Goal: Communication & Community: Answer question/provide support

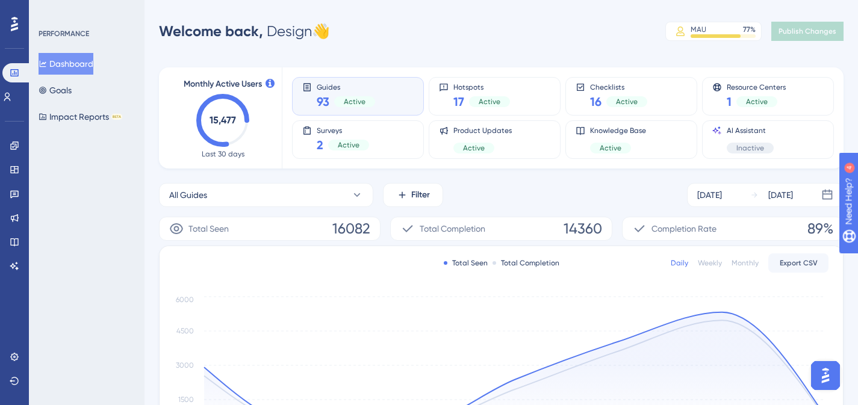
click at [825, 378] on img "Open AI Assistant Launcher" at bounding box center [825, 376] width 22 height 22
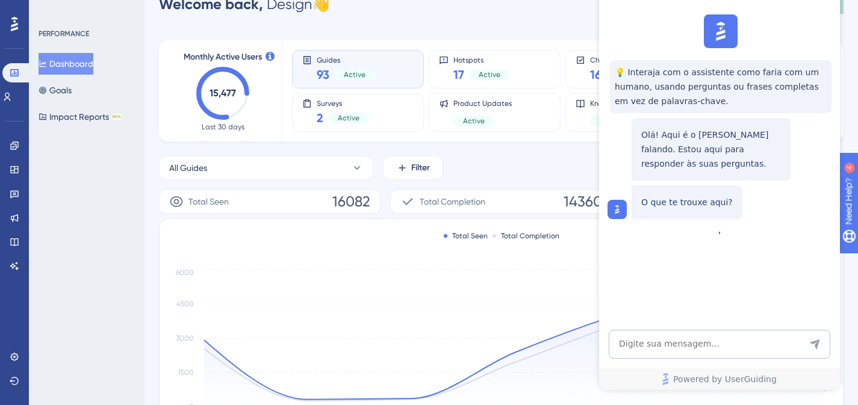
scroll to position [28, 0]
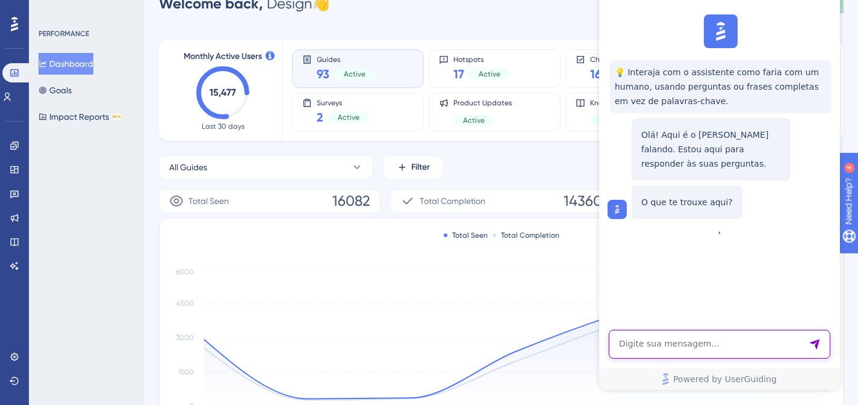
click at [720, 342] on textarea "AI Assistant Text Input" at bounding box center [718, 344] width 221 height 29
type textarea "fala com humano"
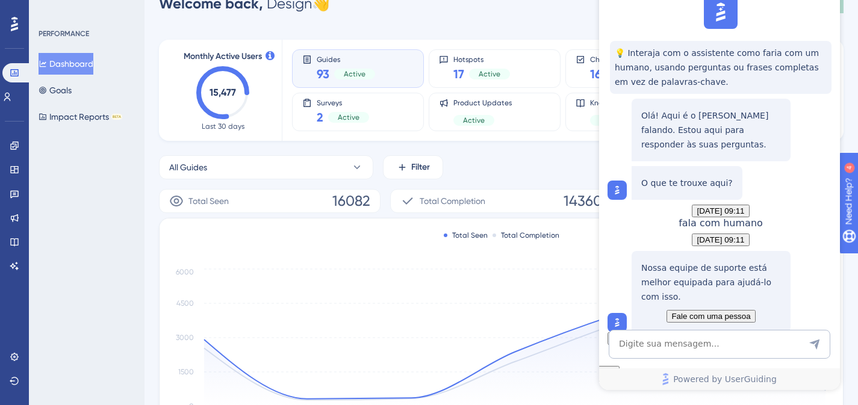
scroll to position [122, 0]
click at [740, 312] on span "Fale com uma pessoa" at bounding box center [710, 316] width 79 height 9
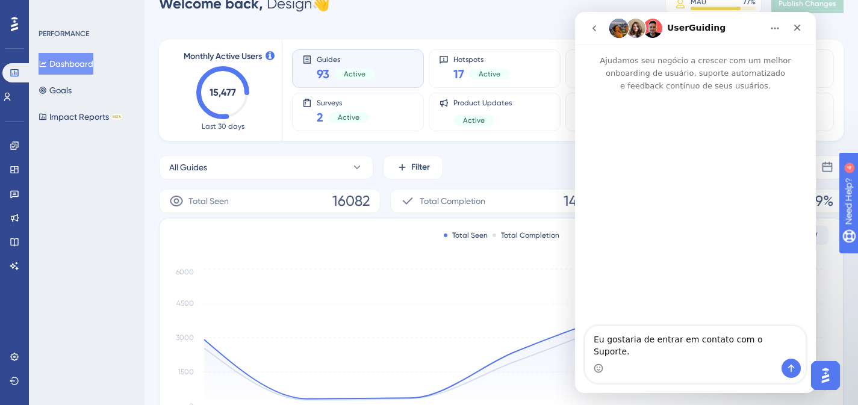
scroll to position [0, 0]
click at [793, 370] on icon "Enviar mensagem…" at bounding box center [791, 368] width 10 height 10
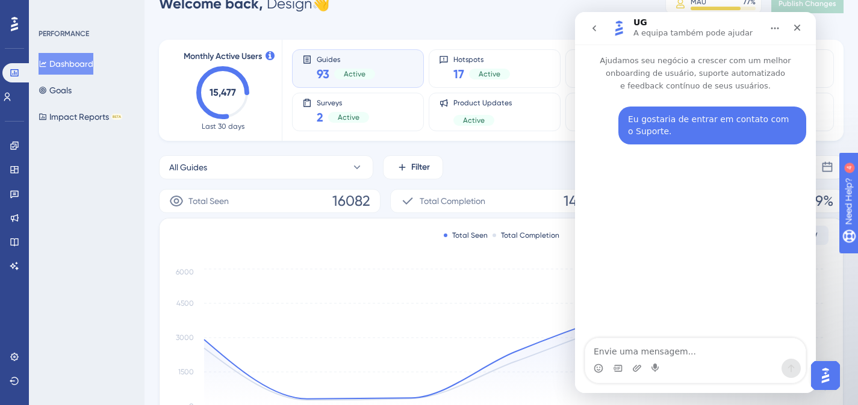
click at [660, 352] on textarea "Envie uma mensagem..." at bounding box center [695, 348] width 220 height 20
click at [12, 166] on icon at bounding box center [14, 169] width 8 height 7
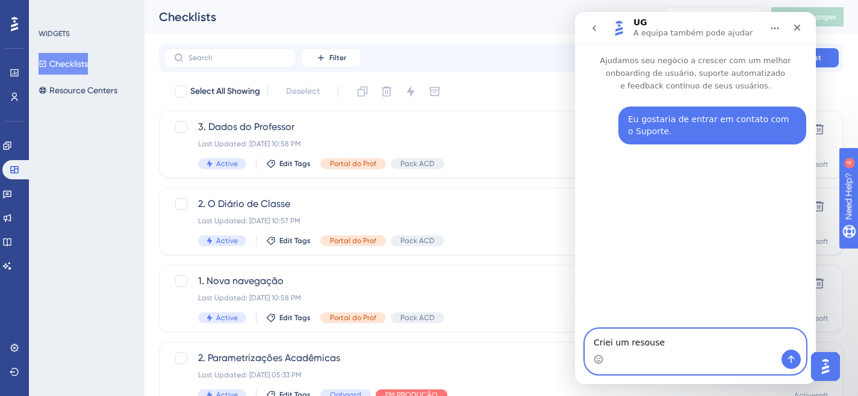
click at [673, 345] on textarea "Criei um resouse" at bounding box center [695, 339] width 220 height 20
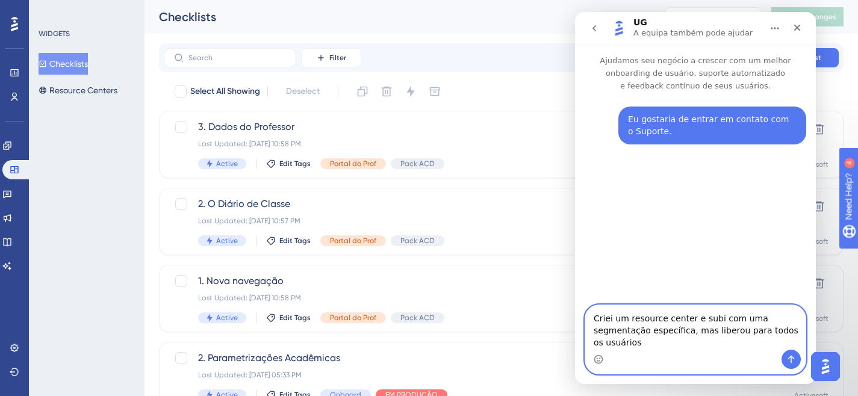
type textarea "Criei um resource center e subi com uma segmentação específica, mas liberou par…"
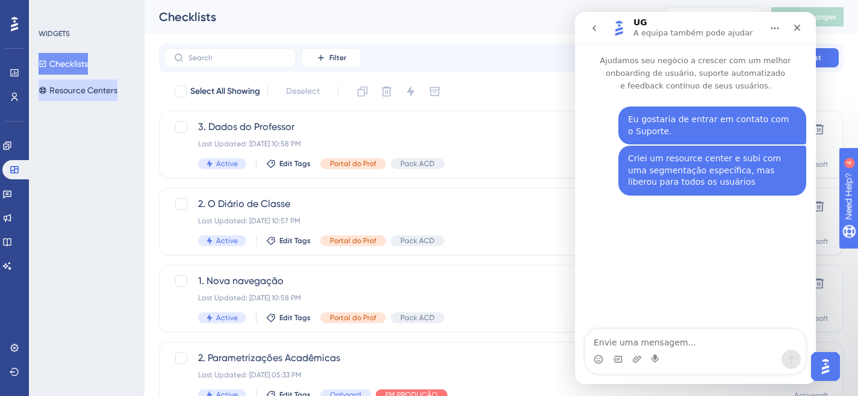
click at [83, 91] on button "Resource Centers" at bounding box center [78, 90] width 79 height 22
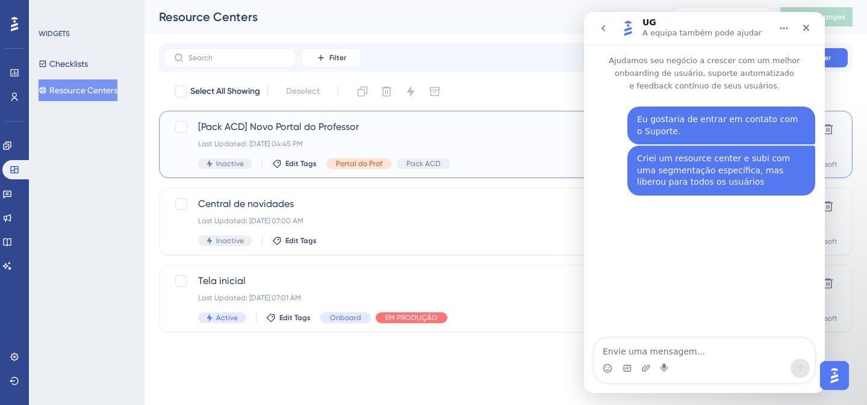
click at [264, 125] on span "[Pack ACD] Novo Portal do Professor" at bounding box center [457, 127] width 519 height 14
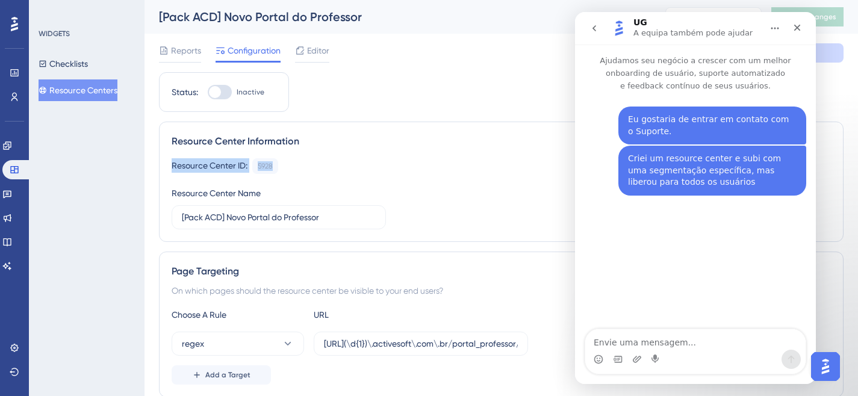
drag, startPoint x: 172, startPoint y: 162, endPoint x: 317, endPoint y: 164, distance: 145.0
click at [317, 164] on div "Resource Center ID: 5928 Copy" at bounding box center [501, 166] width 659 height 16
copy div "Resource Center ID: 5928"
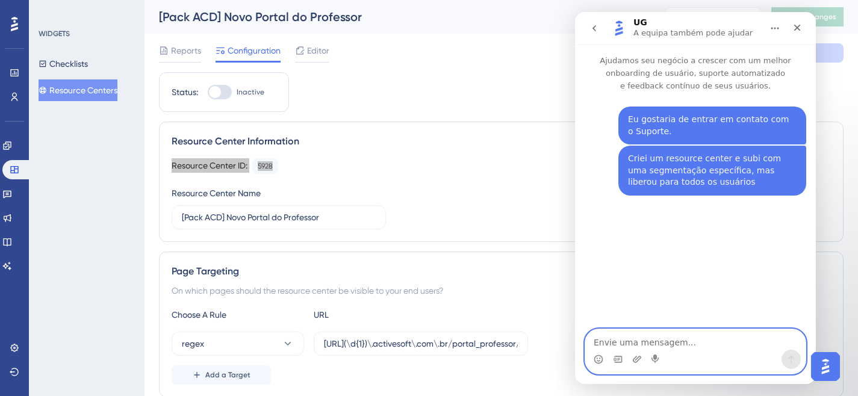
click at [661, 347] on textarea "Envie uma mensagem..." at bounding box center [695, 339] width 220 height 20
paste textarea "Resource Center ID: 5928"
type textarea "Resource Center ID: 5928"
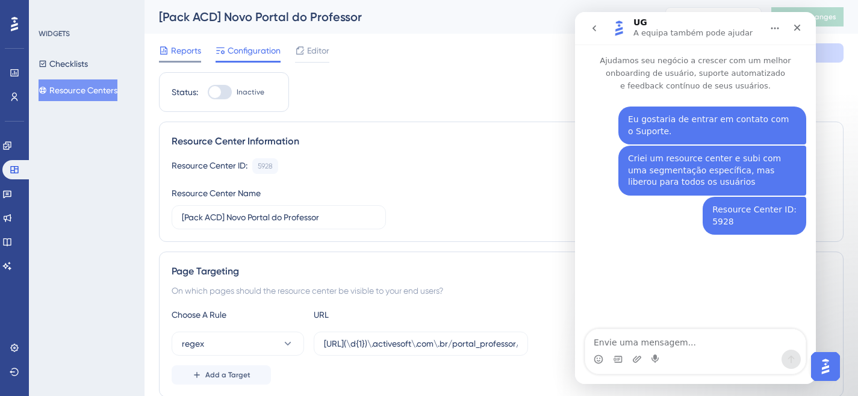
click at [178, 51] on span "Reports" at bounding box center [186, 50] width 30 height 14
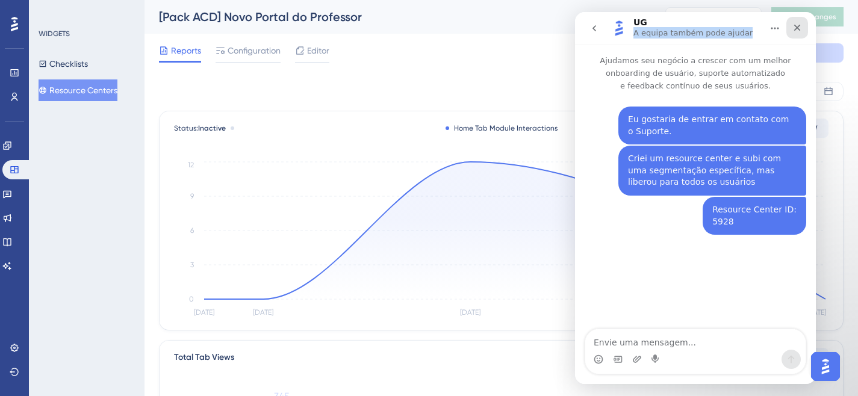
drag, startPoint x: 706, startPoint y: 26, endPoint x: 804, endPoint y: 30, distance: 97.6
click at [804, 30] on div "UG A equipa também pode ajudar" at bounding box center [695, 28] width 225 height 23
click at [684, 17] on div "UG A equipa também pode ajudar" at bounding box center [695, 28] width 225 height 23
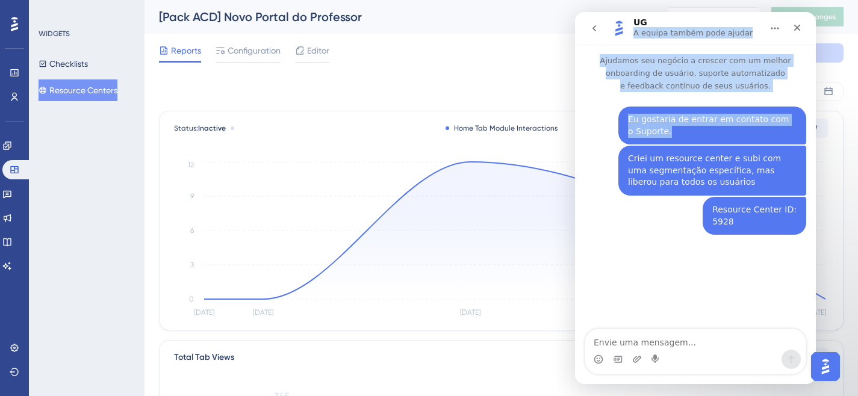
drag, startPoint x: 676, startPoint y: 19, endPoint x: 716, endPoint y: 130, distance: 118.2
click at [716, 130] on div "UG A equipa também pode ajudar Ajudamos seu negócio a crescer com um melhor onb…" at bounding box center [695, 198] width 241 height 372
click at [617, 18] on div "Messenger da Intercom" at bounding box center [618, 28] width 19 height 21
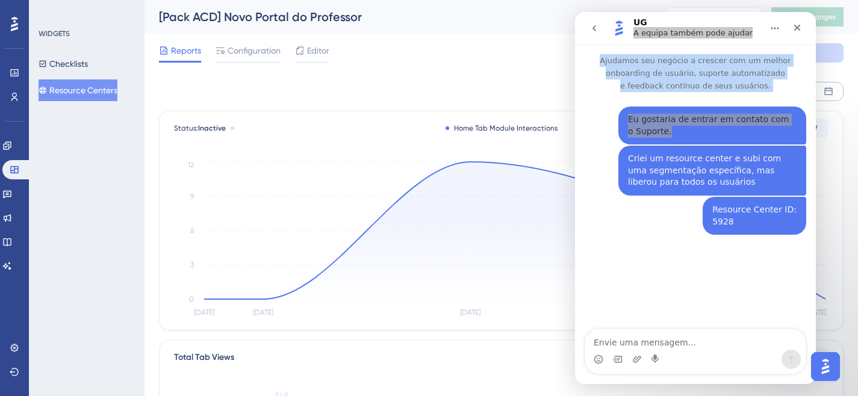
click at [827, 90] on icon at bounding box center [828, 91] width 8 height 8
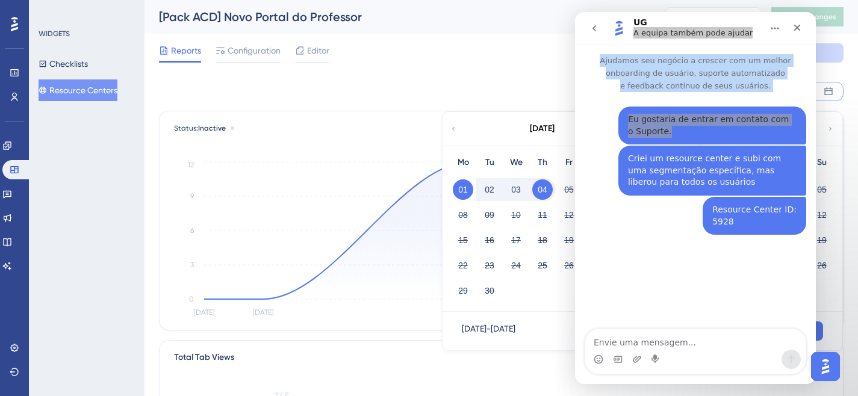
click at [485, 68] on div "Reports Configuration Editor Cancel Save" at bounding box center [501, 53] width 684 height 39
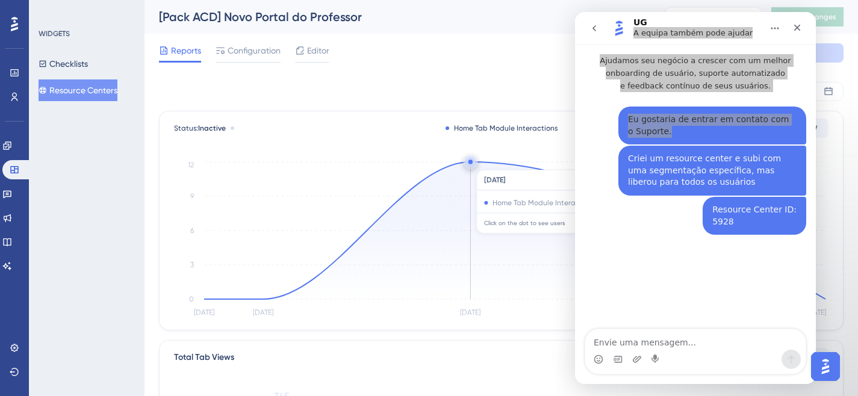
click at [469, 164] on circle at bounding box center [470, 162] width 10 height 10
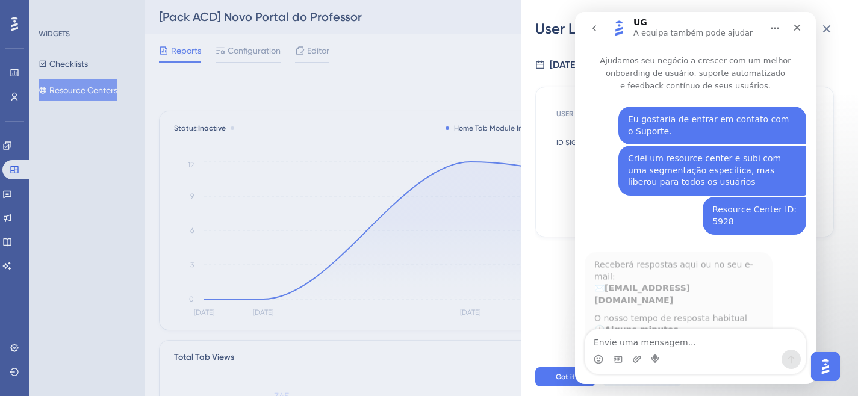
click at [756, 21] on div "UG A equipa também pode ajudar" at bounding box center [685, 28] width 153 height 21
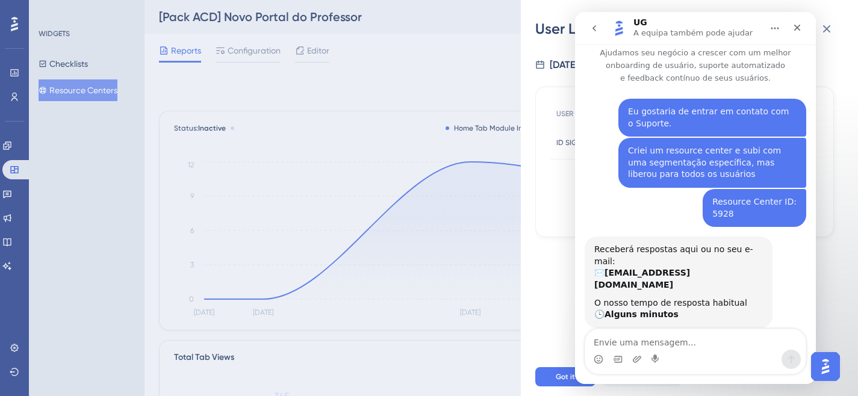
click at [822, 369] on img "Open AI Assistant Launcher" at bounding box center [825, 367] width 22 height 22
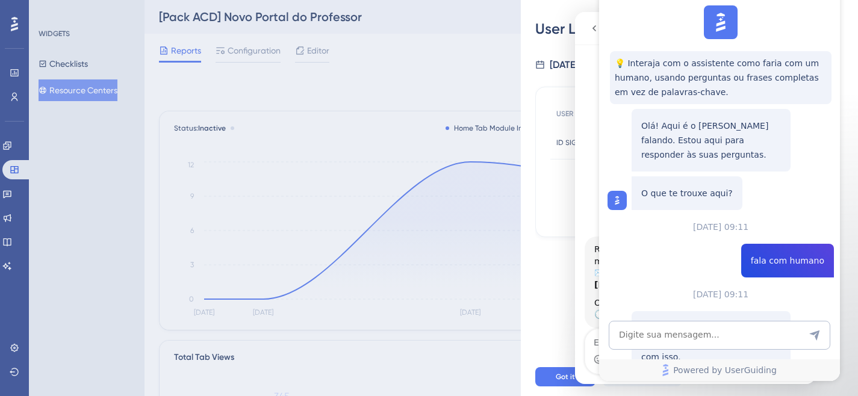
scroll to position [0, 0]
click at [569, 43] on div "Sep 3, 2025 USER ID ID SIGAWEB-USR-248 ID SIGAWEB-USR-248" at bounding box center [694, 198] width 318 height 319
click at [544, 51] on div "Sep 3, 2025 USER ID ID SIGAWEB-USR-248 ID SIGAWEB-USR-248" at bounding box center [694, 198] width 318 height 319
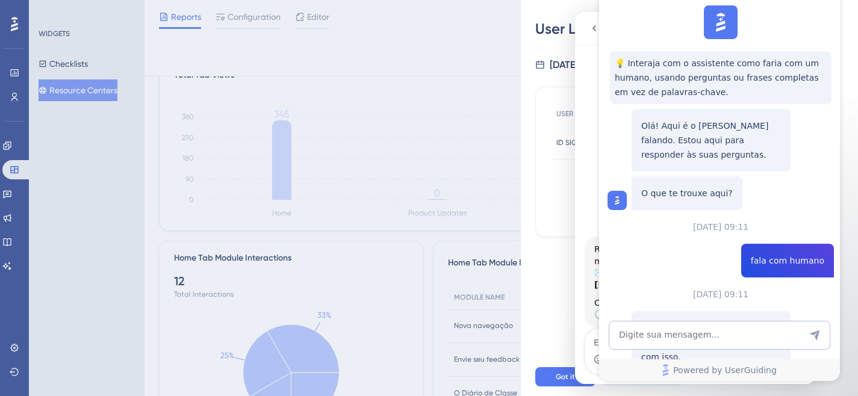
scroll to position [292, 0]
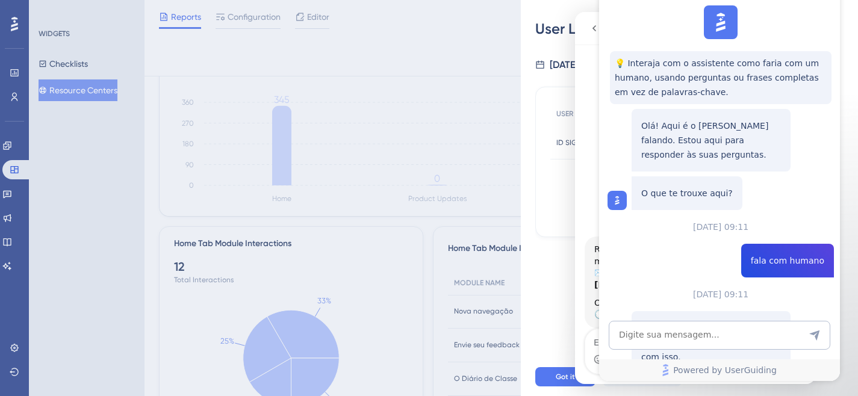
click at [282, 134] on div "User List Sep 3, 2025 USER ID ID SIGAWEB-USR-248 ID SIGAWEB-USR-248 Got it Expo…" at bounding box center [429, 198] width 858 height 396
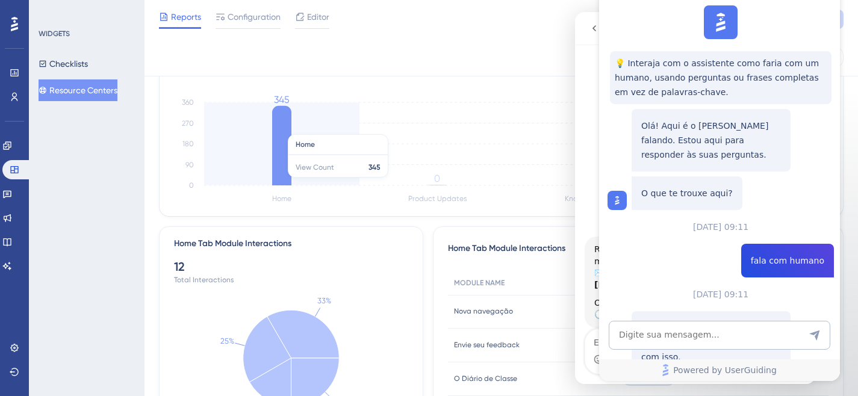
click at [283, 128] on icon at bounding box center [281, 145] width 19 height 79
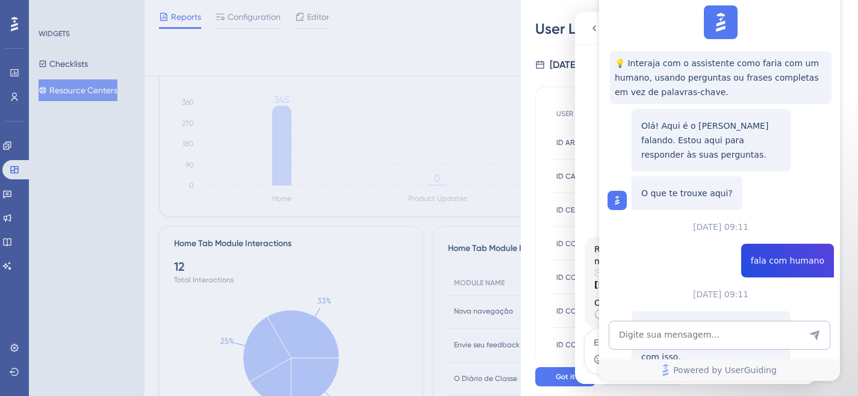
click at [588, 64] on p "Ajudamos seu negócio a crescer com um melhor onboarding de usuário, suporte aut…" at bounding box center [695, 61] width 241 height 48
click at [592, 28] on icon "go back" at bounding box center [594, 28] width 10 height 10
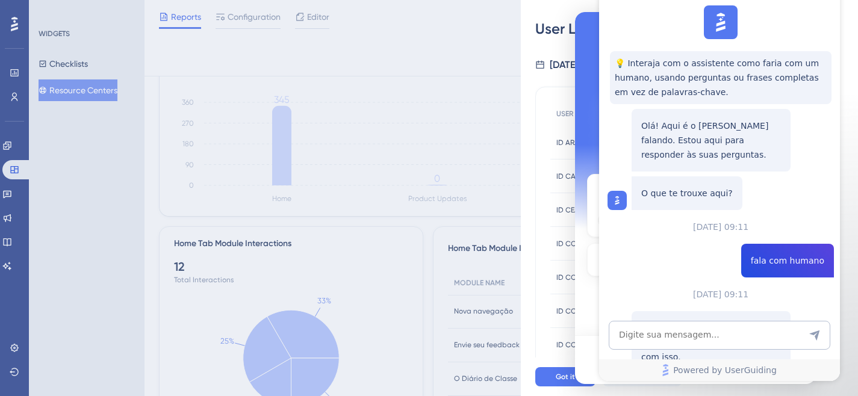
scroll to position [0, 0]
click at [654, 14] on div "💡 Interaja com o assistente como faria com um humano, usando perguntas ou frase…" at bounding box center [718, 217] width 241 height 432
drag, startPoint x: 673, startPoint y: 13, endPoint x: 674, endPoint y: 40, distance: 27.1
click at [674, 39] on div "💡 Interaja com o assistente como faria com um humano, usando perguntas ou frase…" at bounding box center [718, 217] width 241 height 432
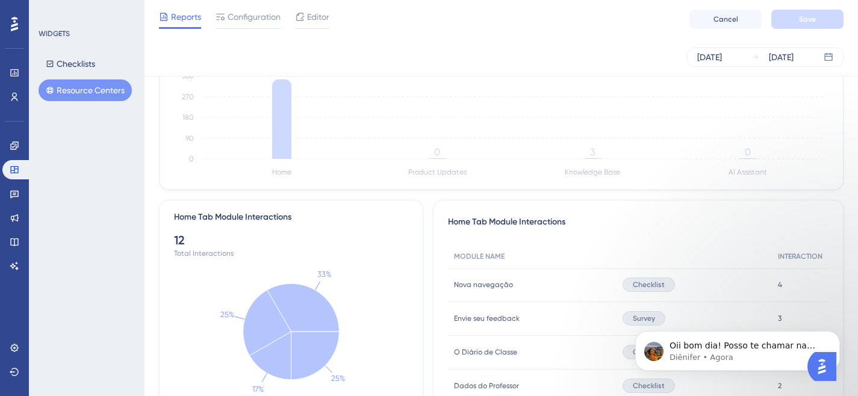
click at [821, 371] on img "Open AI Assistant Launcher" at bounding box center [822, 367] width 22 height 22
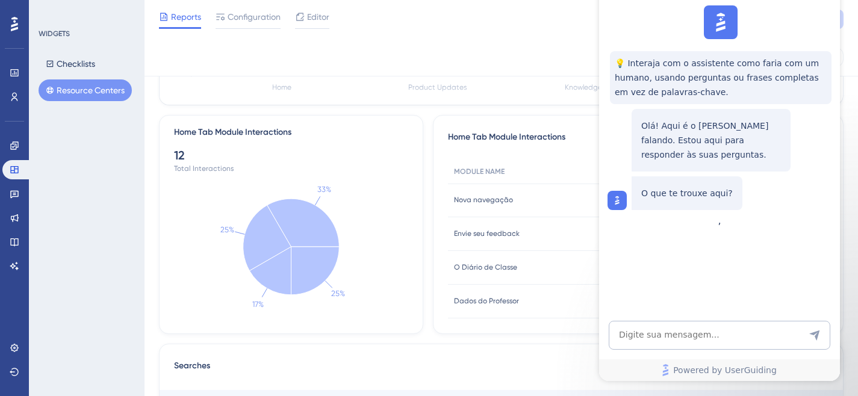
scroll to position [158, 0]
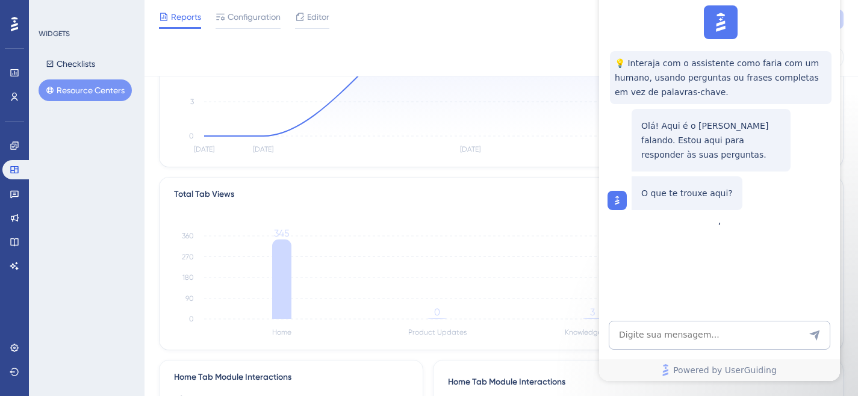
click at [722, 153] on p "Olá! Aqui é o [PERSON_NAME] falando. Estou aqui para responder às suas pergunta…" at bounding box center [711, 140] width 140 height 43
click at [658, 342] on textarea "AI Assistant Text Input" at bounding box center [718, 335] width 221 height 29
click at [676, 368] on link "Powered by UserGuiding" at bounding box center [719, 370] width 241 height 22
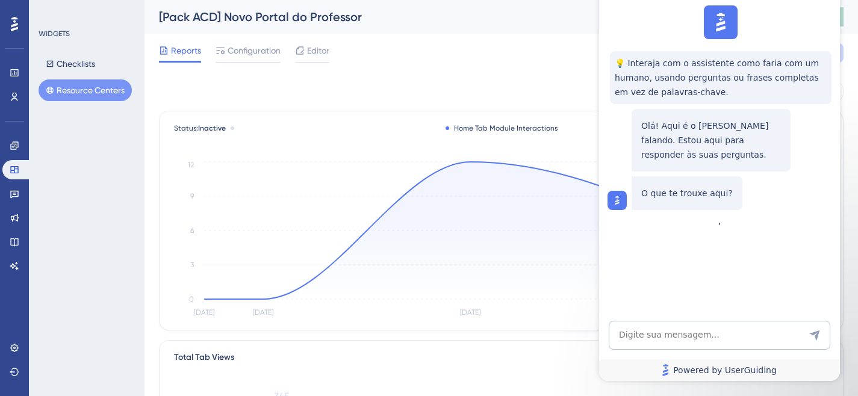
scroll to position [631, 0]
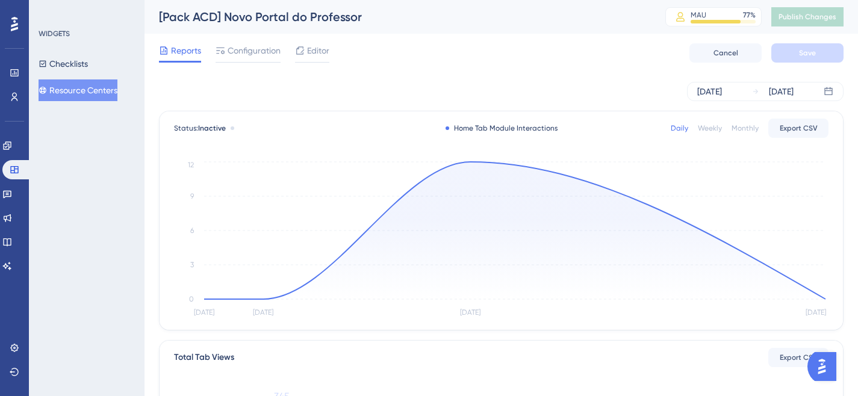
click at [814, 370] on button "Open AI Assistant Launcher" at bounding box center [821, 366] width 29 height 29
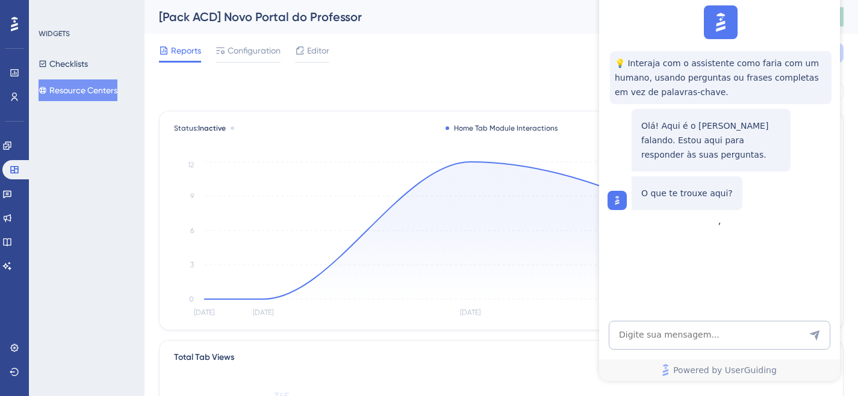
click at [559, 53] on div "Reports Configuration Editor Cancel Save" at bounding box center [501, 53] width 684 height 39
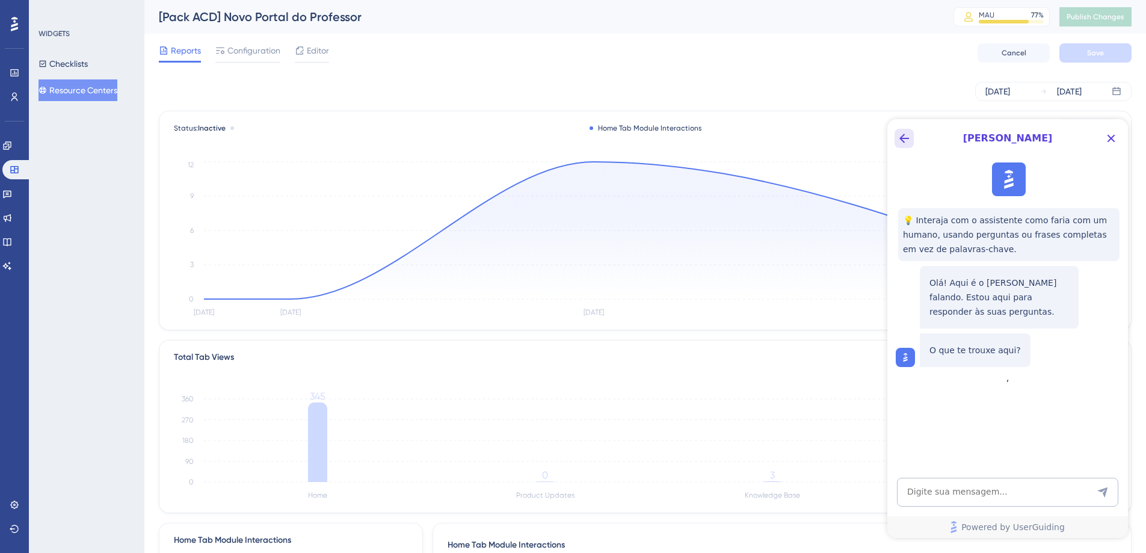
click at [866, 138] on button "Back Button" at bounding box center [904, 138] width 19 height 19
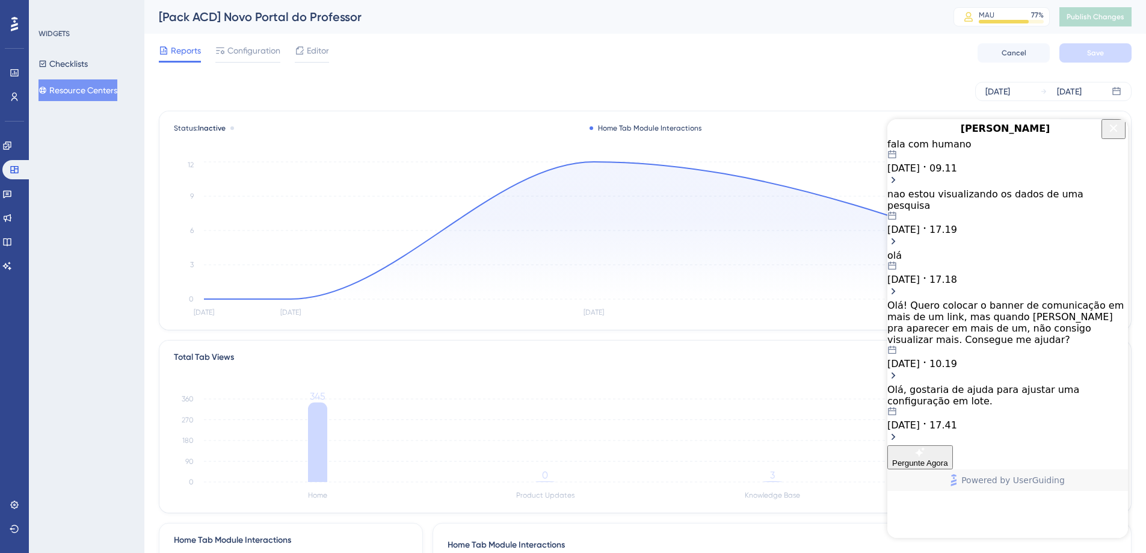
click at [866, 174] on div "[DATE] 09.11" at bounding box center [1008, 162] width 241 height 24
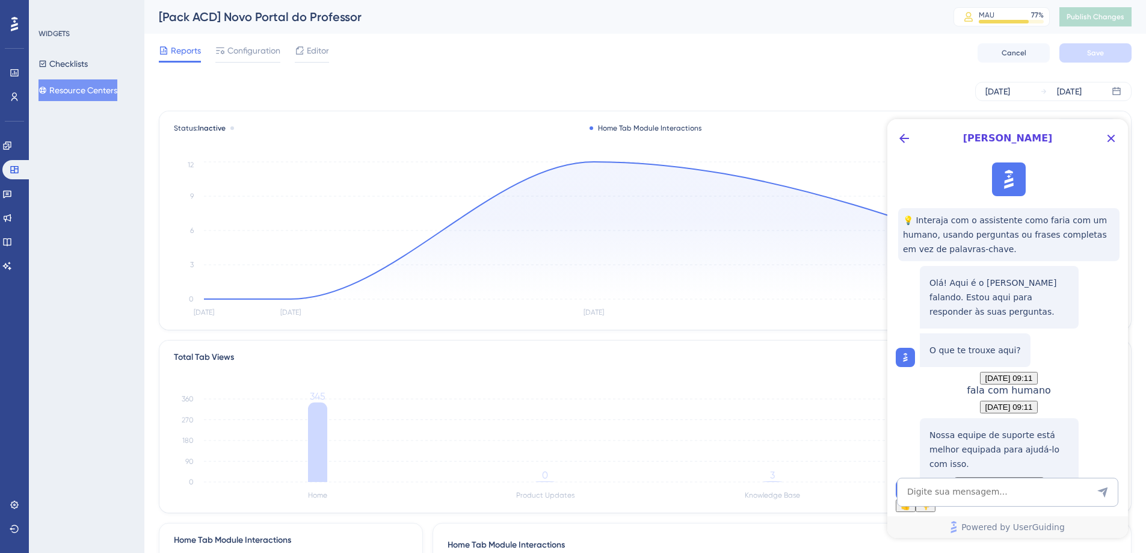
scroll to position [122, 0]
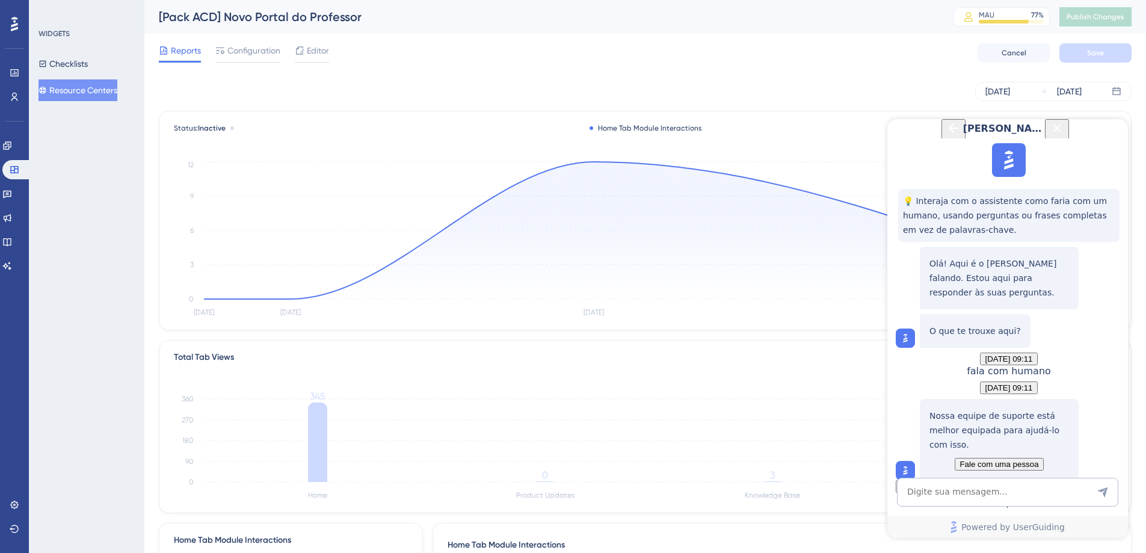
click at [866, 136] on button "Back Button" at bounding box center [954, 129] width 24 height 20
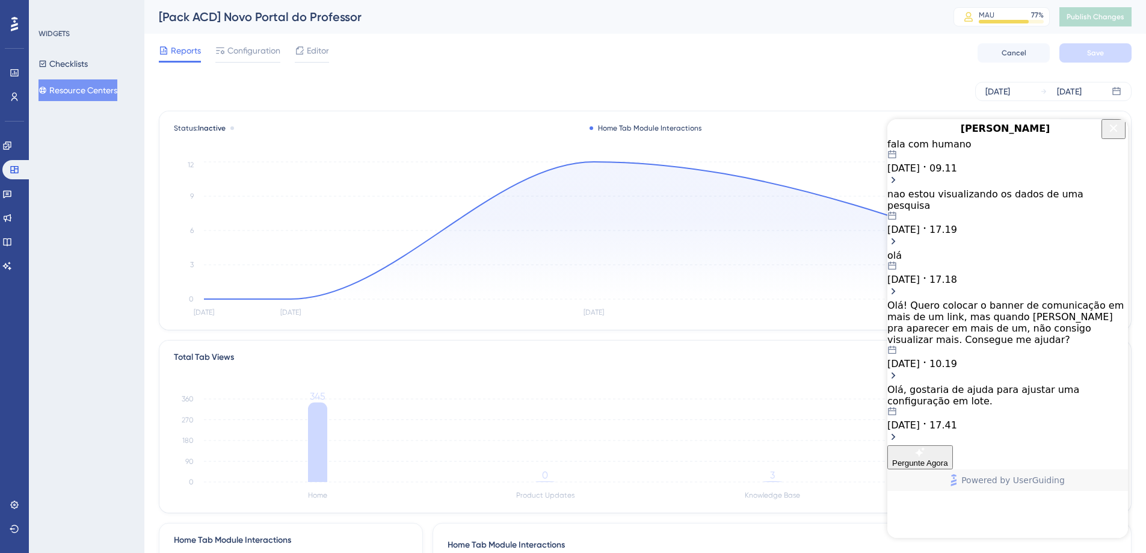
click at [866, 232] on div "nao estou visualizando os dados de uma pesquisa 03.09.2025 17.19" at bounding box center [1008, 211] width 241 height 47
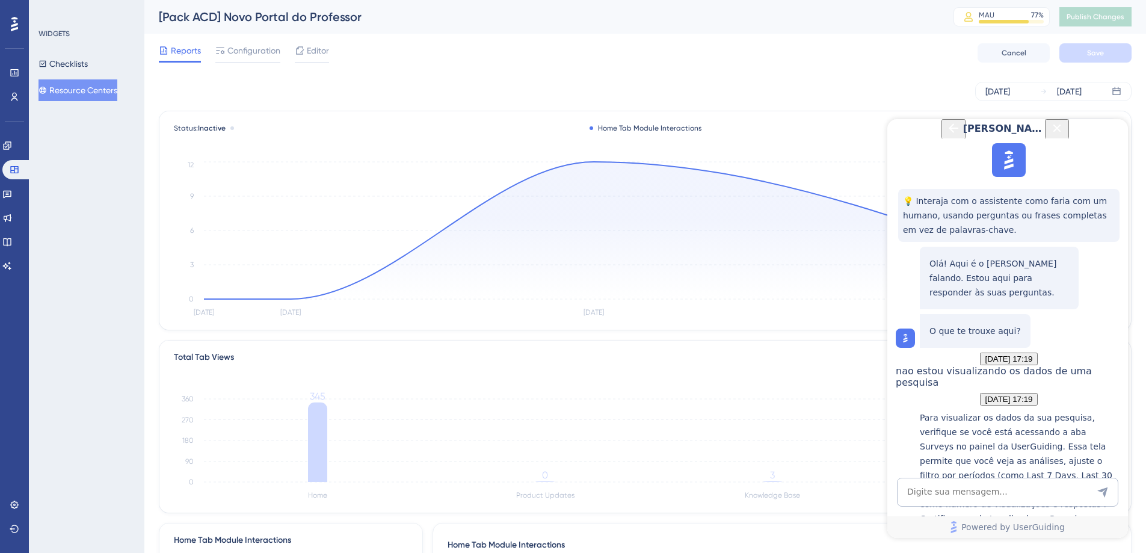
scroll to position [619, 0]
click at [866, 138] on button "Back Button" at bounding box center [954, 129] width 24 height 20
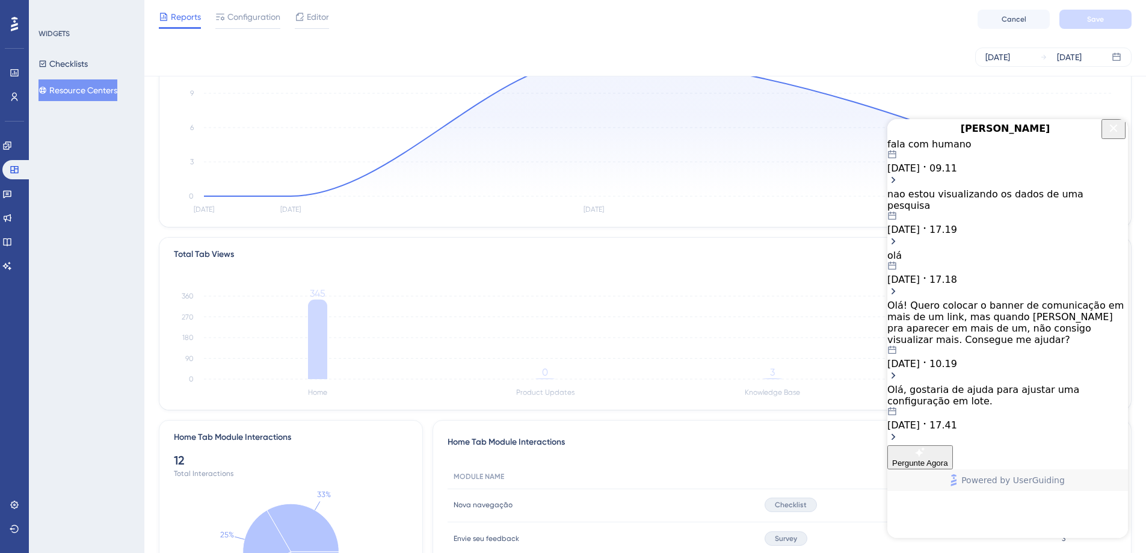
scroll to position [89, 0]
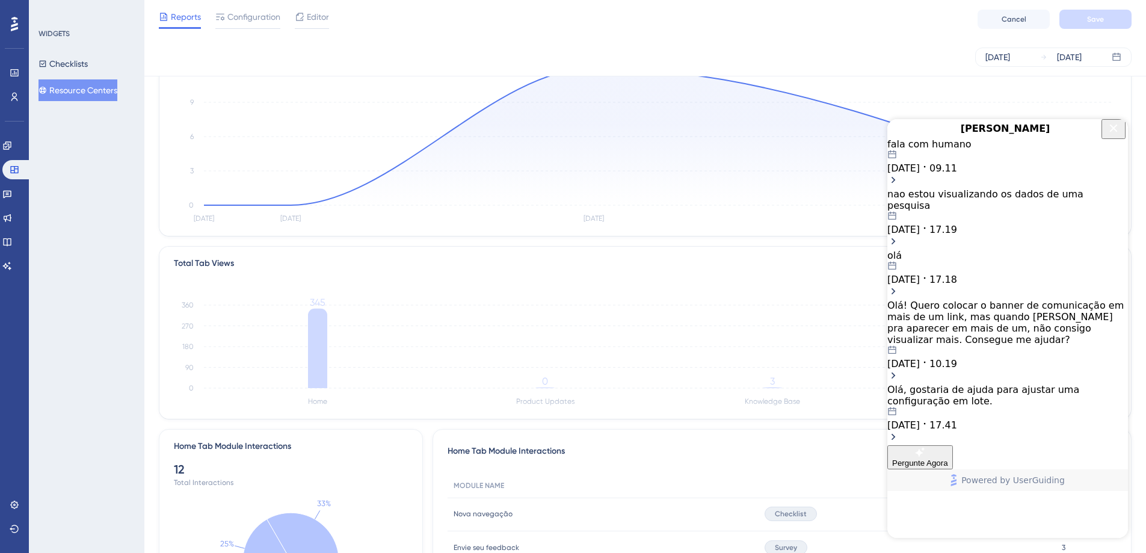
click at [866, 174] on span "09.11" at bounding box center [944, 167] width 28 height 11
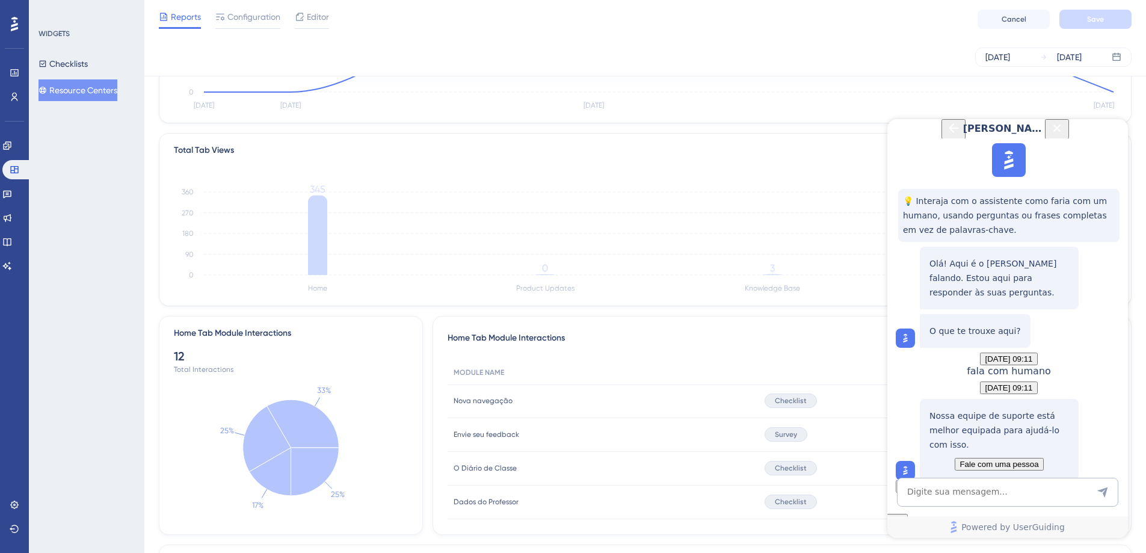
scroll to position [122, 0]
click at [866, 138] on div "[PERSON_NAME]" at bounding box center [1008, 128] width 128 height 19
click at [866, 404] on span "Fale com uma pessoa" at bounding box center [999, 464] width 79 height 9
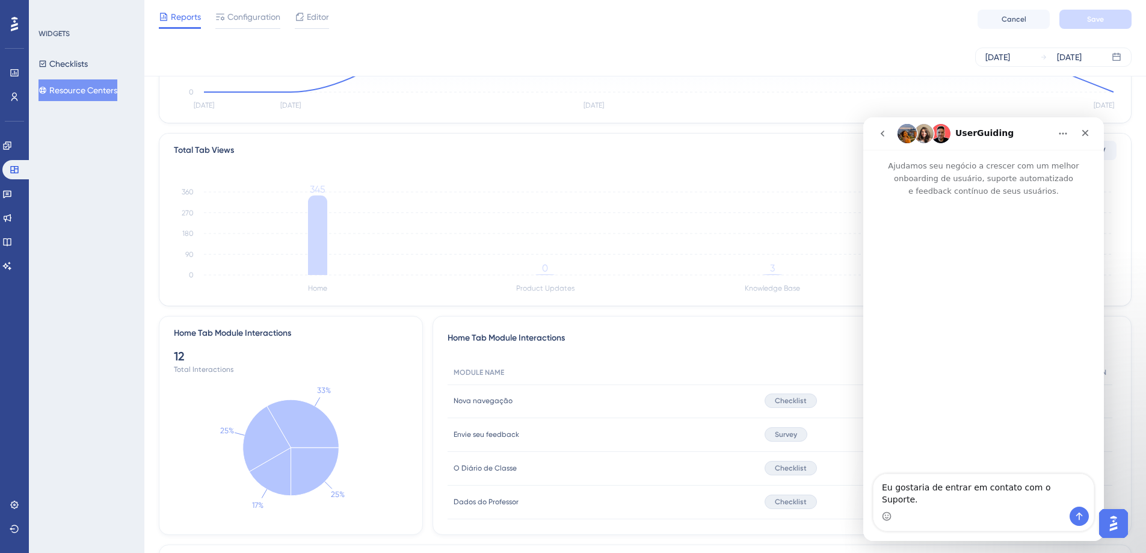
scroll to position [0, 0]
click at [866, 404] on icon "Enviar mensagem…" at bounding box center [1080, 517] width 10 height 10
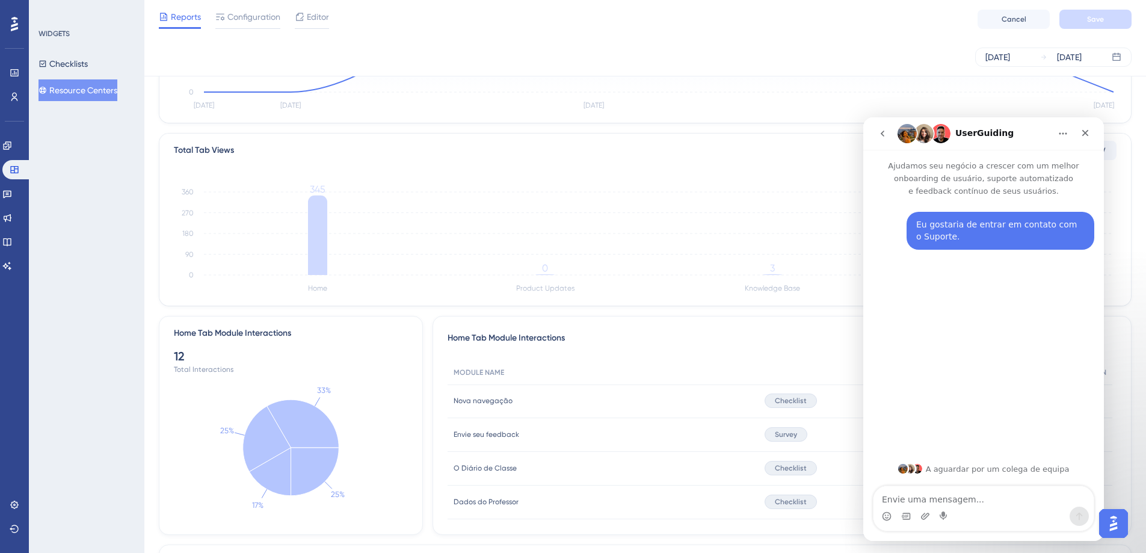
click at [866, 131] on icon "Início" at bounding box center [1064, 134] width 10 height 10
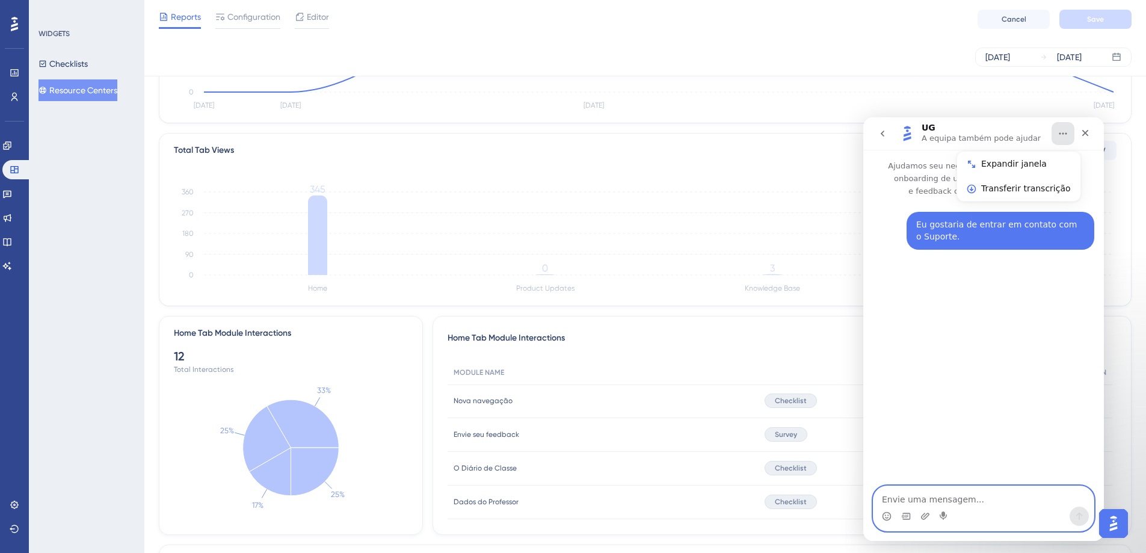
click at [866, 404] on textarea "Envie uma mensagem..." at bounding box center [984, 496] width 220 height 20
type textarea "ola"
type textarea "o chat caiu"
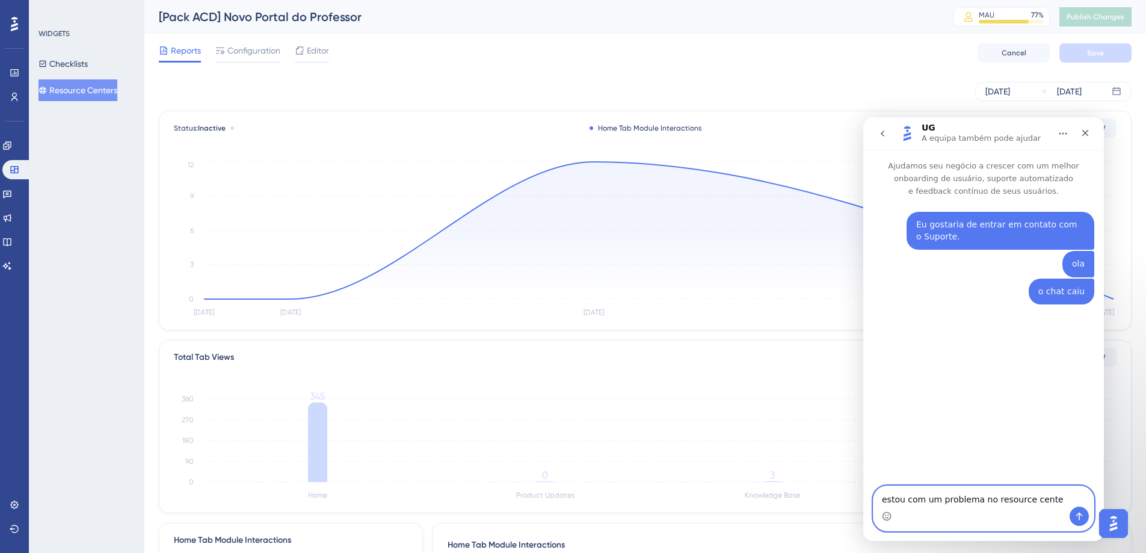
type textarea "estou com um problema no resource center"
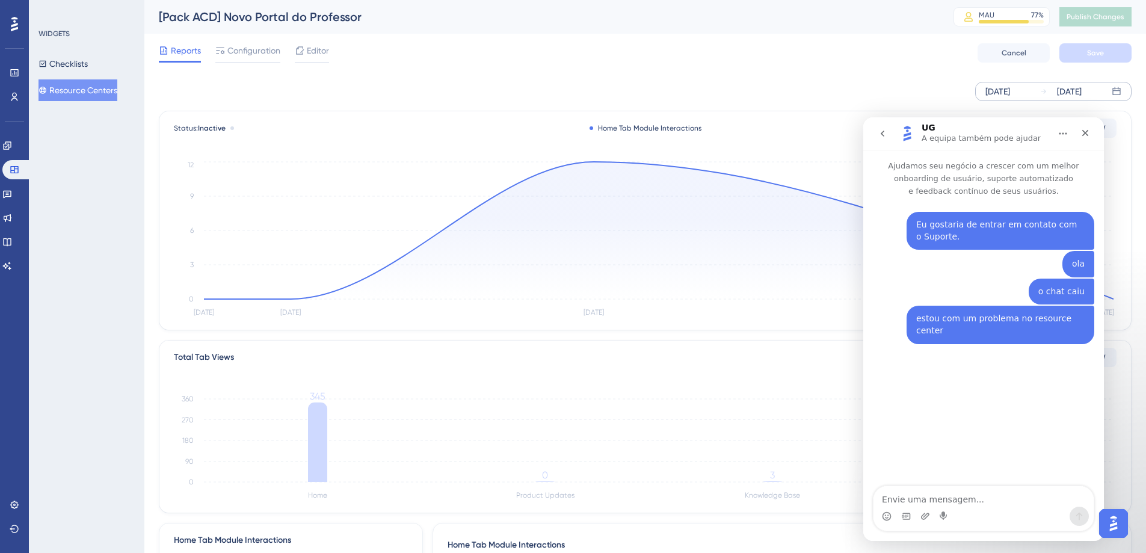
click at [866, 97] on div "[DATE]" at bounding box center [1069, 91] width 25 height 14
click at [748, 191] on button "01" at bounding box center [751, 189] width 20 height 20
click at [830, 187] on button "04" at bounding box center [831, 189] width 20 height 20
drag, startPoint x: 1000, startPoint y: 129, endPoint x: 985, endPoint y: 128, distance: 15.1
click at [866, 128] on div "UG A equipa também pode ajudar" at bounding box center [983, 133] width 122 height 21
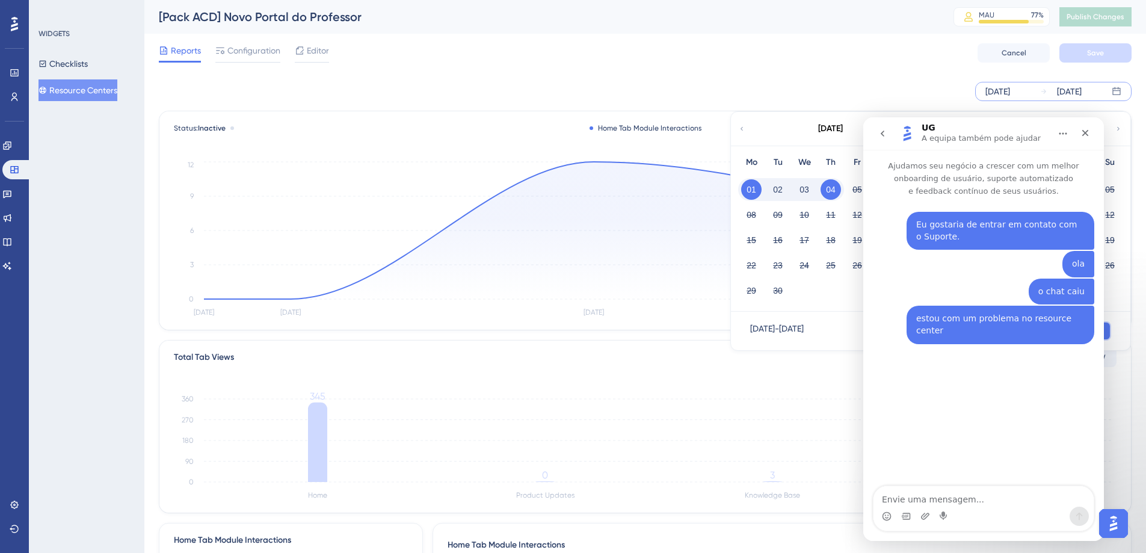
click at [866, 335] on button "Apply" at bounding box center [1081, 330] width 61 height 19
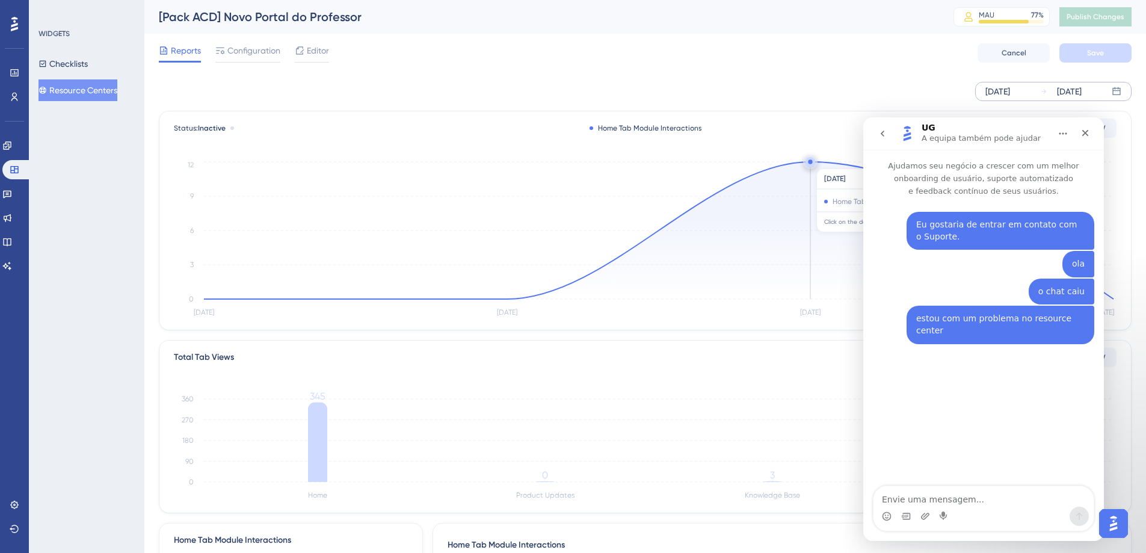
click at [813, 162] on circle at bounding box center [811, 162] width 10 height 10
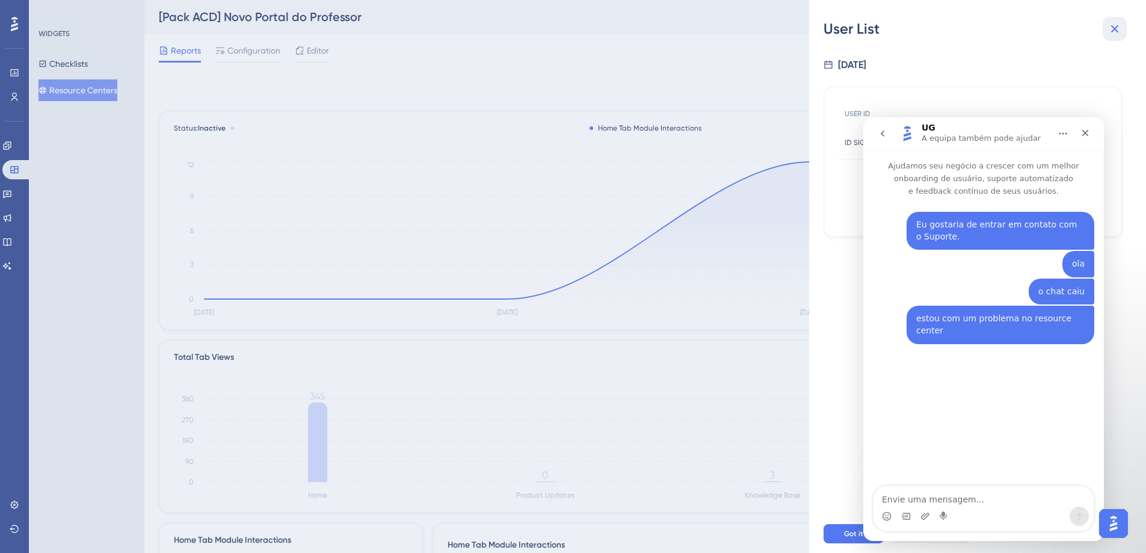
click at [866, 29] on icon at bounding box center [1115, 29] width 14 height 14
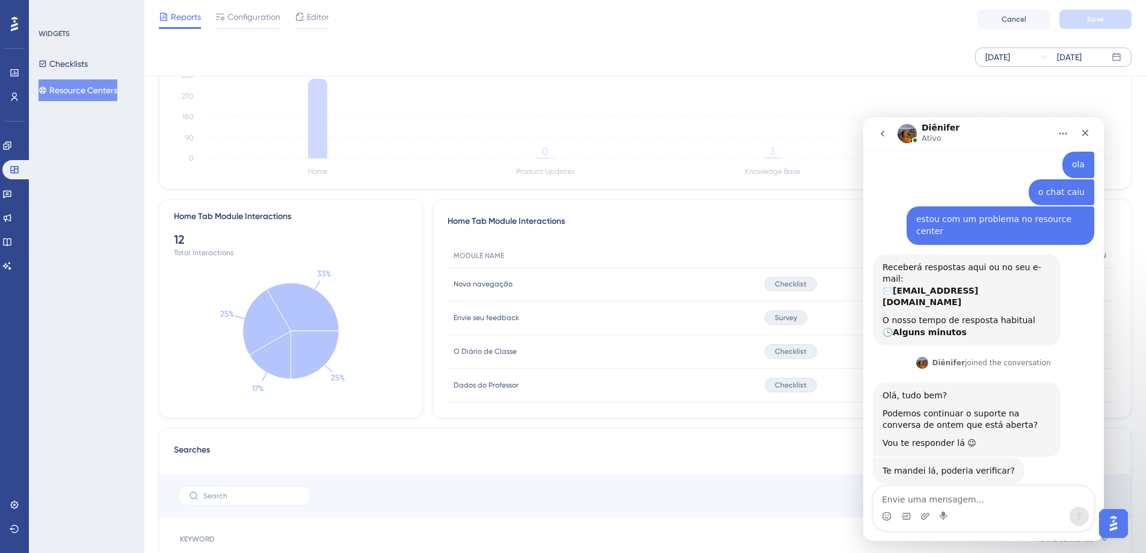
scroll to position [99, 0]
click at [866, 404] on textarea "Envie uma mensagem..." at bounding box center [984, 496] width 220 height 20
type textarea "onde??"
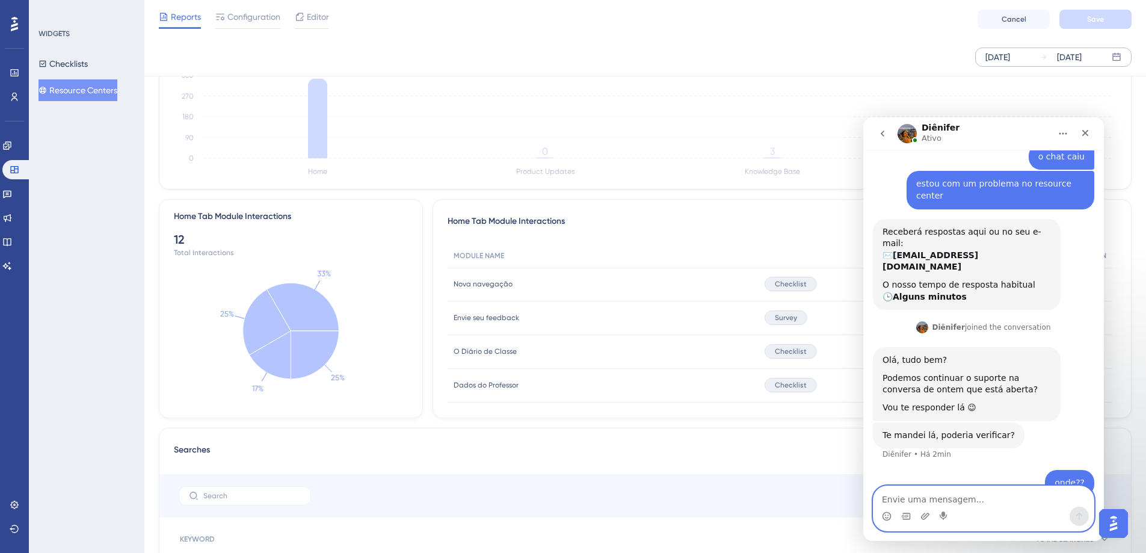
type textarea "t"
type textarea "não to conseguindo identificar"
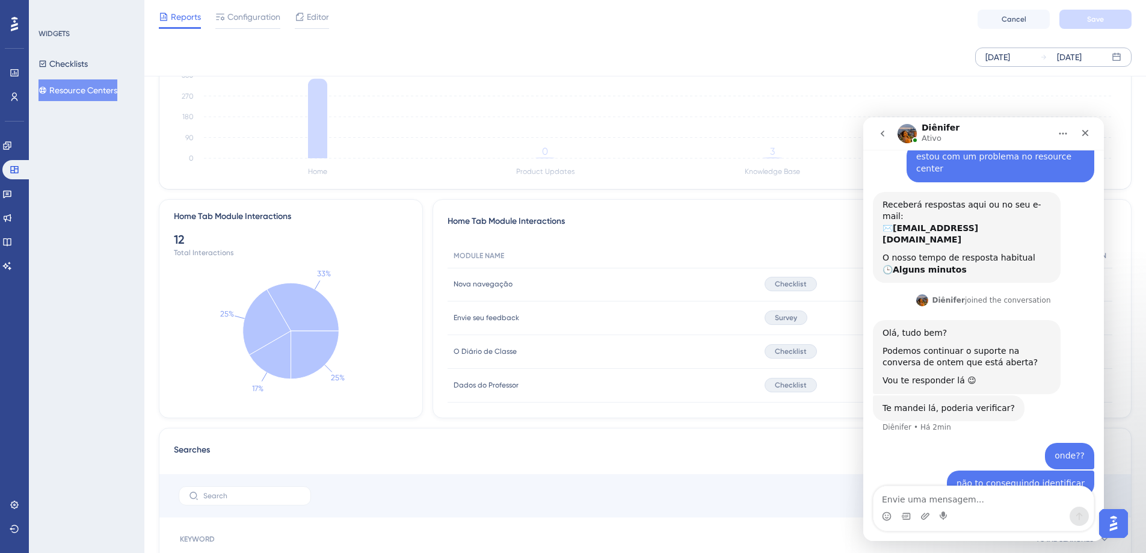
click at [866, 132] on icon "Início" at bounding box center [1064, 134] width 10 height 10
click at [866, 404] on div "Te mandei lá, poderia verificar? Diênifer • Há 3min" at bounding box center [983, 419] width 221 height 48
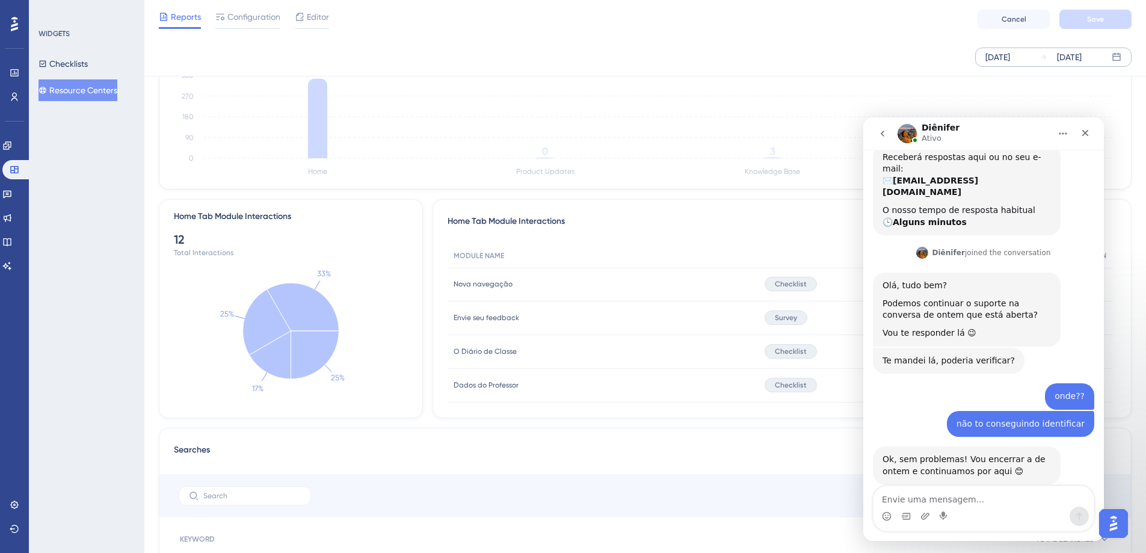
scroll to position [256, 0]
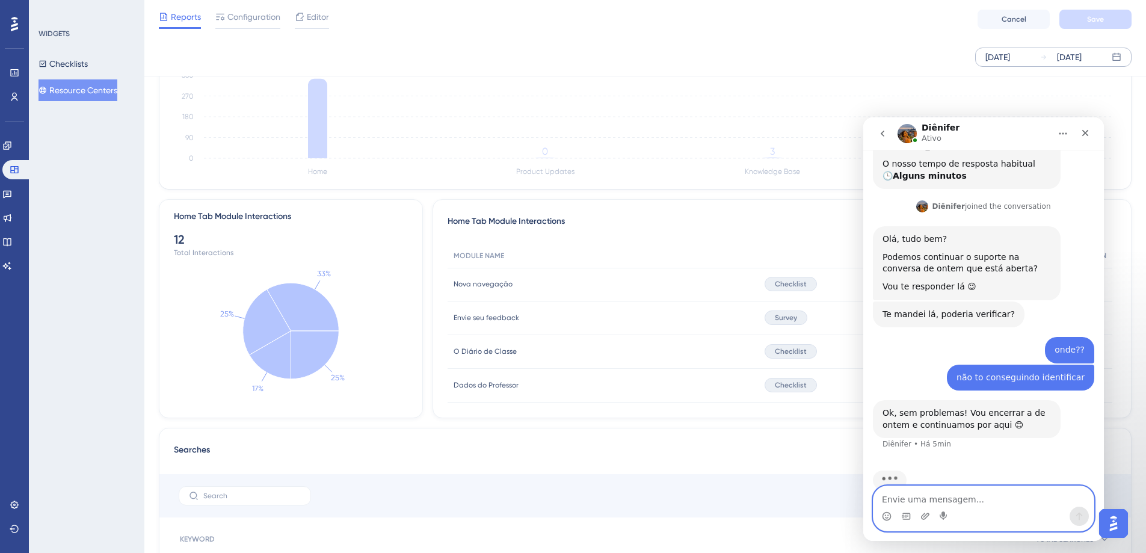
click at [866, 404] on textarea "Envie uma mensagem..." at bounding box center [984, 496] width 220 height 20
type textarea "certo"
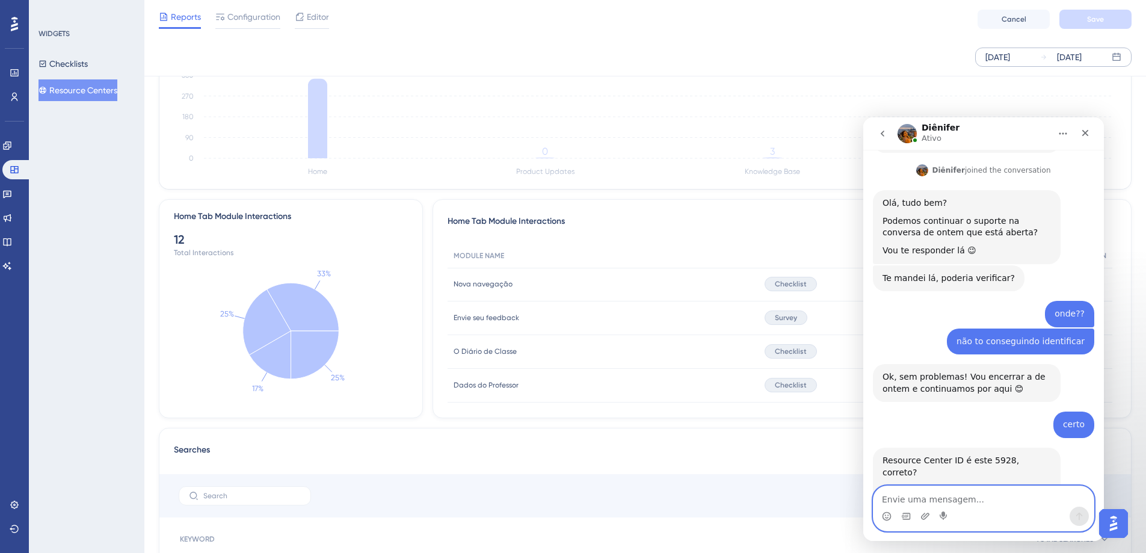
scroll to position [299, 0]
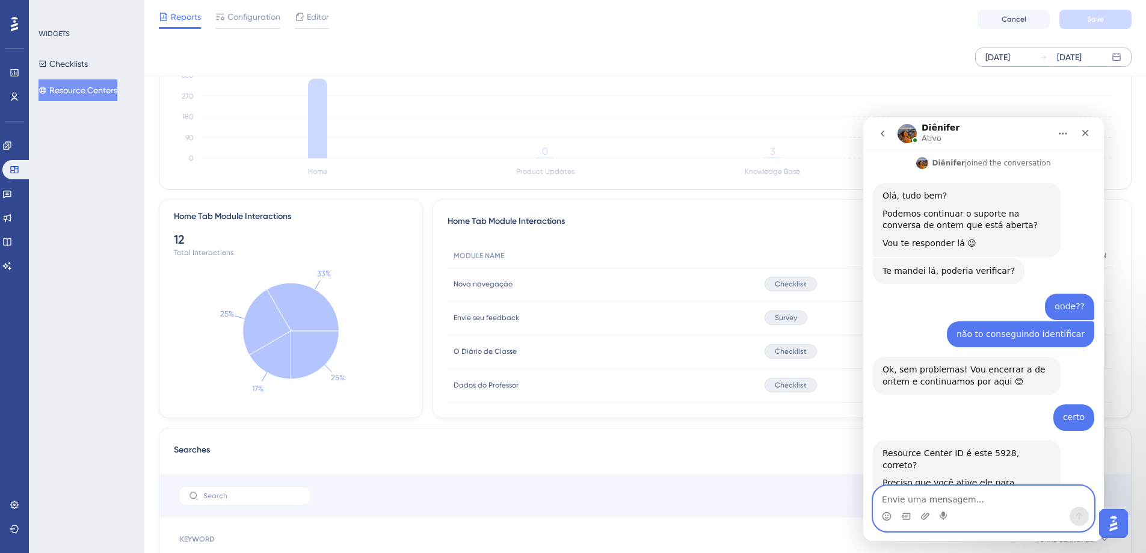
click at [866, 404] on textarea "Envie uma mensagem..." at bounding box center [984, 496] width 220 height 20
type textarea "tô com medo de ativa e ele liberar para os usuários"
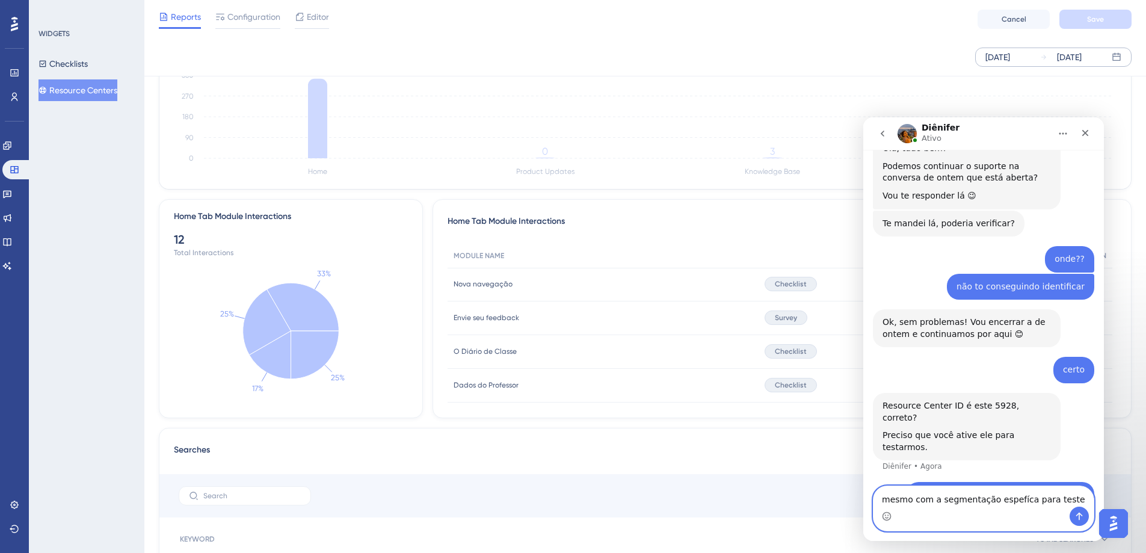
click at [866, 404] on textarea "mesmo com a segmentação espefíca para teste" at bounding box center [984, 496] width 220 height 20
type textarea "mesmo com a segmentação específica para teste"
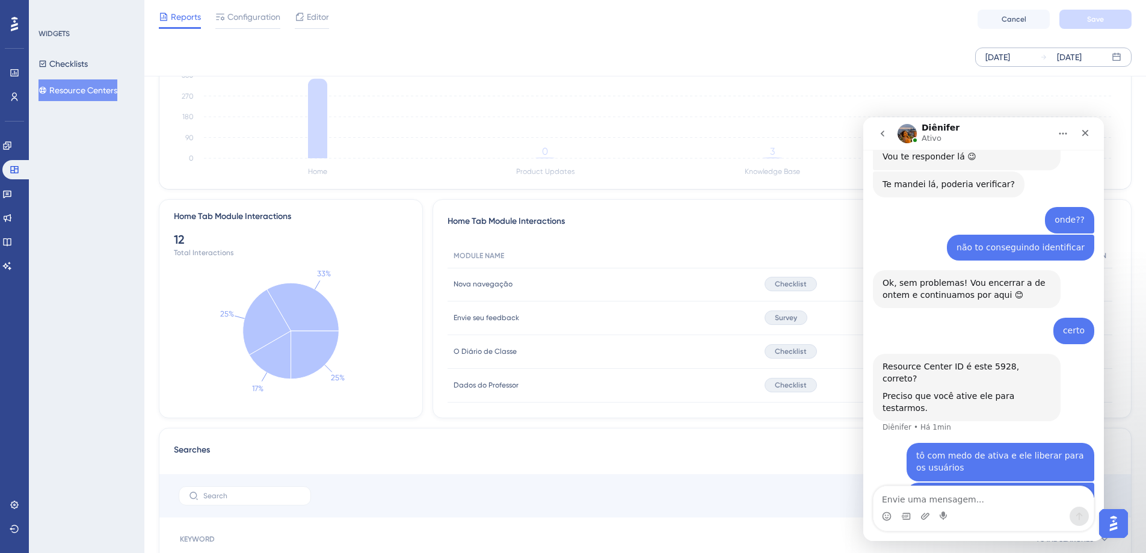
click at [100, 99] on button "Resource Centers" at bounding box center [78, 90] width 79 height 22
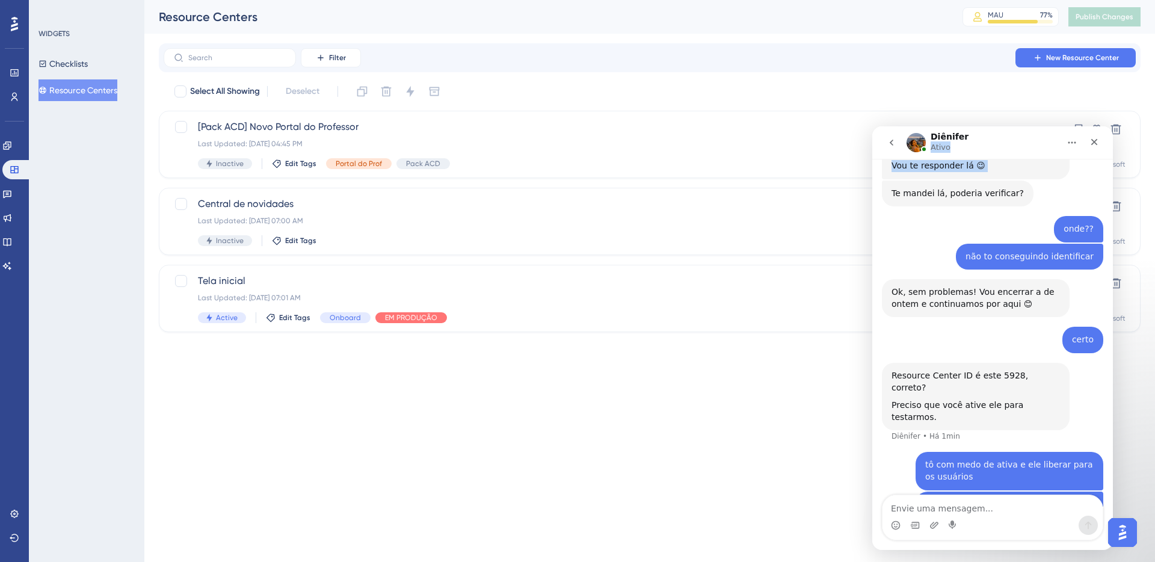
drag, startPoint x: 994, startPoint y: 145, endPoint x: 939, endPoint y: 158, distance: 56.3
click at [866, 158] on div "Diênifer Ativo Ajudamos seu negócio a crescer com um melhor onboarding de usuár…" at bounding box center [993, 338] width 241 height 424
click at [381, 140] on div "Last Updated: 03 de set. de 2025 04:45 PM" at bounding box center [602, 144] width 808 height 10
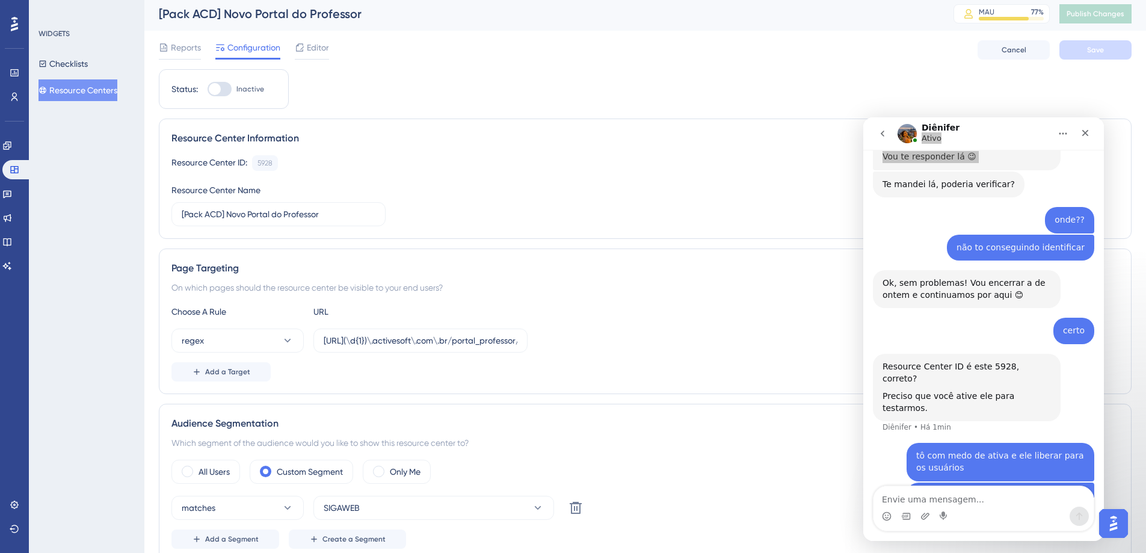
scroll to position [2, 0]
click at [866, 404] on textarea "Envie uma mensagem..." at bounding box center [984, 496] width 220 height 20
type textarea "vou ativar"
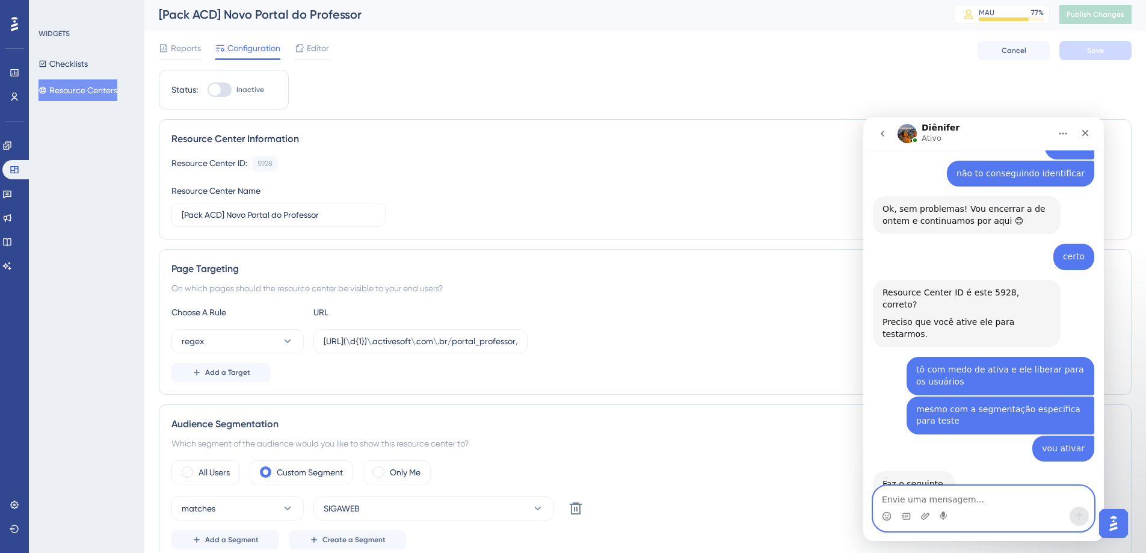
scroll to position [496, 0]
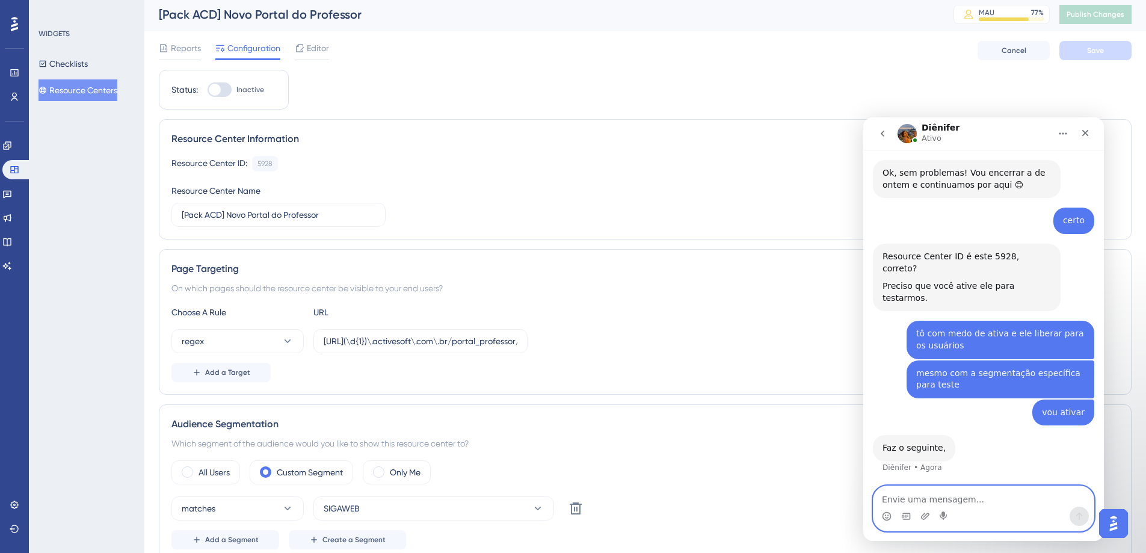
click at [866, 404] on textarea "Envie uma mensagem..." at bounding box center [984, 496] width 220 height 20
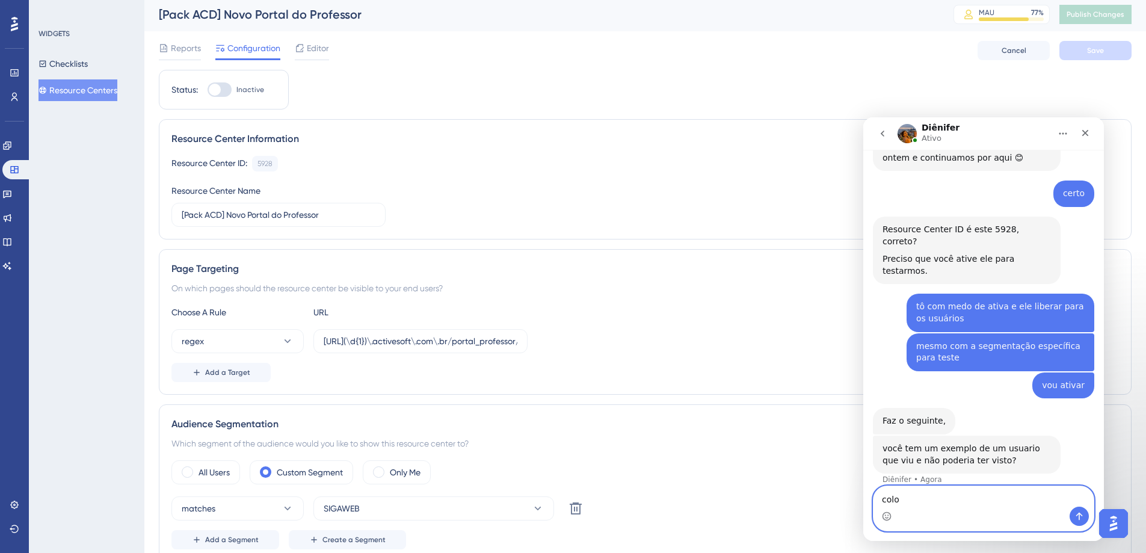
scroll to position [535, 0]
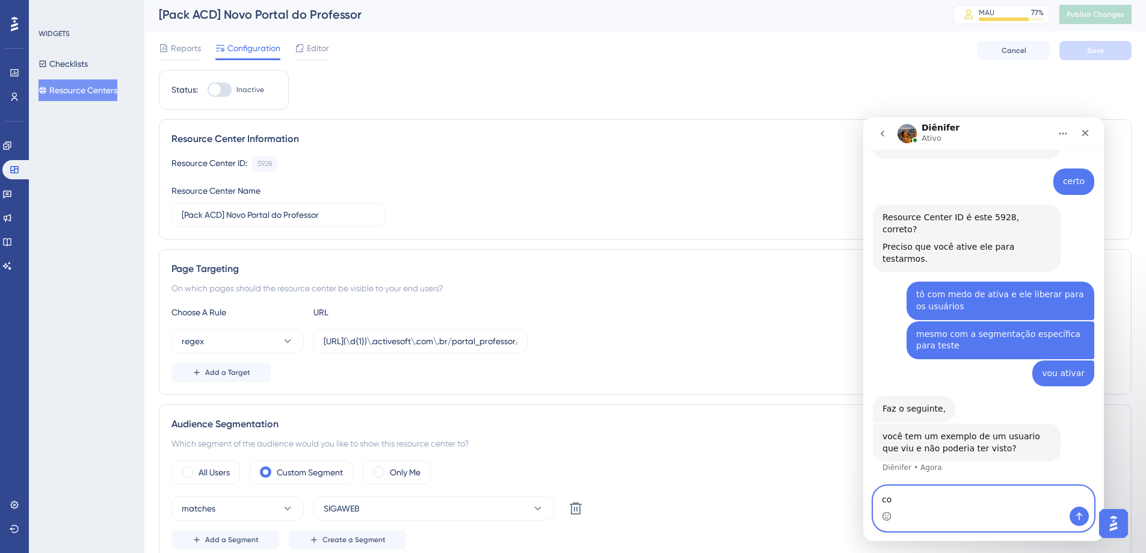
type textarea "c"
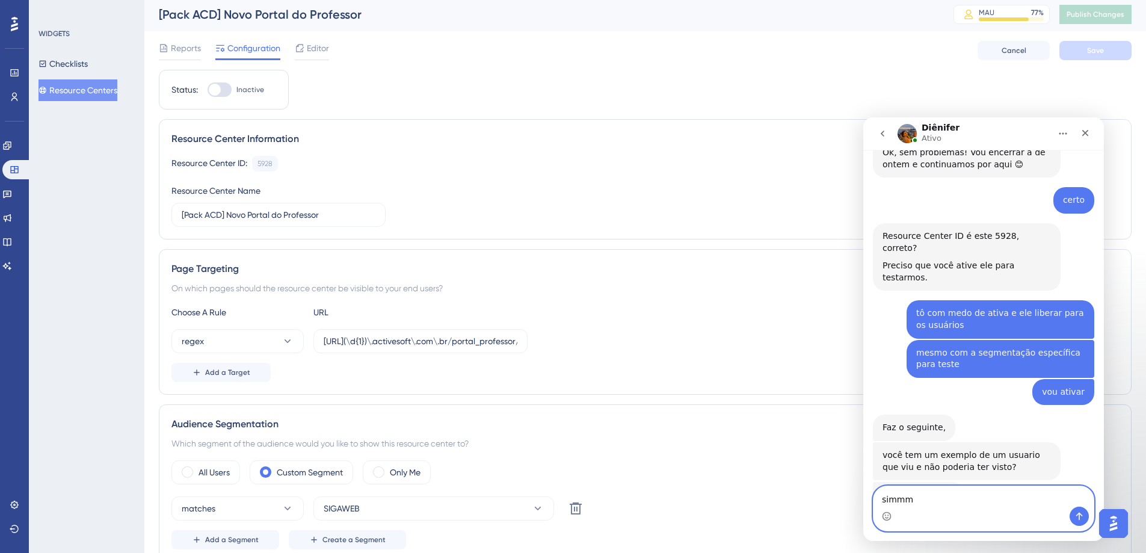
scroll to position [516, 0]
type textarea "sim"
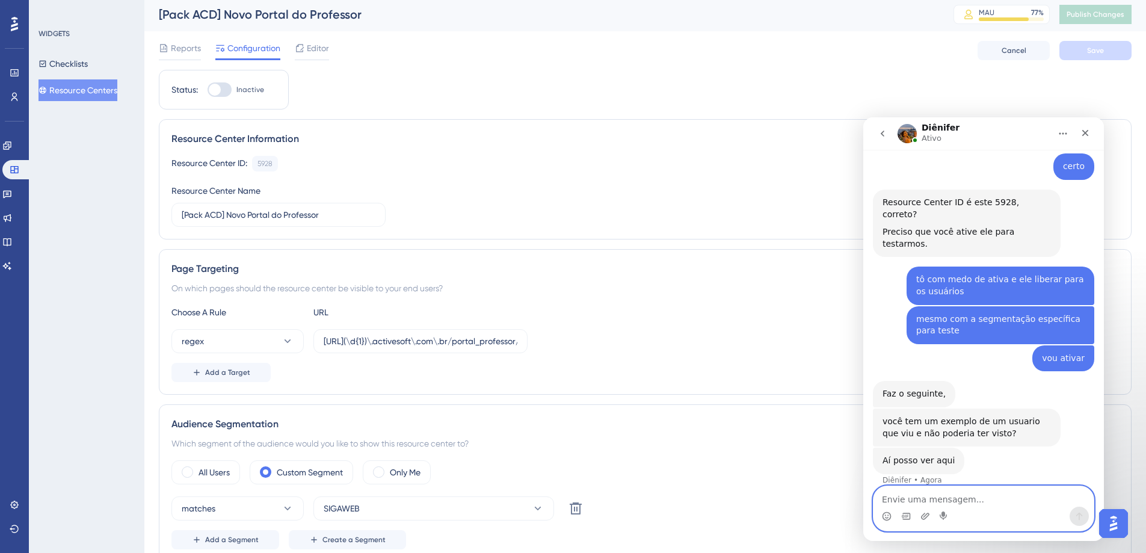
scroll to position [552, 0]
type textarea "tbm posso ativar com a segmentação only me"
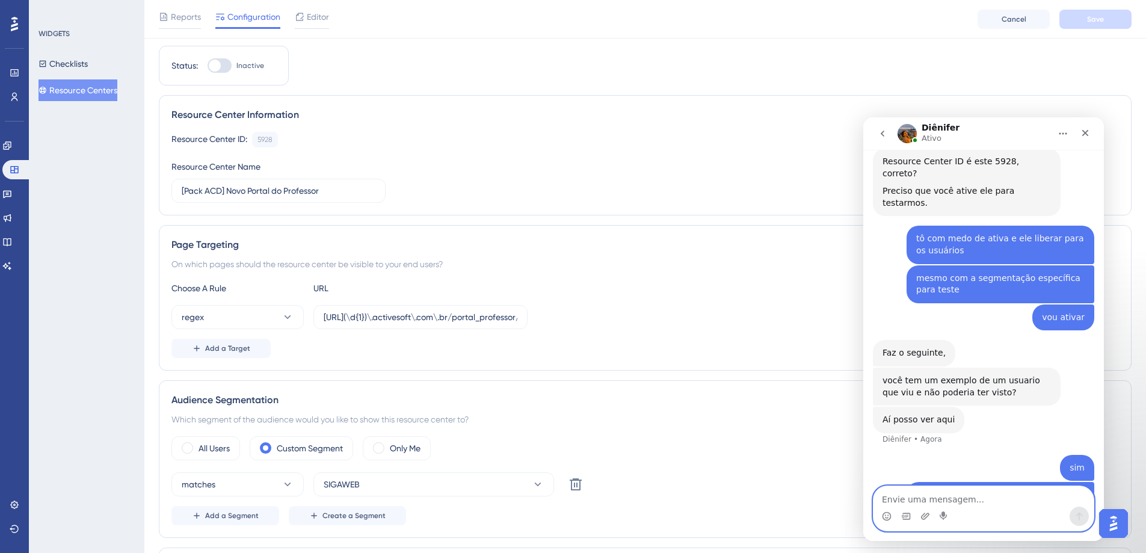
scroll to position [0, 0]
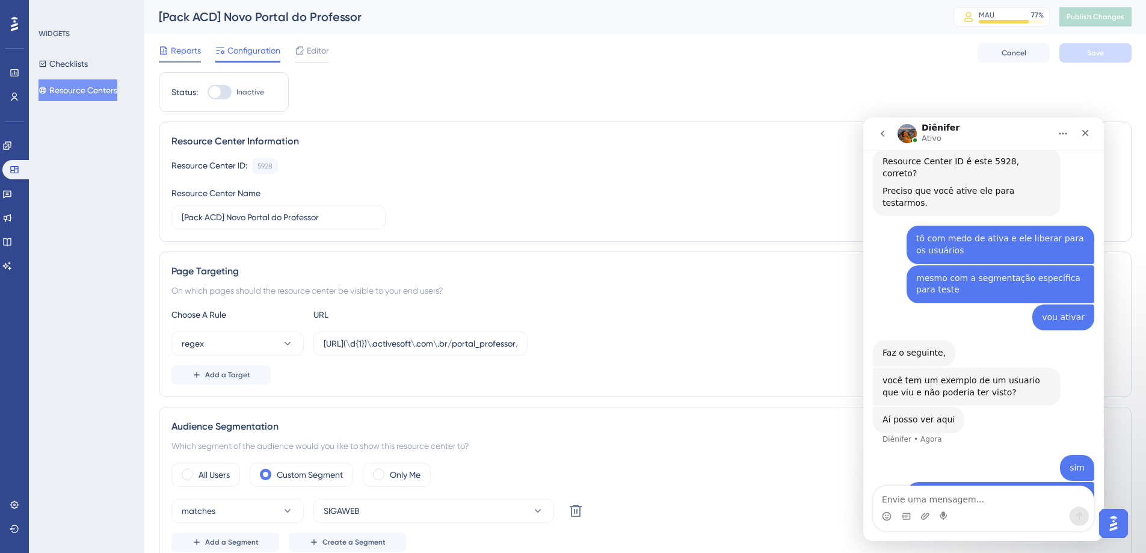
click at [188, 52] on span "Reports" at bounding box center [186, 50] width 30 height 14
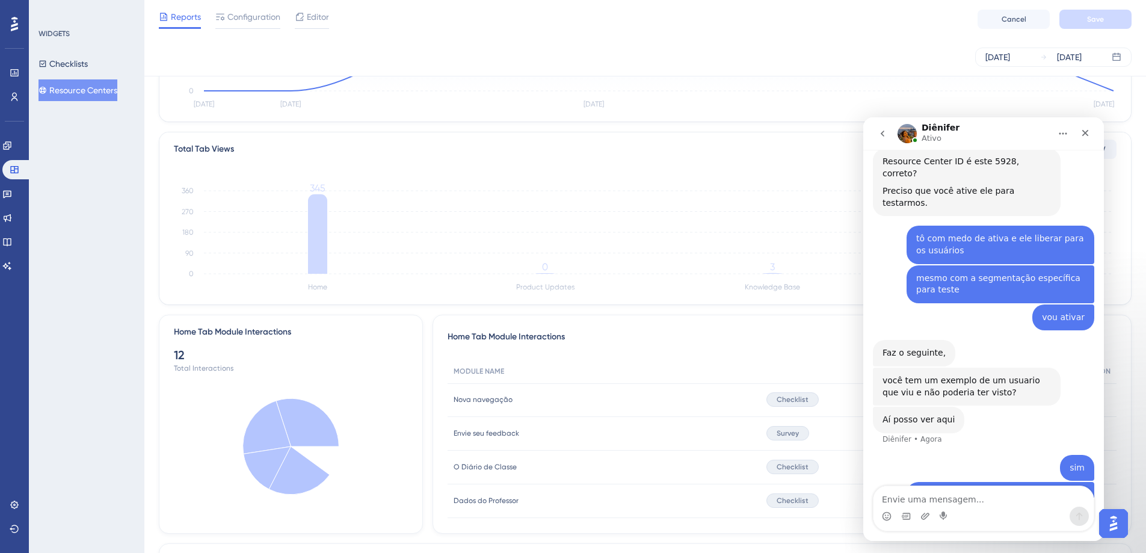
scroll to position [203, 0]
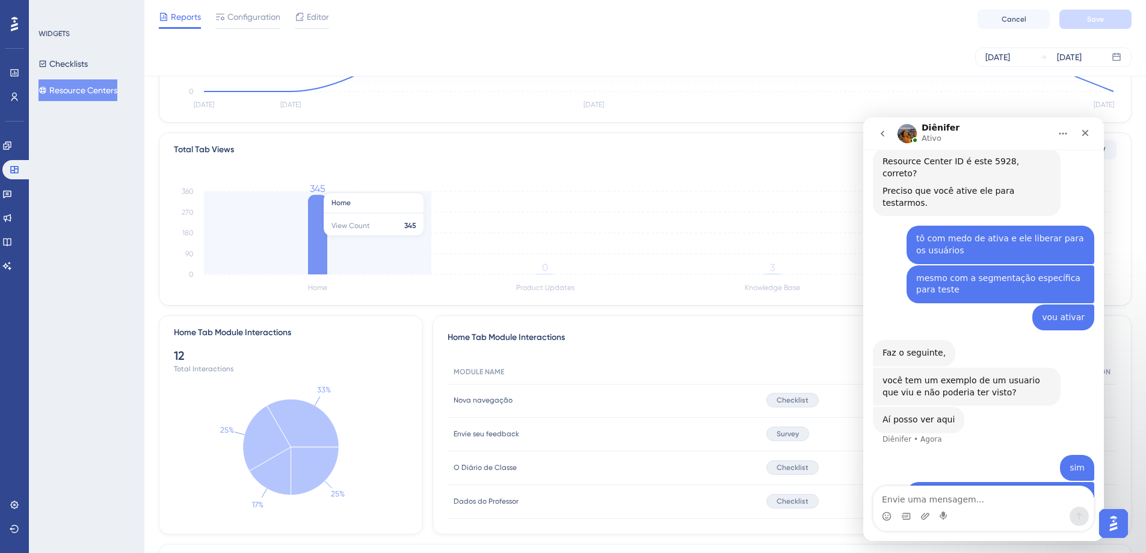
click at [320, 242] on icon at bounding box center [317, 234] width 19 height 79
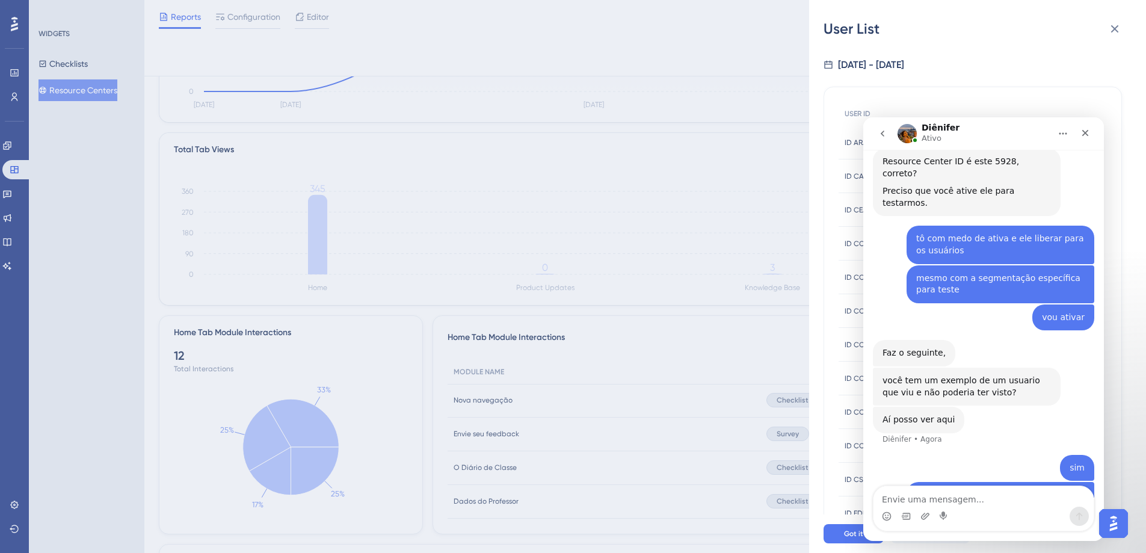
click at [866, 137] on div "Diênifer Ativo" at bounding box center [974, 133] width 153 height 21
click at [866, 129] on div "Diênifer Ativo" at bounding box center [974, 133] width 153 height 21
click at [866, 404] on img "Open AI Assistant Launcher" at bounding box center [1114, 524] width 22 height 22
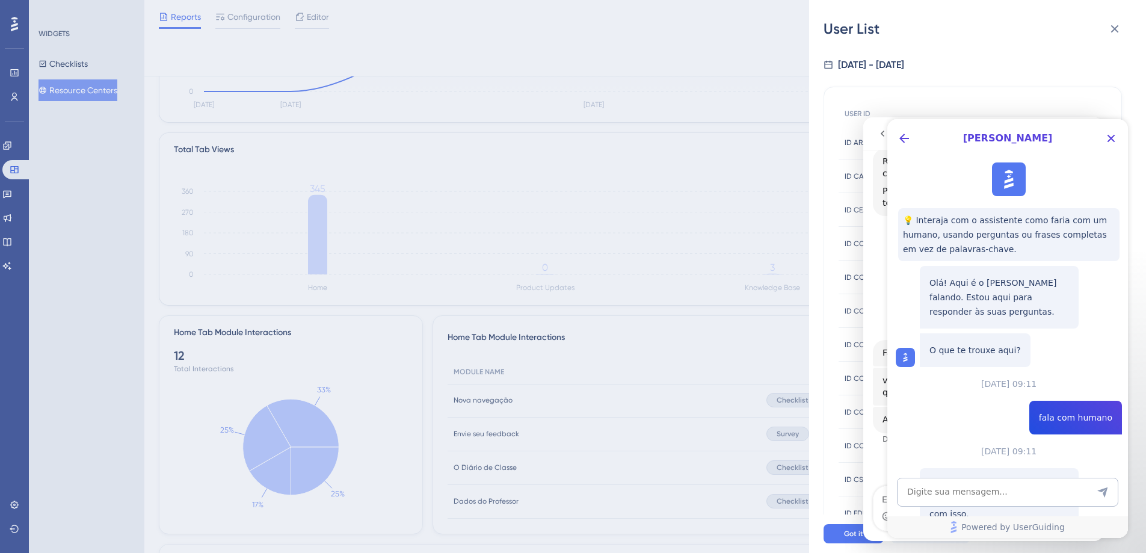
scroll to position [0, 0]
click at [866, 141] on icon "Close Button" at bounding box center [1111, 138] width 14 height 14
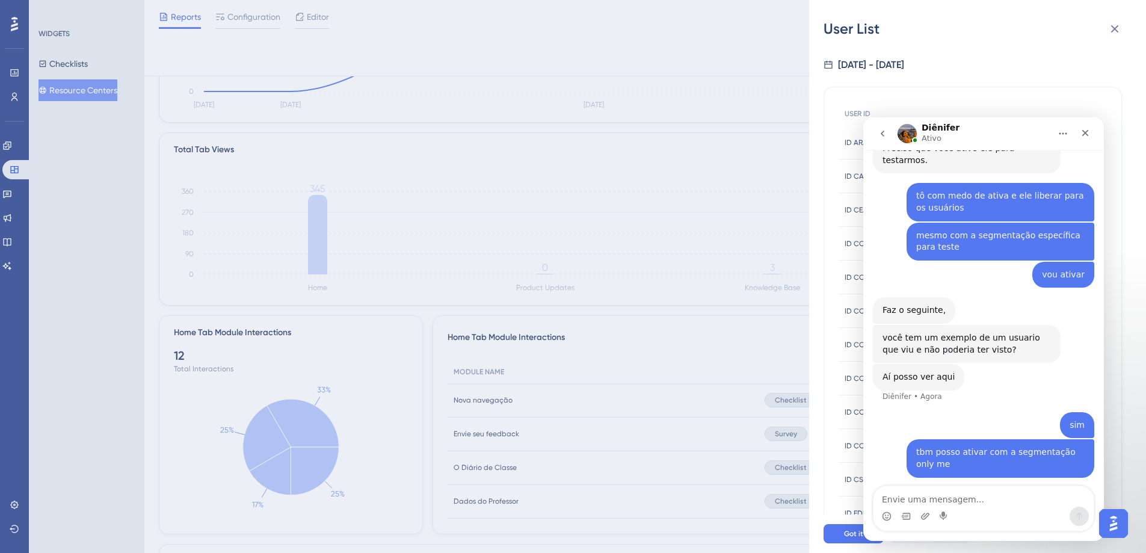
scroll to position [637, 0]
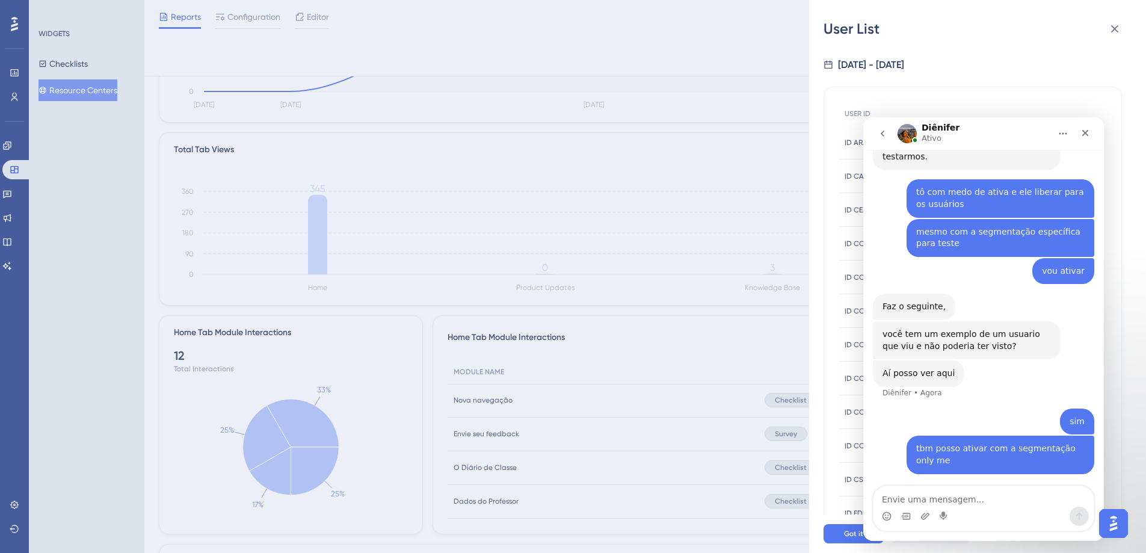
click at [866, 404] on div "Messenger da Intercom" at bounding box center [984, 516] width 220 height 19
click at [866, 404] on textarea "Envie uma mensagem..." at bounding box center [984, 496] width 220 height 20
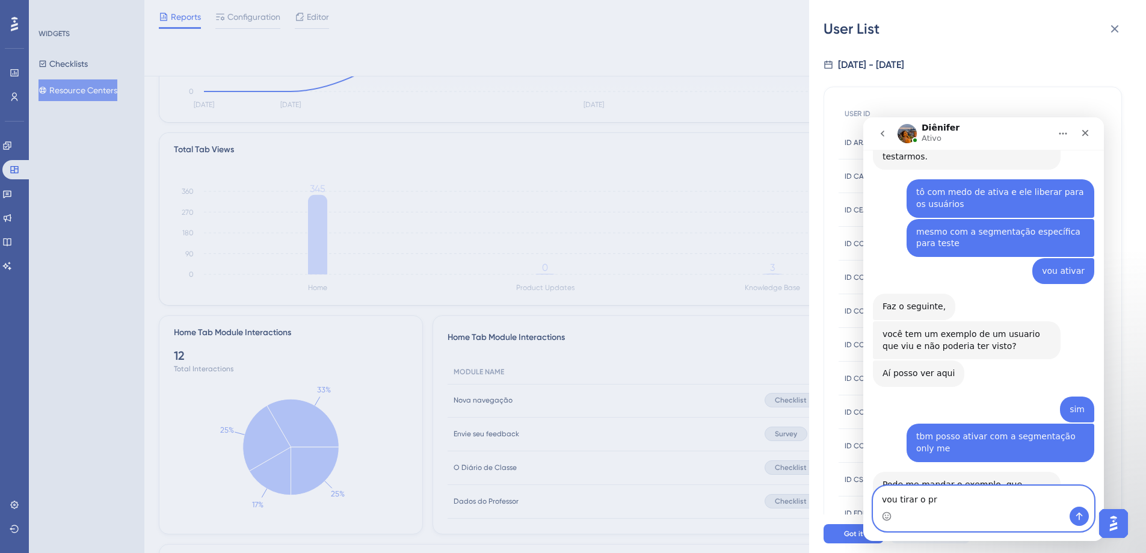
scroll to position [638, 0]
type textarea "vou tirar o print"
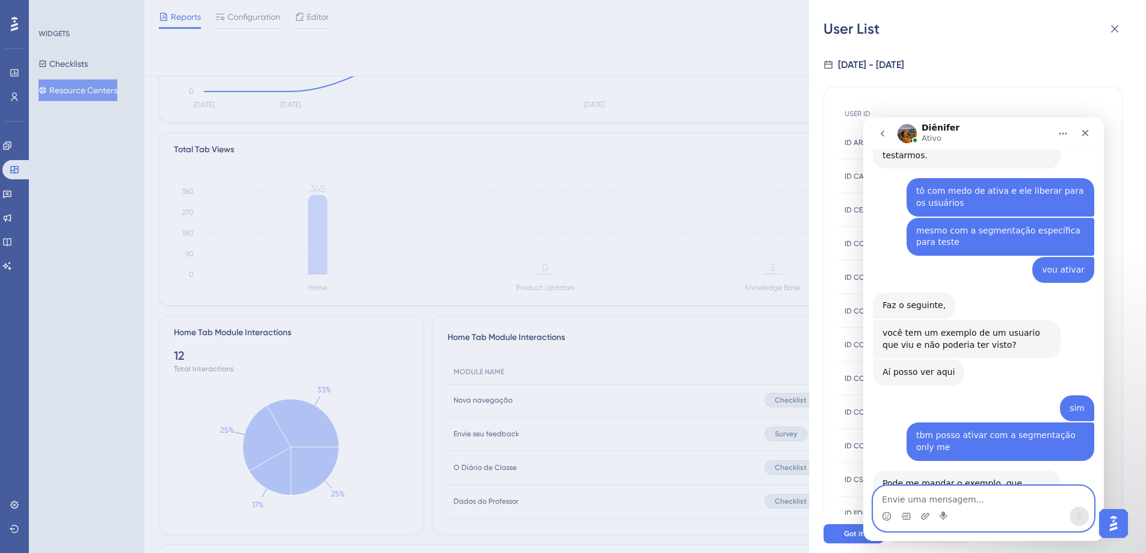
scroll to position [675, 0]
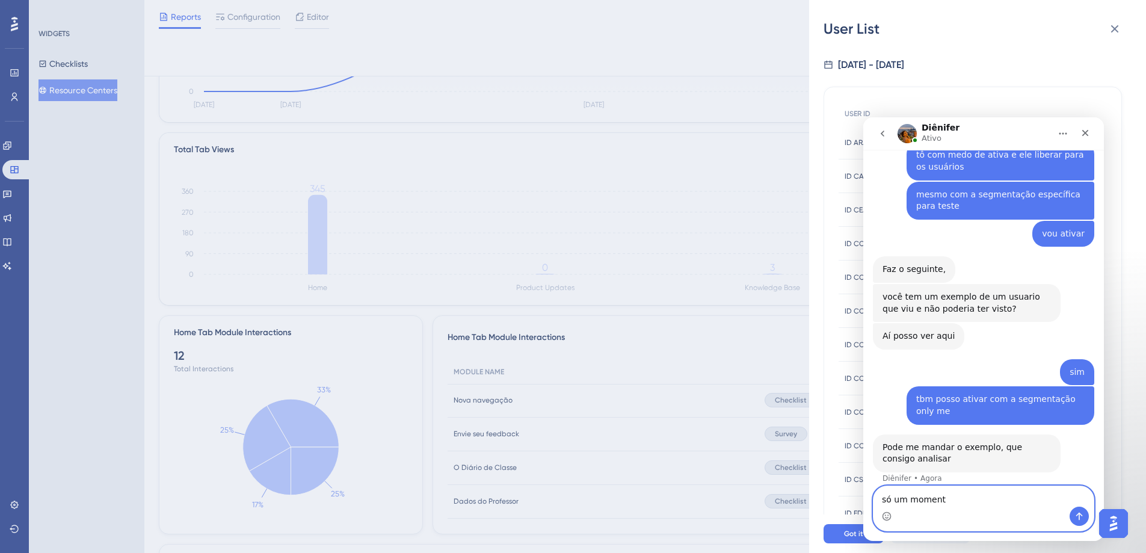
type textarea "só um momento"
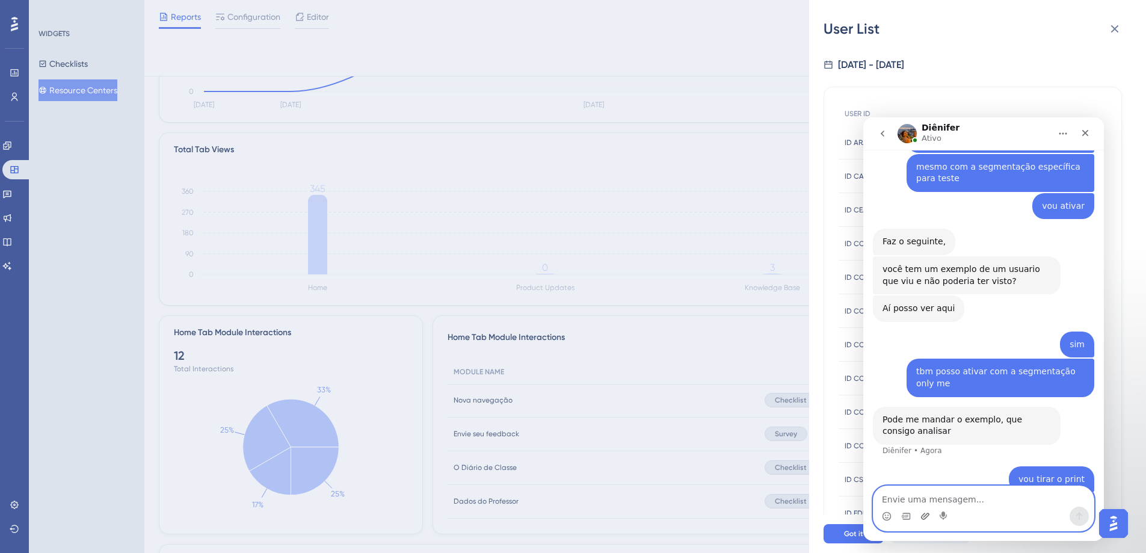
click at [866, 404] on icon "Carregar anexo" at bounding box center [926, 517] width 10 height 10
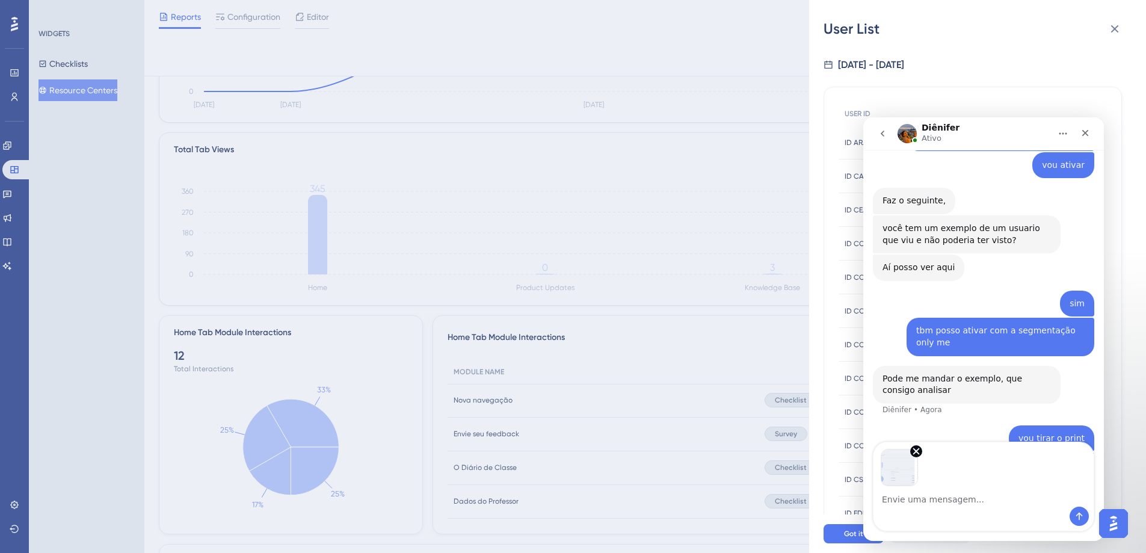
scroll to position [746, 0]
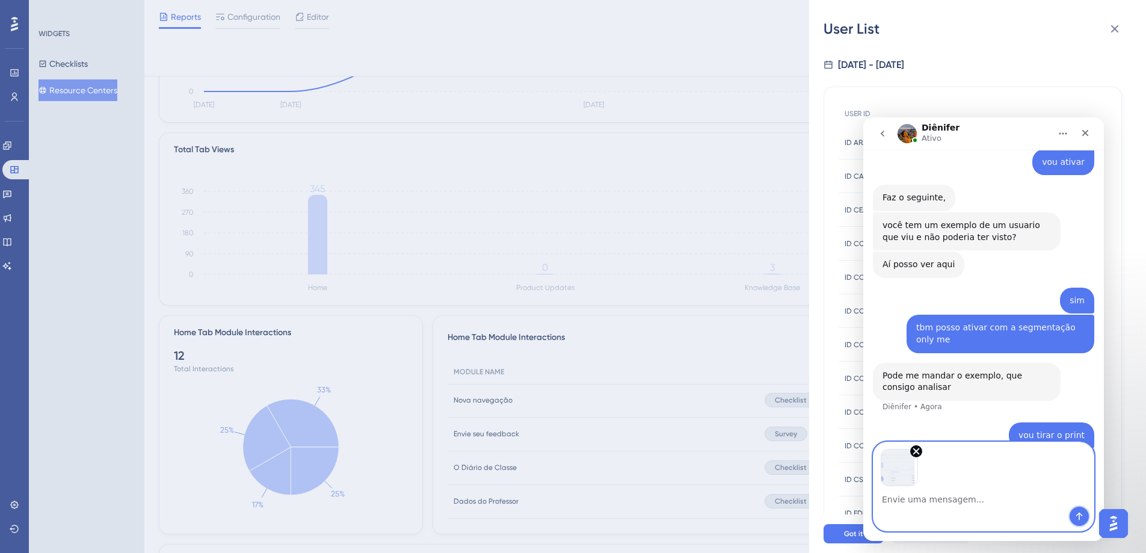
click at [866, 404] on icon "Enviar mensagem…" at bounding box center [1080, 517] width 7 height 8
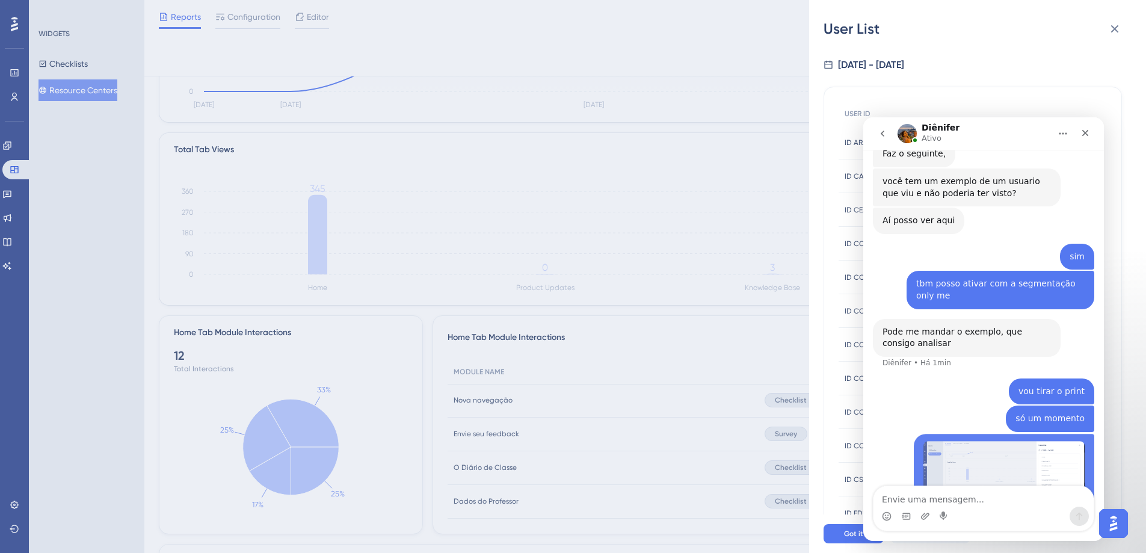
scroll to position [795, 0]
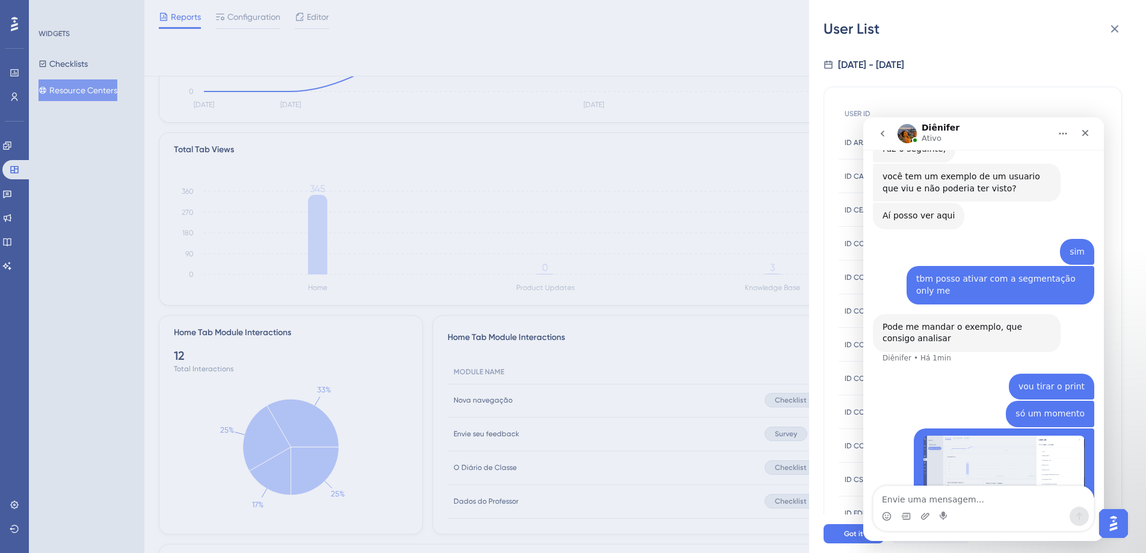
click at [866, 404] on img "Design diz…" at bounding box center [1004, 474] width 161 height 77
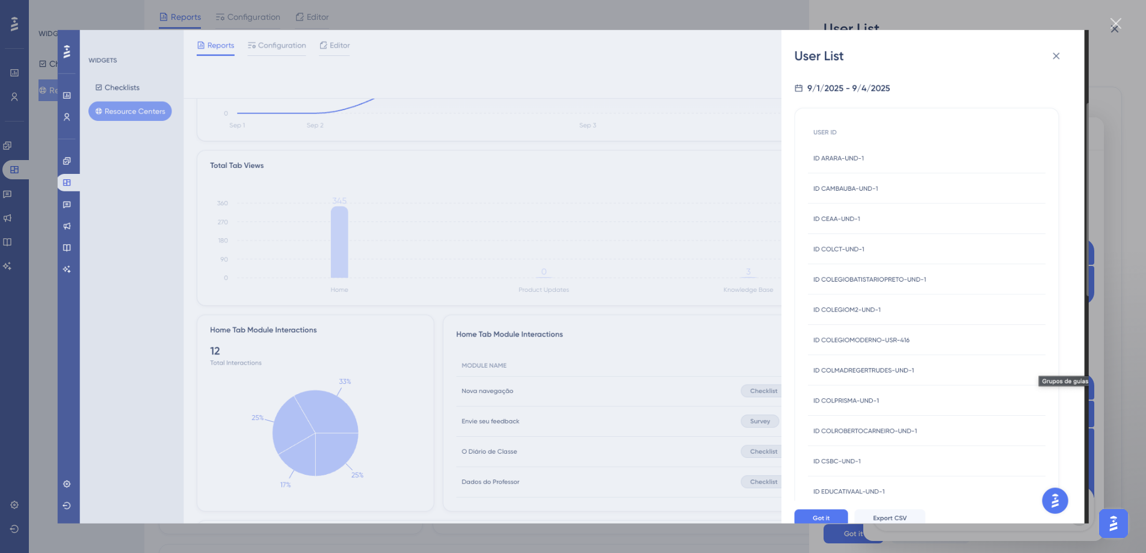
click at [866, 22] on div "Messenger da Intercom" at bounding box center [573, 276] width 1146 height 553
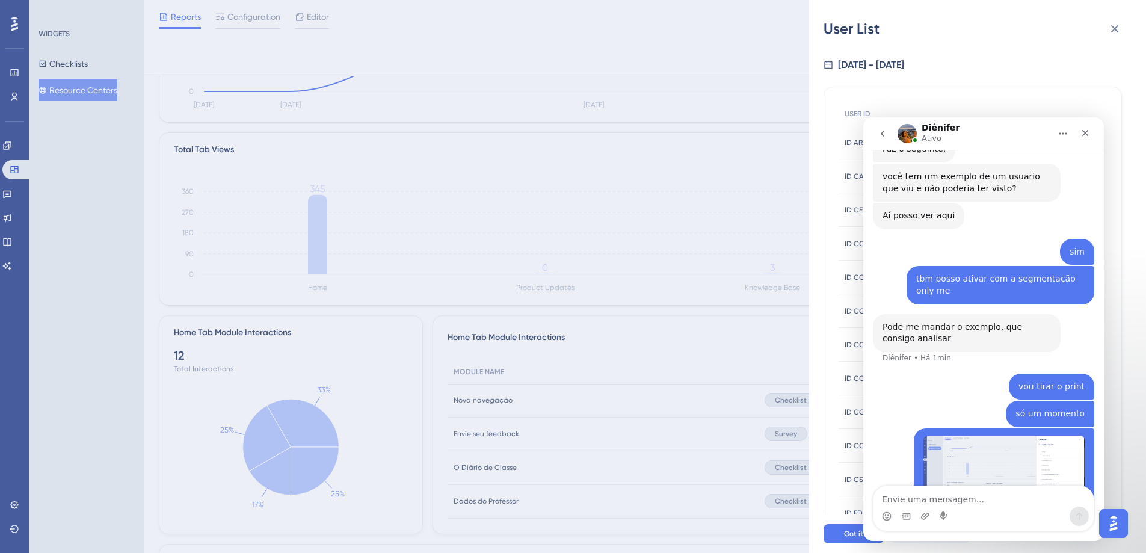
click at [866, 404] on div "Messenger da Intercom" at bounding box center [984, 516] width 220 height 19
click at [866, 404] on icon "Carregar anexo" at bounding box center [925, 516] width 8 height 7
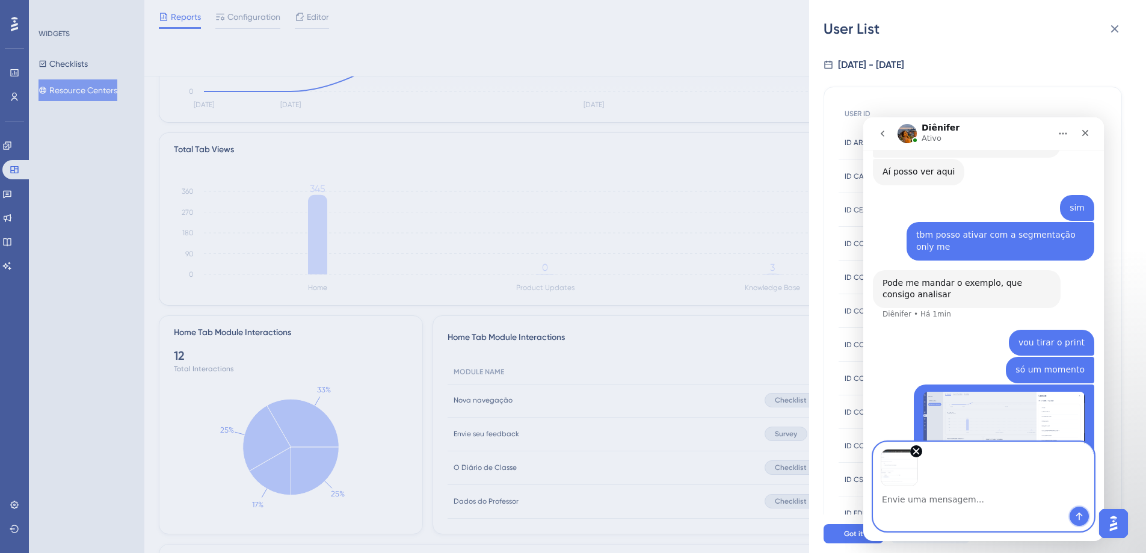
click at [866, 404] on icon "Enviar mensagem…" at bounding box center [1080, 517] width 10 height 10
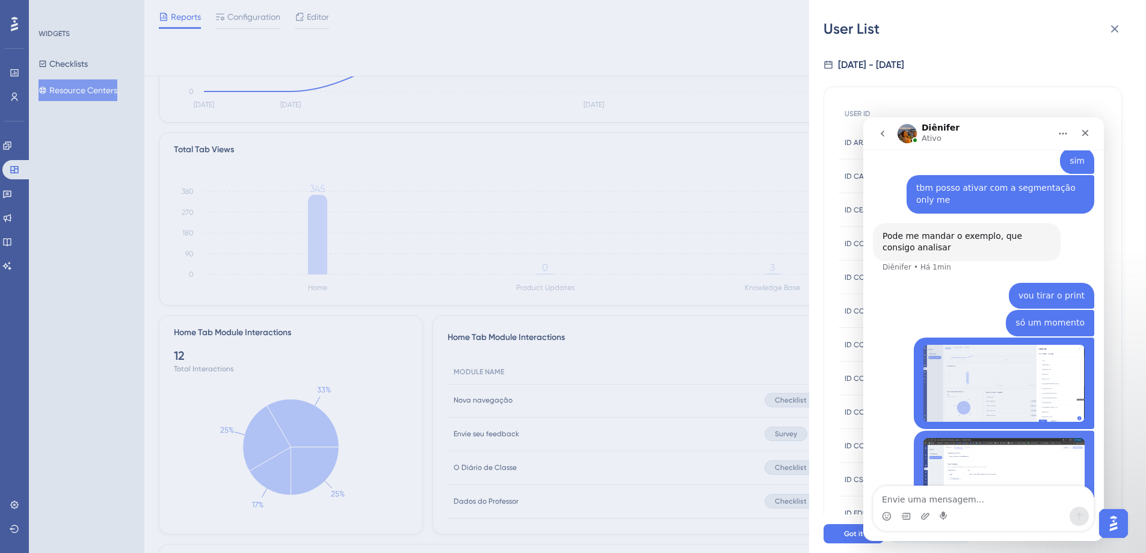
scroll to position [895, 0]
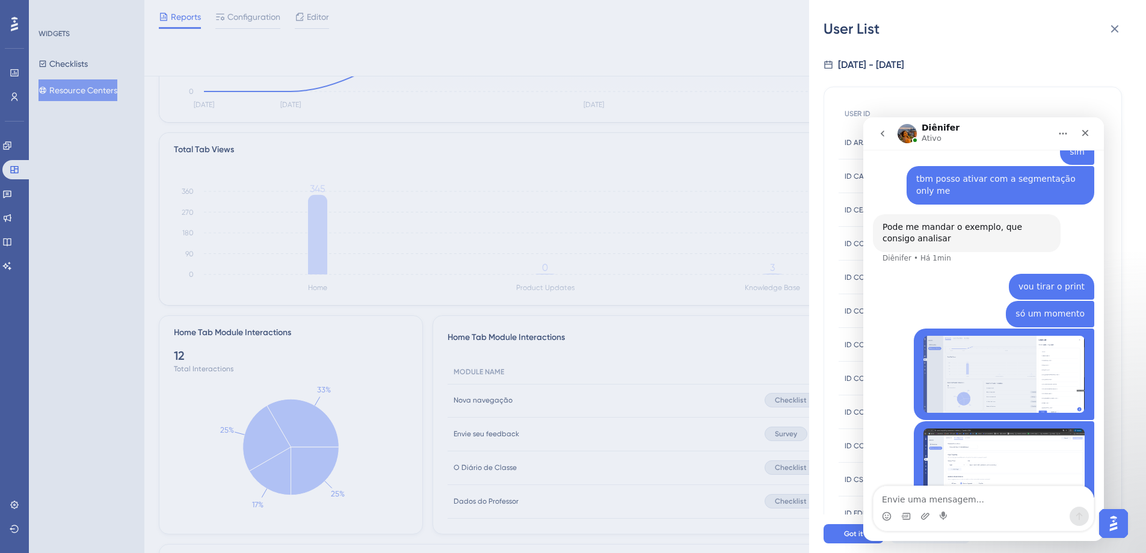
click at [866, 404] on textarea "Envie uma mensagem..." at bounding box center [984, 496] width 220 height 20
type textarea "345 usuários visualizaram o resource center"
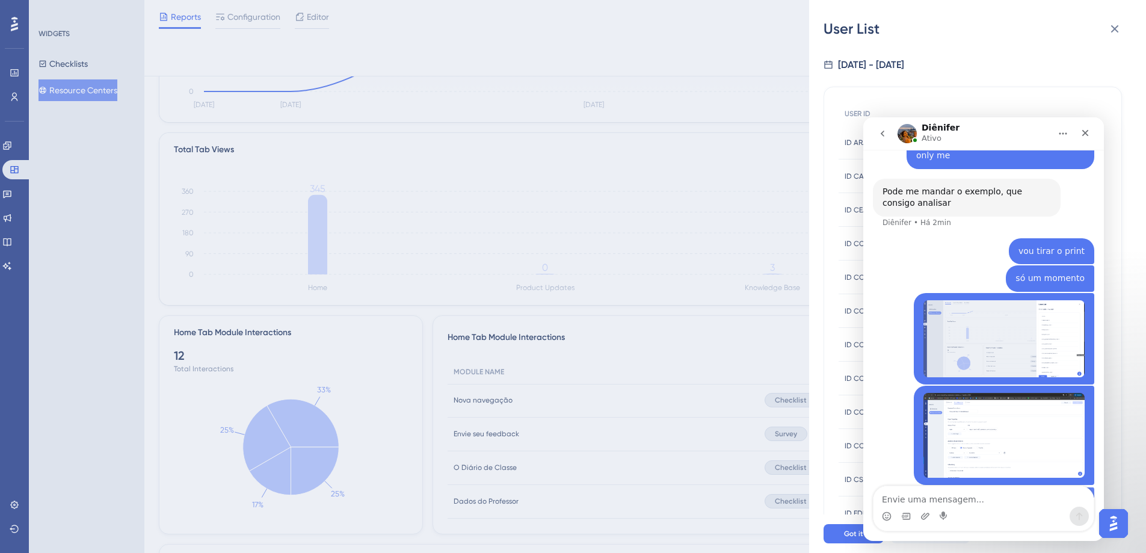
scroll to position [934, 0]
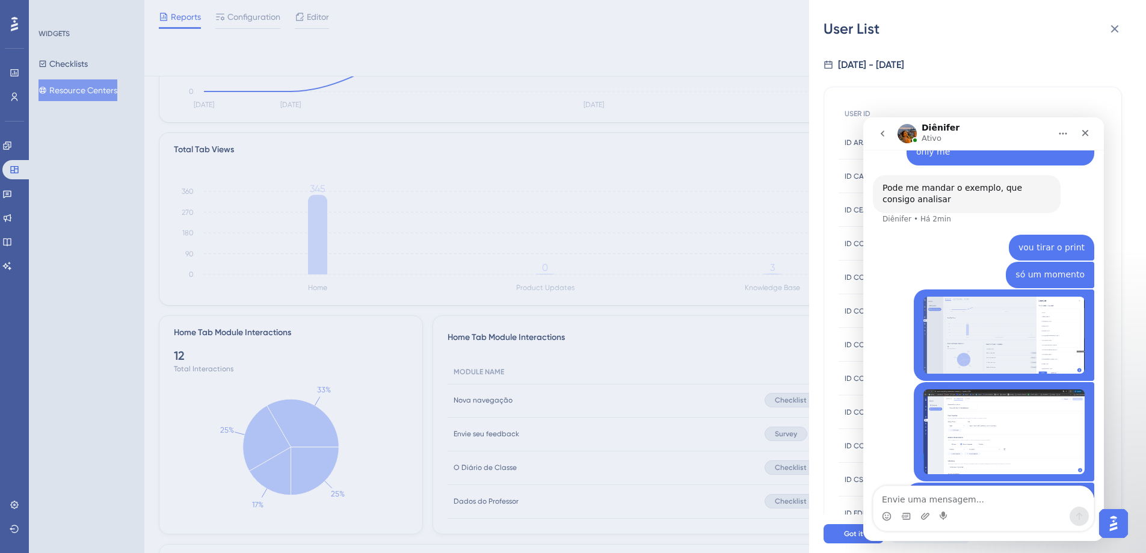
type textarea "m"
type textarea "mas só vou liberar esse recurso para alguns clientes"
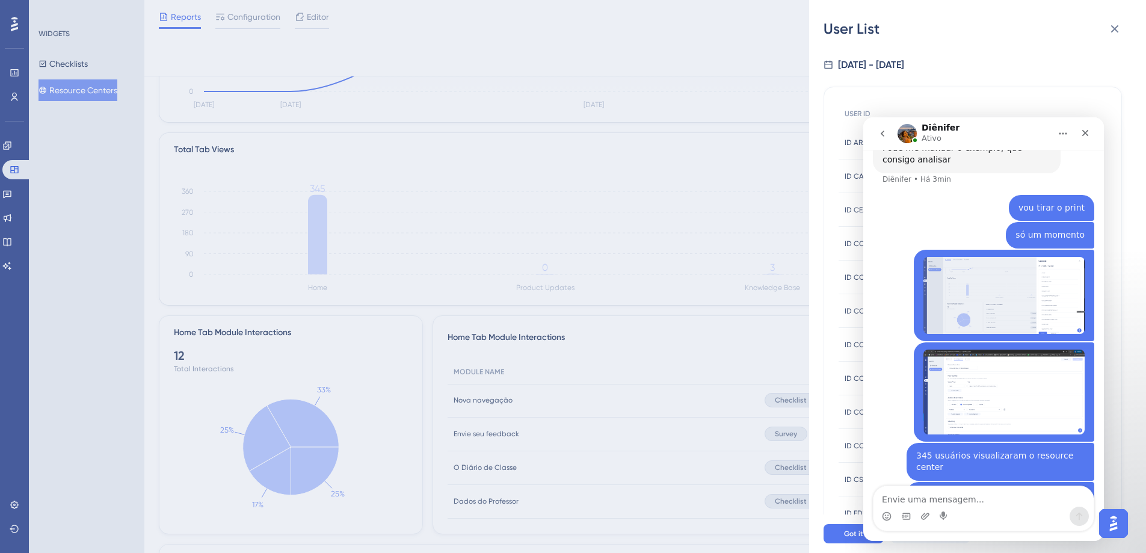
click at [866, 270] on img "Design diz…" at bounding box center [1004, 295] width 161 height 77
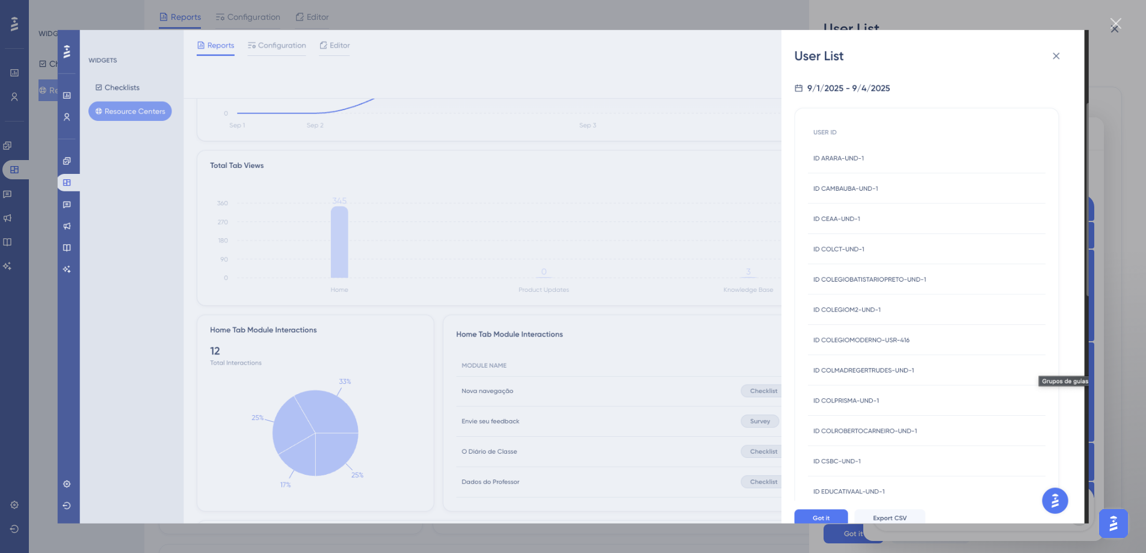
click at [866, 24] on div "Fechar" at bounding box center [1116, 23] width 11 height 11
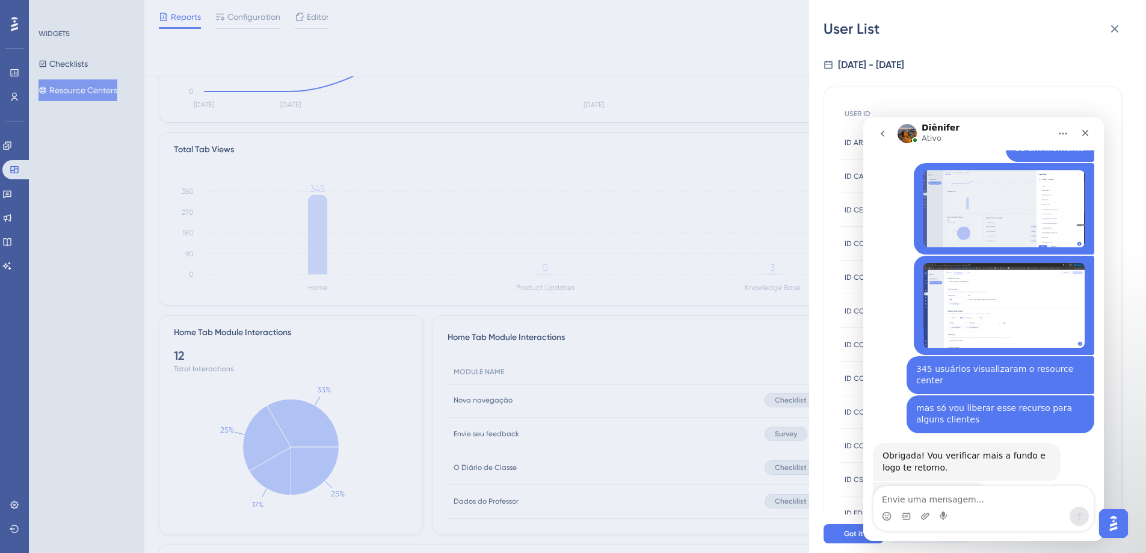
scroll to position [1095, 0]
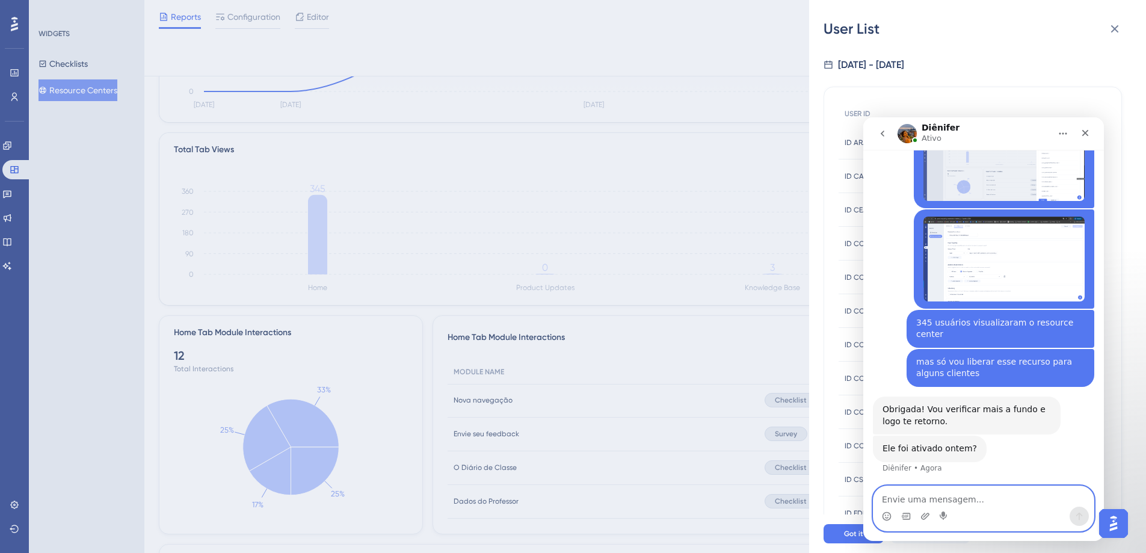
click at [866, 404] on textarea "Envie uma mensagem..." at bounding box center [984, 496] width 220 height 20
type textarea "sim, ativamos ontem"
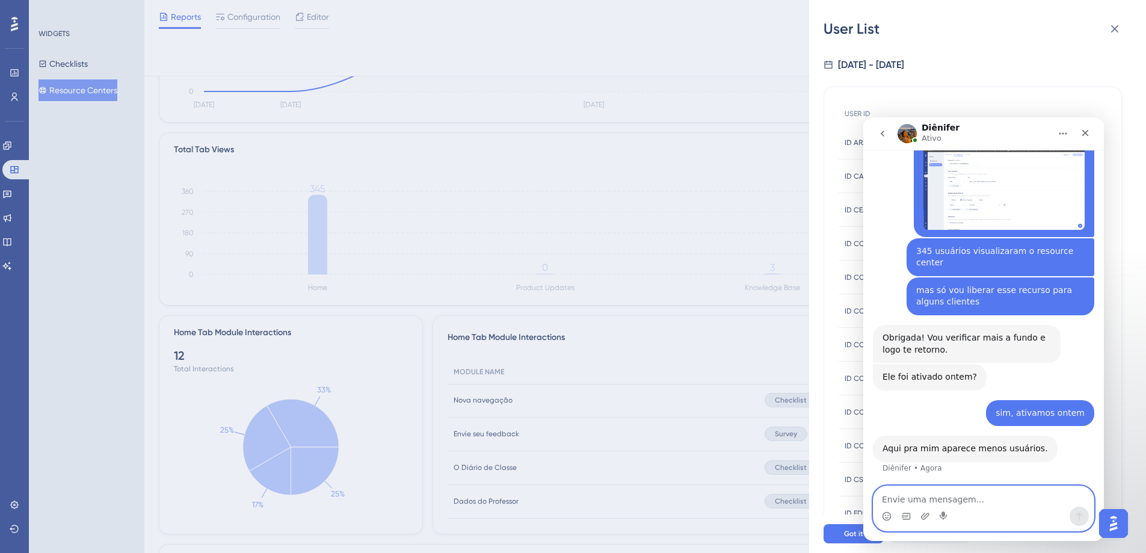
scroll to position [1167, 0]
click at [866, 404] on textarea "Envie uma mensagem..." at bounding box center [984, 496] width 220 height 20
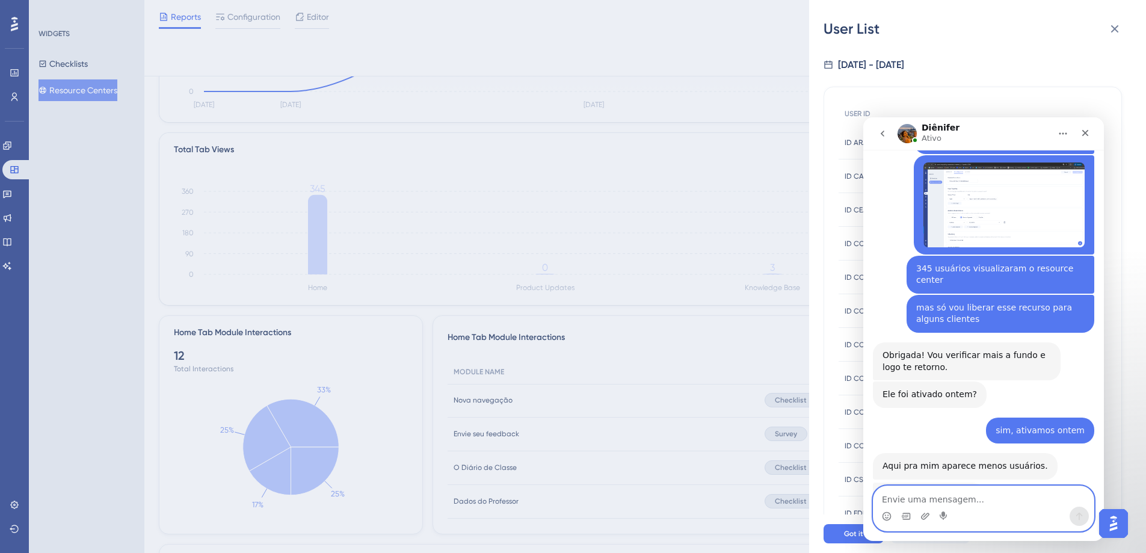
scroll to position [1148, 0]
click at [866, 404] on textarea "Envie uma mensagem..." at bounding box center [984, 496] width 220 height 20
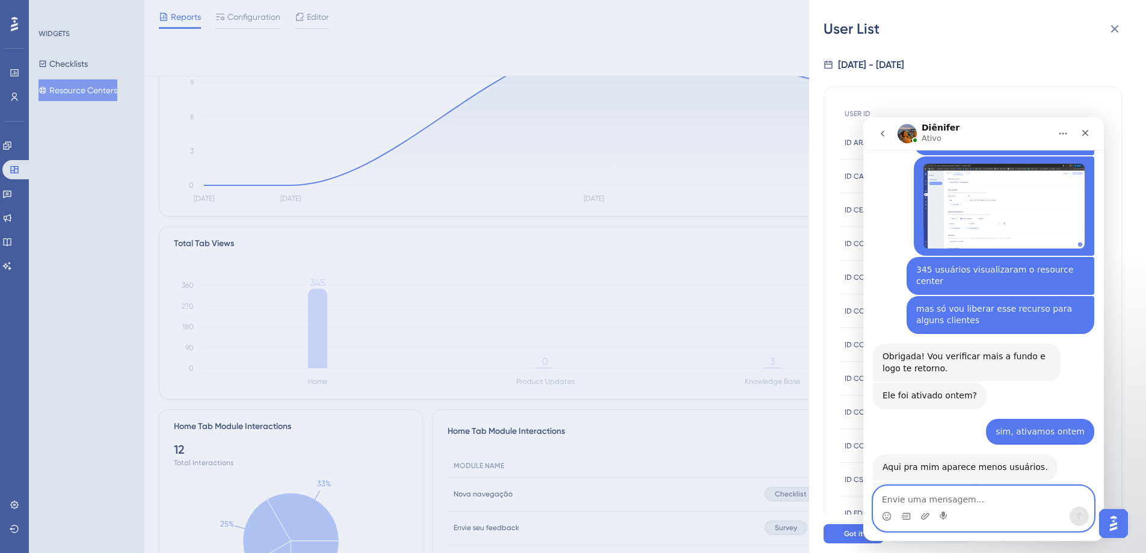
scroll to position [108, 0]
click at [866, 404] on textarea "Envie uma mensagem..." at bounding box center [984, 496] width 220 height 20
type textarea "O"
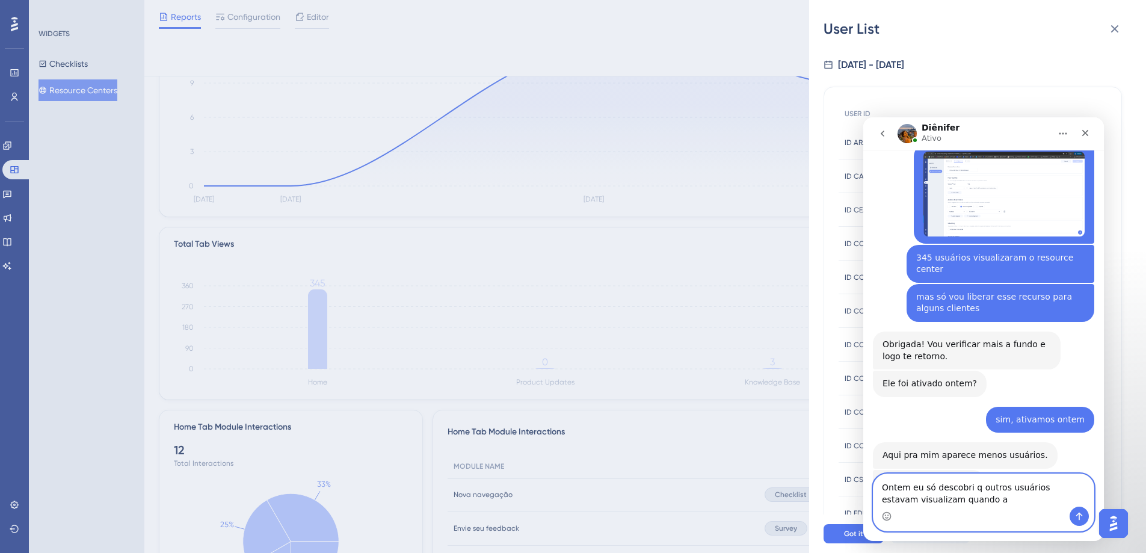
scroll to position [1206, 0]
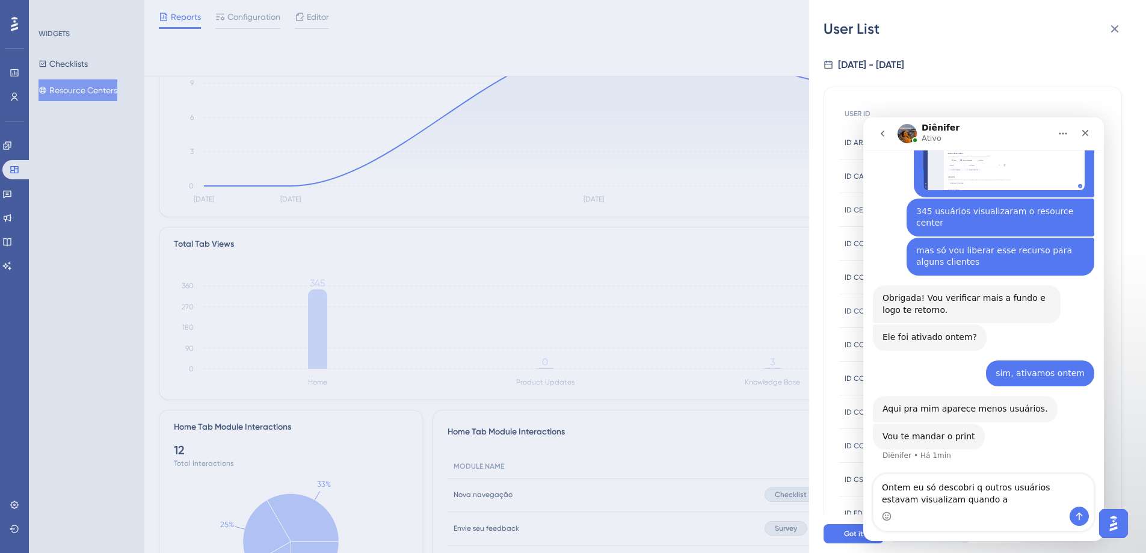
click at [866, 404] on div "Messenger da Intercom" at bounding box center [984, 516] width 220 height 19
click at [866, 404] on textarea "Ontem eu só descobri q outros usuários estavam visualizam quando a" at bounding box center [984, 490] width 220 height 32
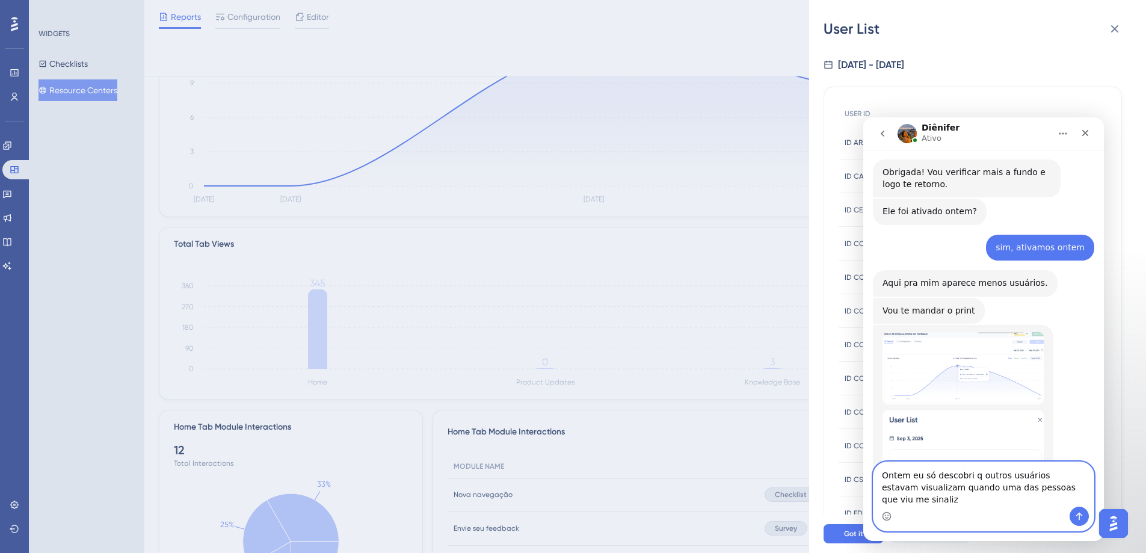
scroll to position [1344, 0]
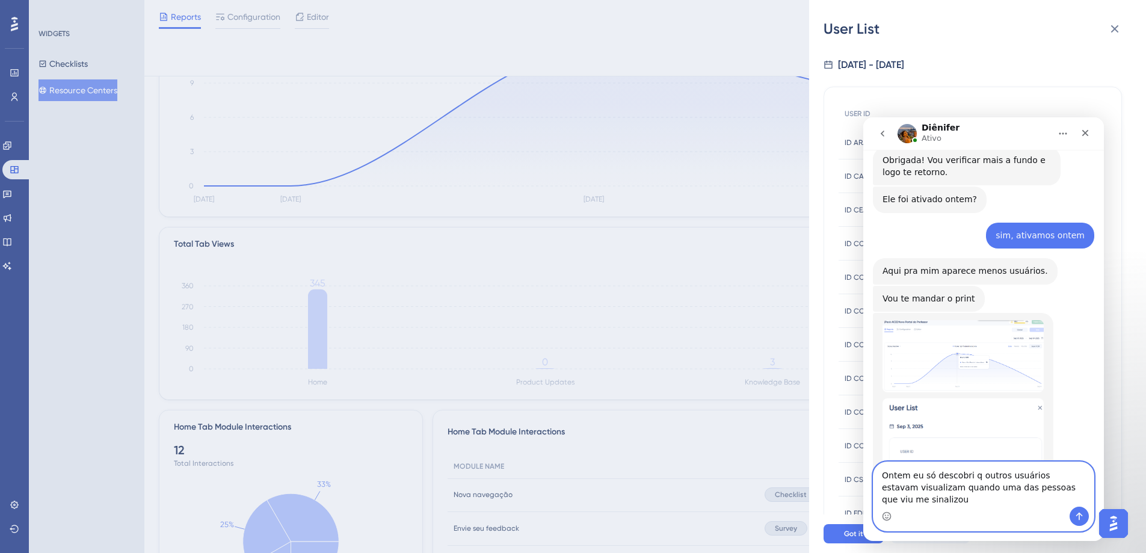
type textarea "Ontem eu só descobri q outros usuários estavam visualizam quando uma das pessoa…"
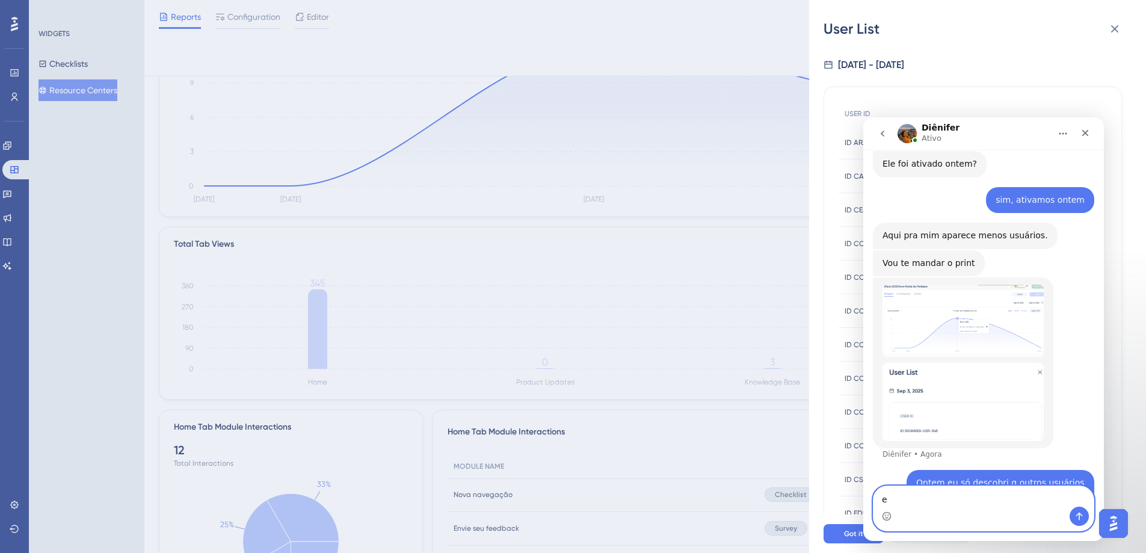
type textarea "e"
click at [866, 285] on img "Diênifer diz…" at bounding box center [963, 321] width 161 height 72
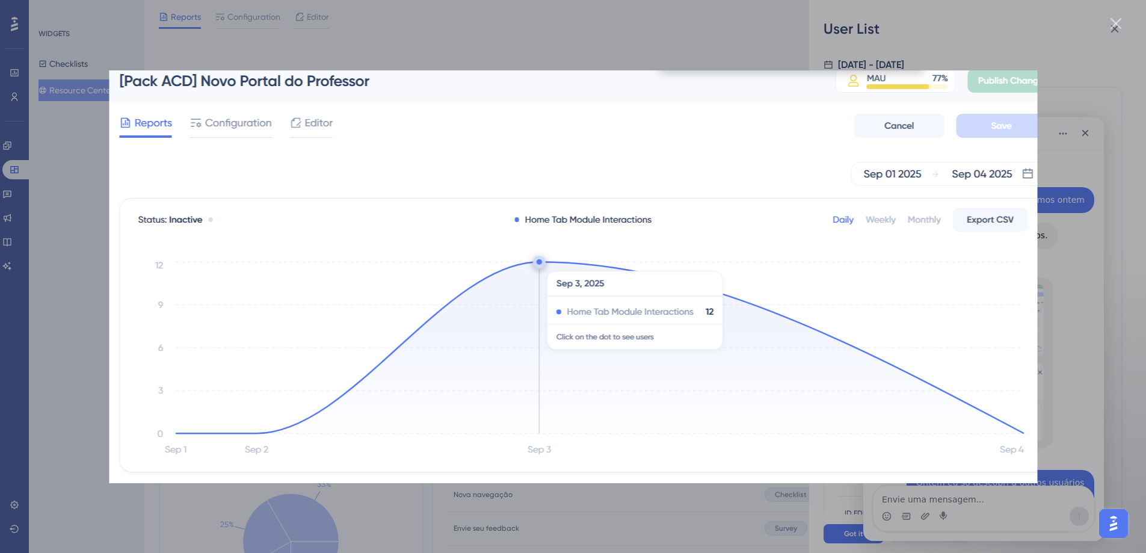
click at [866, 19] on div "Fechar" at bounding box center [1116, 23] width 11 height 11
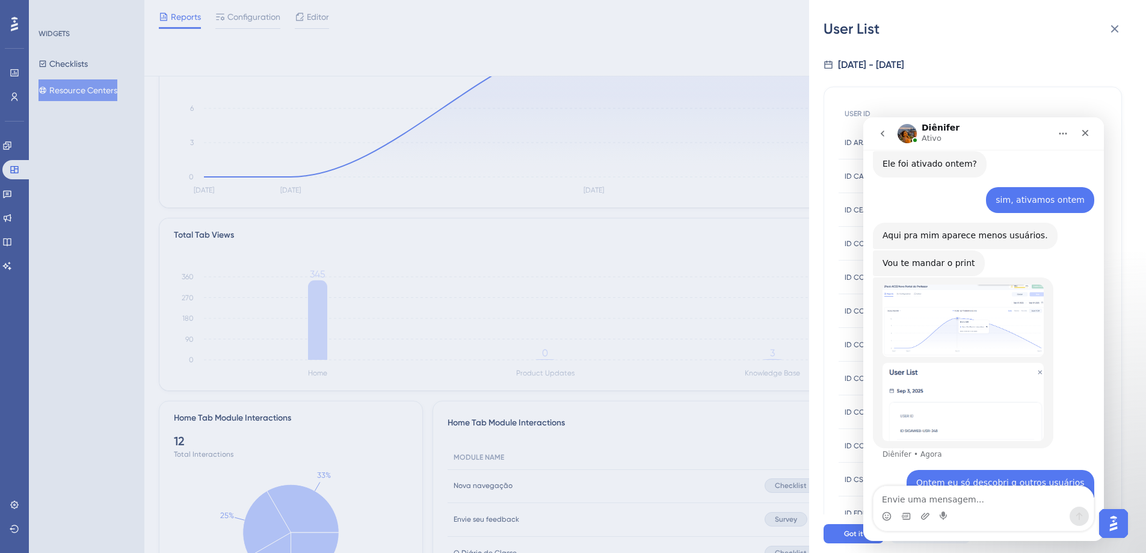
scroll to position [137, 0]
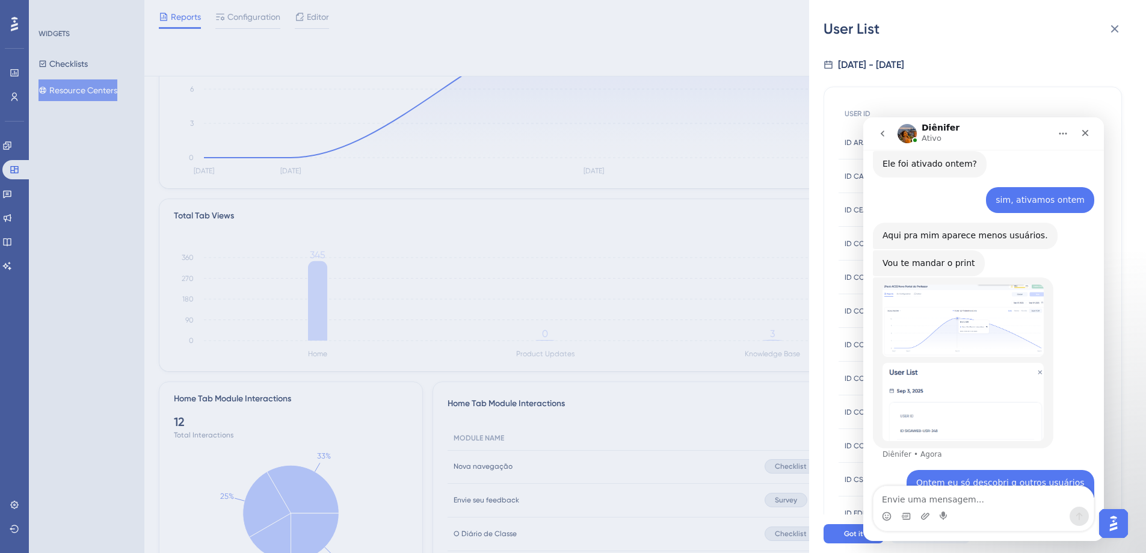
click at [314, 300] on div "User List 9/1/2025 - 9/4/2025 USER ID ID ARARA-UND-1 ID ARARA-UND-1 ID CAMBAUBA…" at bounding box center [573, 276] width 1146 height 553
click at [321, 270] on div "Performance Users Engagement Widgets Feedback Product Updates Knowledge Base AI…" at bounding box center [645, 553] width 1002 height 1381
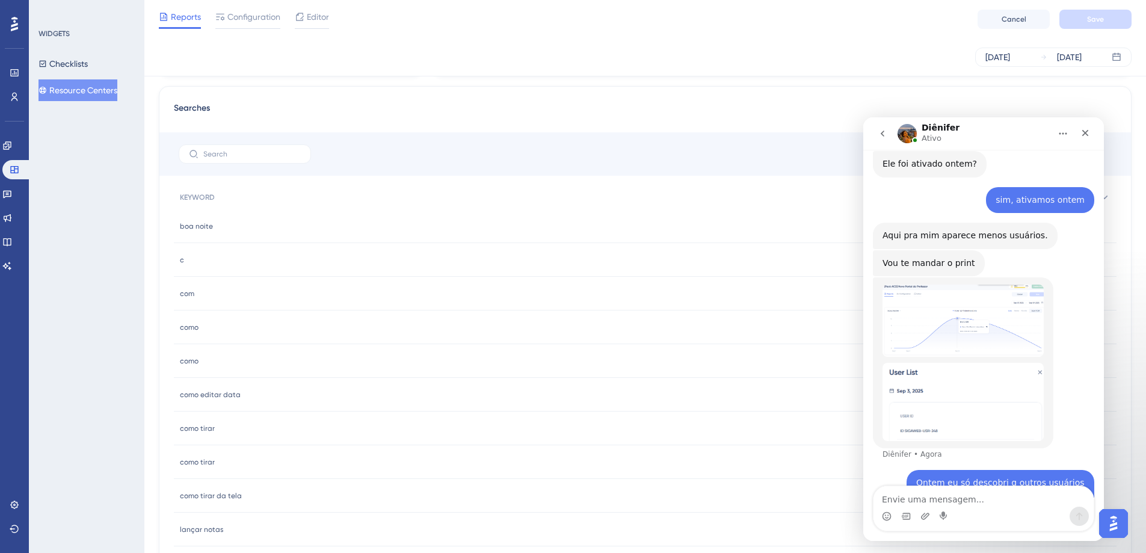
scroll to position [1426, 0]
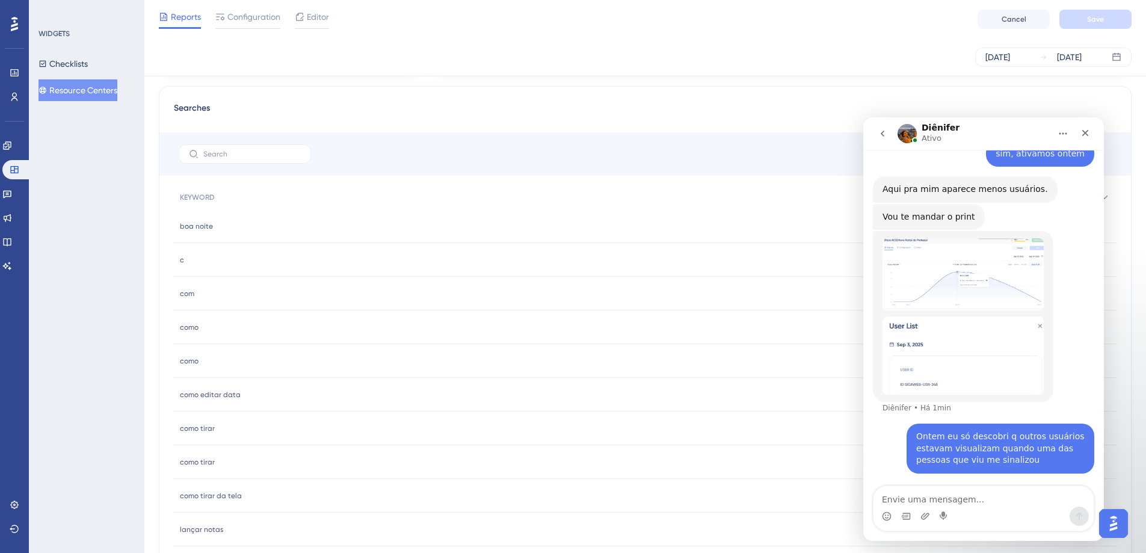
click at [866, 404] on div "Messenger da Intercom" at bounding box center [984, 516] width 220 height 19
click at [866, 404] on icon "Carregar anexo" at bounding box center [926, 517] width 10 height 10
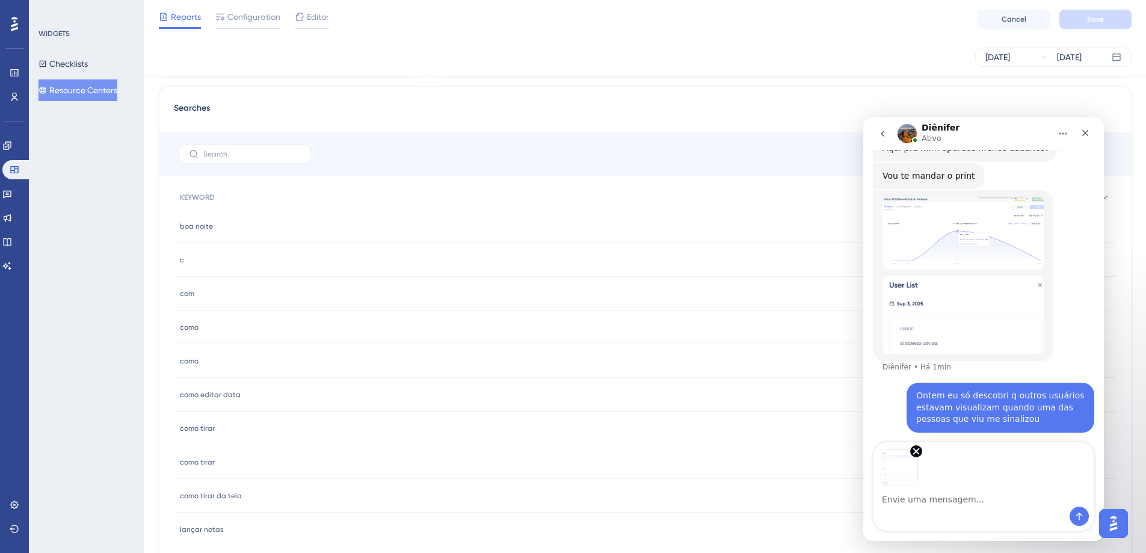
scroll to position [1470, 0]
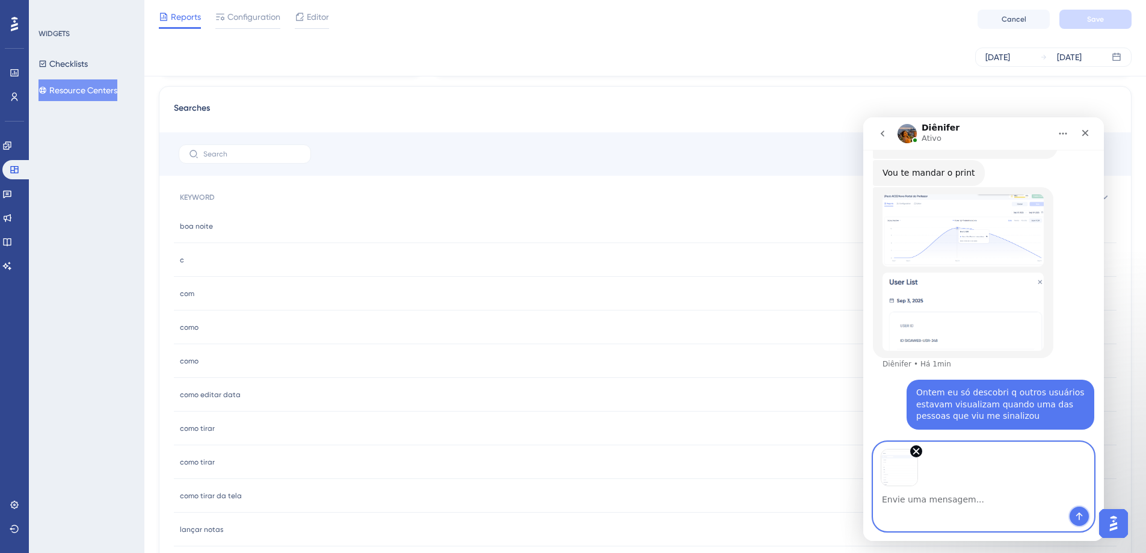
click at [866, 404] on icon "Enviar mensagem…" at bounding box center [1080, 517] width 10 height 10
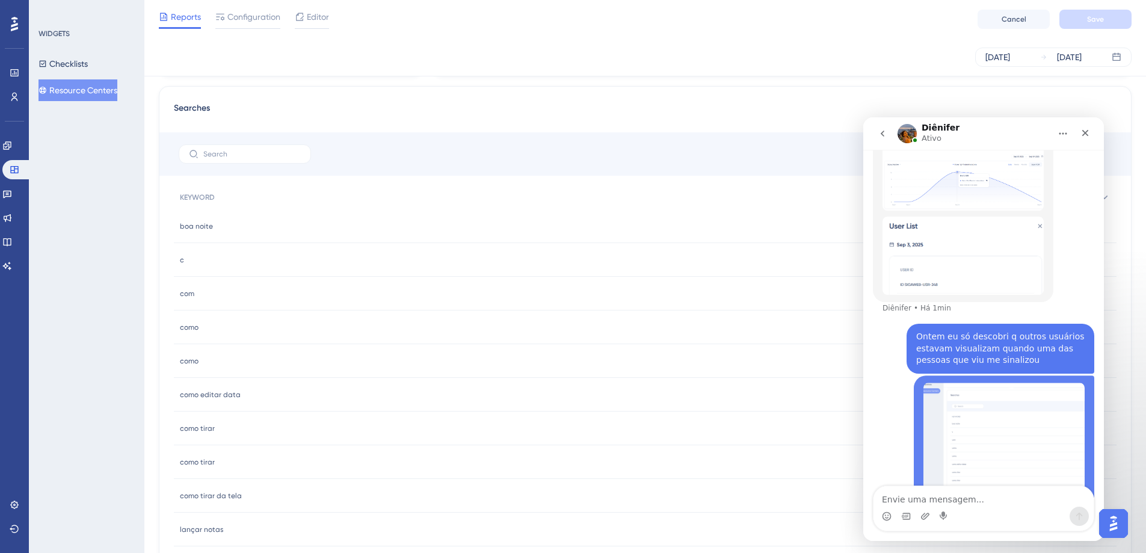
scroll to position [1557, 0]
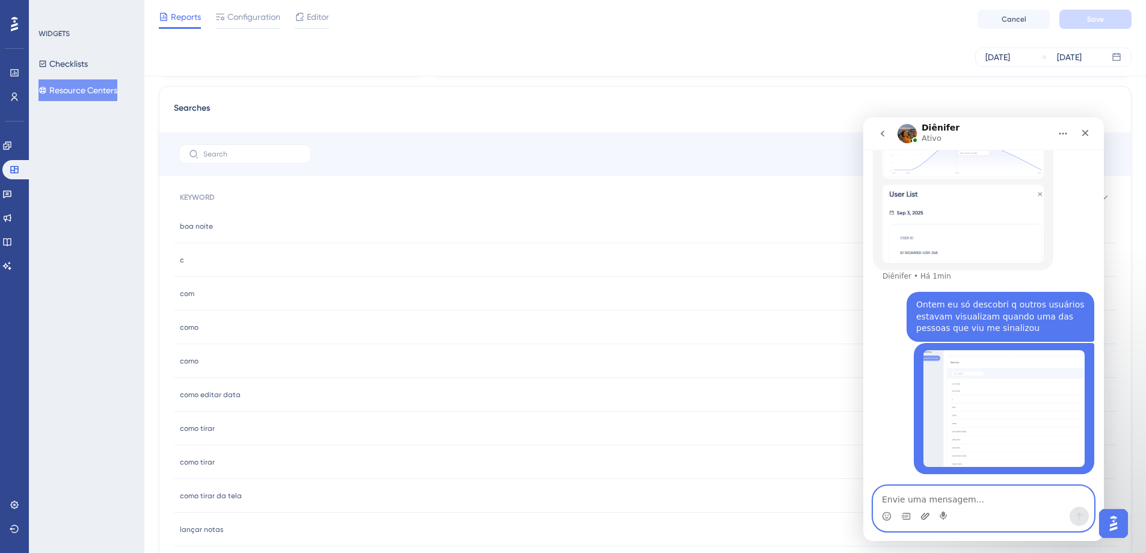
click at [866, 404] on icon "Carregar anexo" at bounding box center [926, 517] width 10 height 10
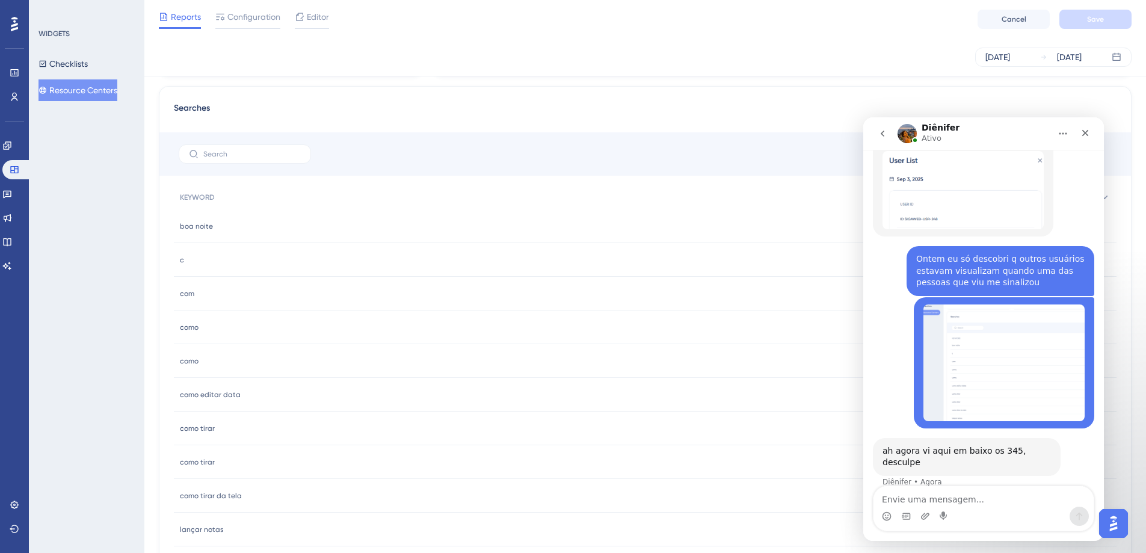
scroll to position [1695, 0]
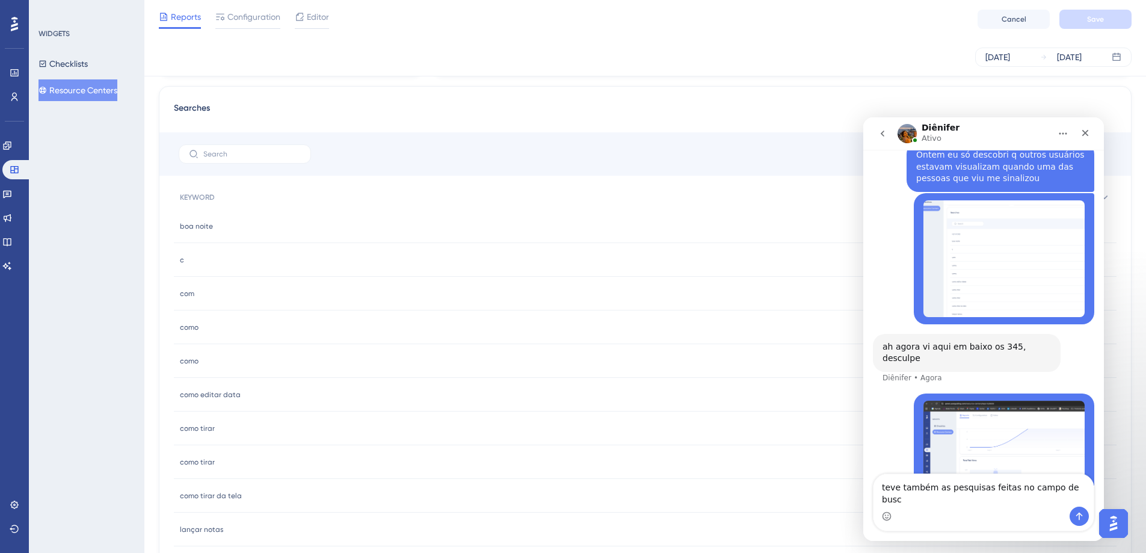
type textarea "teve também as pesquisas feitas no campo de busca"
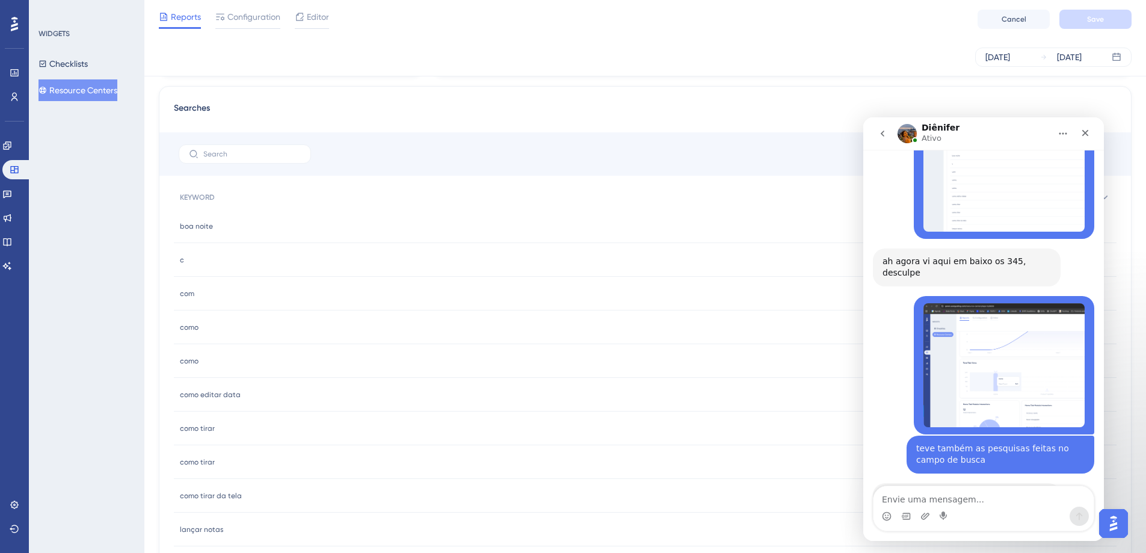
scroll to position [1782, 0]
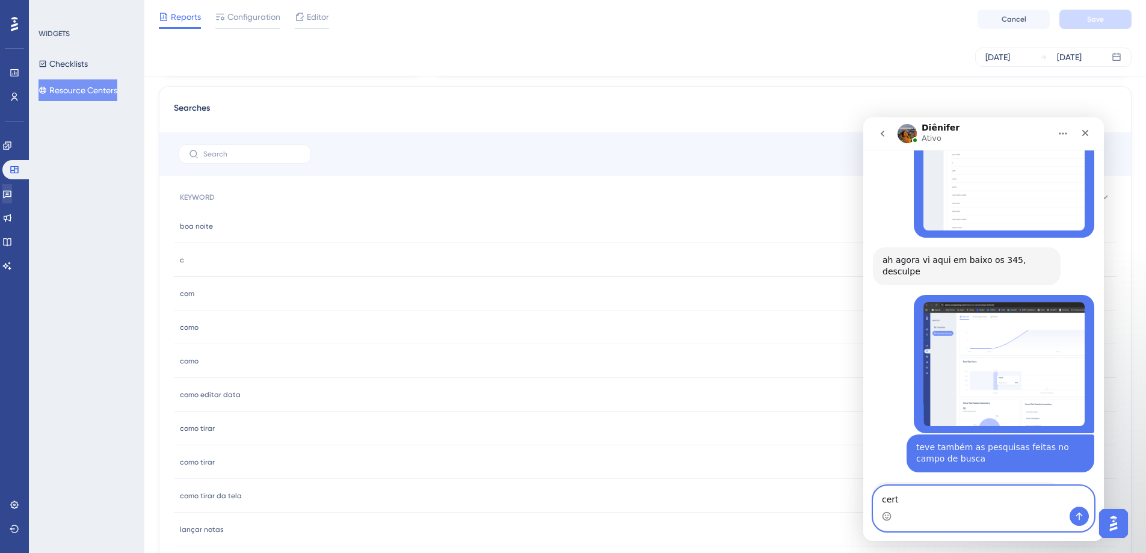
type textarea "certo"
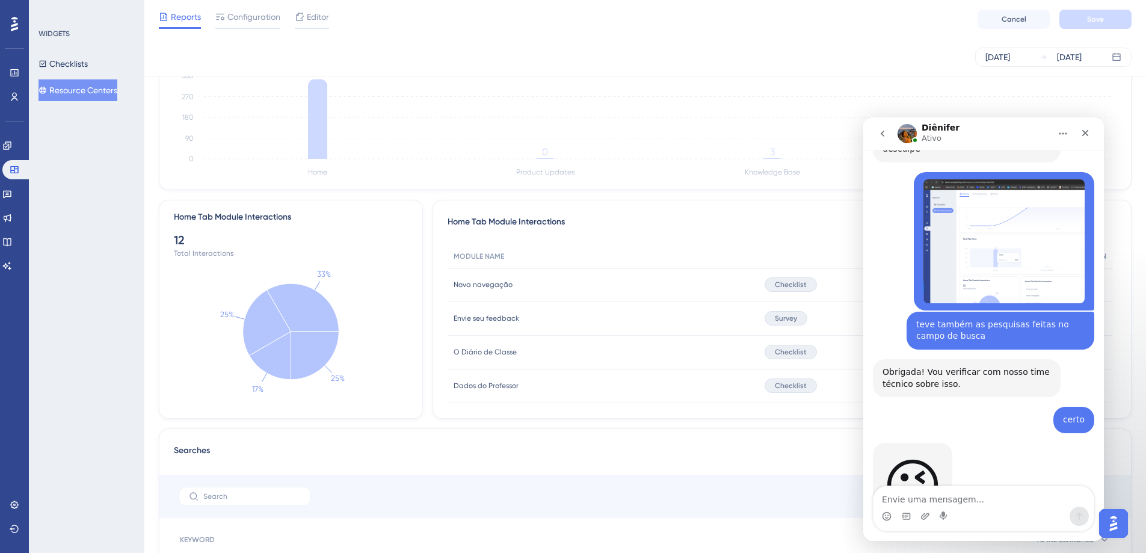
scroll to position [1907, 0]
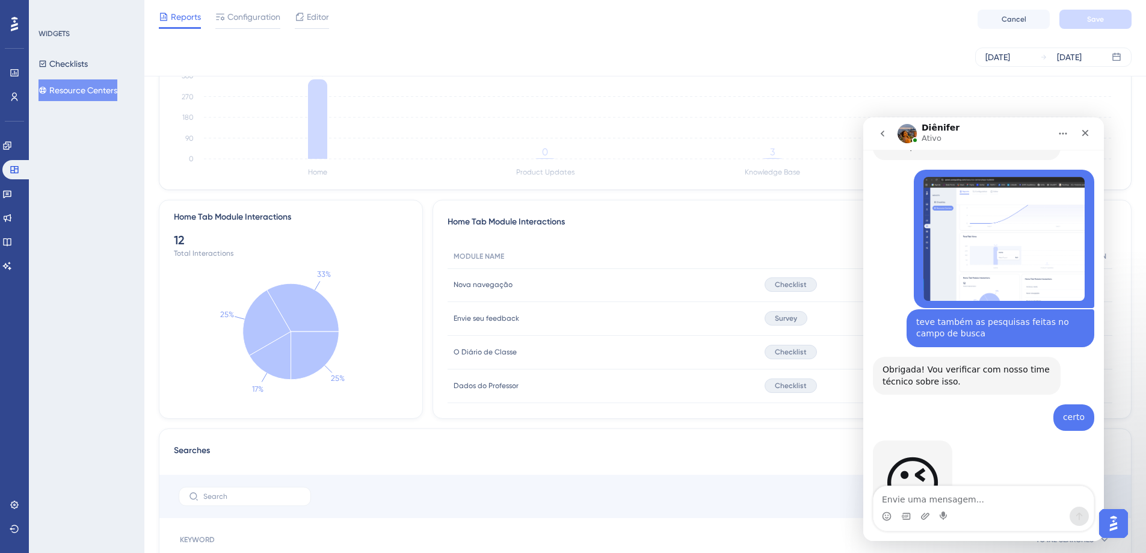
click at [82, 88] on button "Resource Centers" at bounding box center [78, 90] width 79 height 22
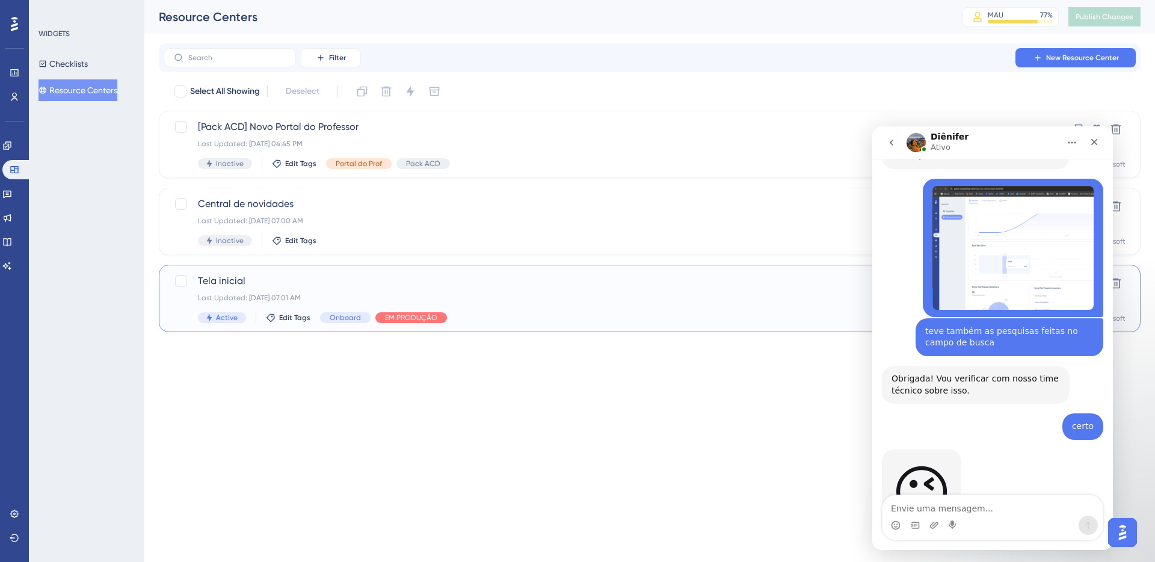
click at [257, 281] on span "Tela inicial" at bounding box center [602, 281] width 808 height 14
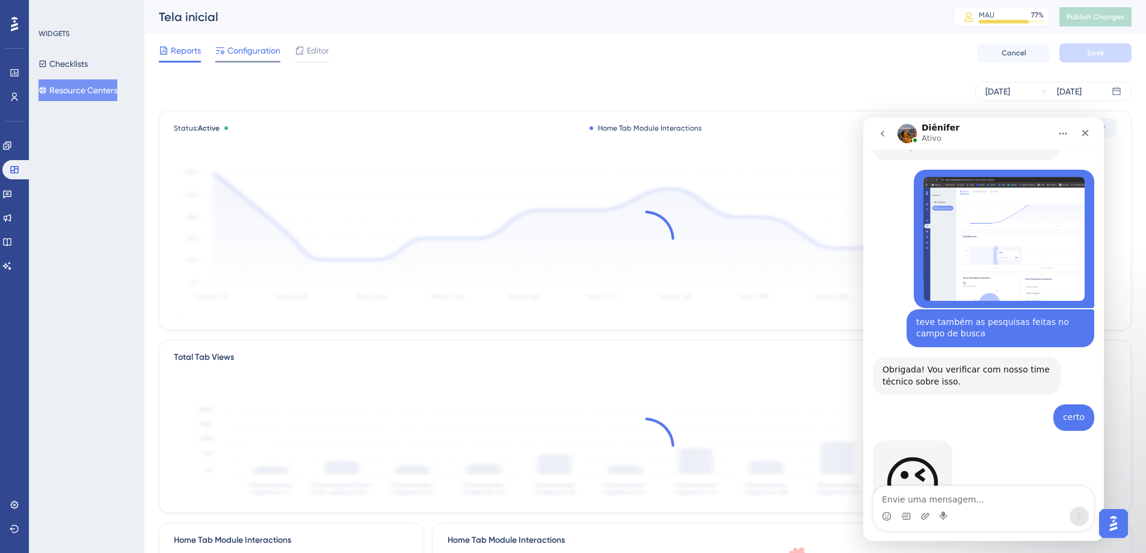
click at [261, 55] on span "Configuration" at bounding box center [253, 50] width 53 height 14
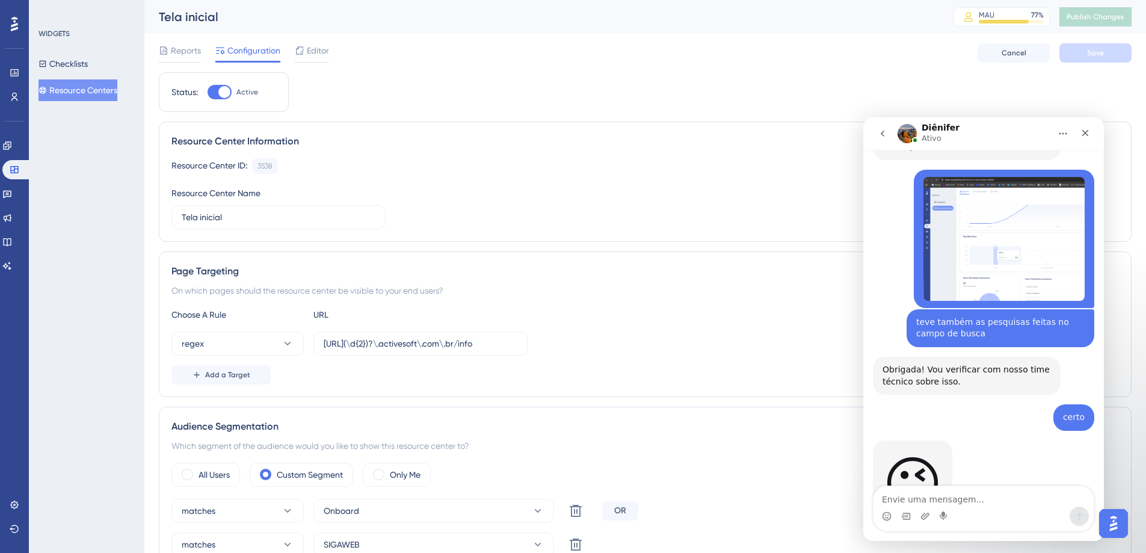
click at [81, 94] on button "Resource Centers" at bounding box center [78, 90] width 79 height 22
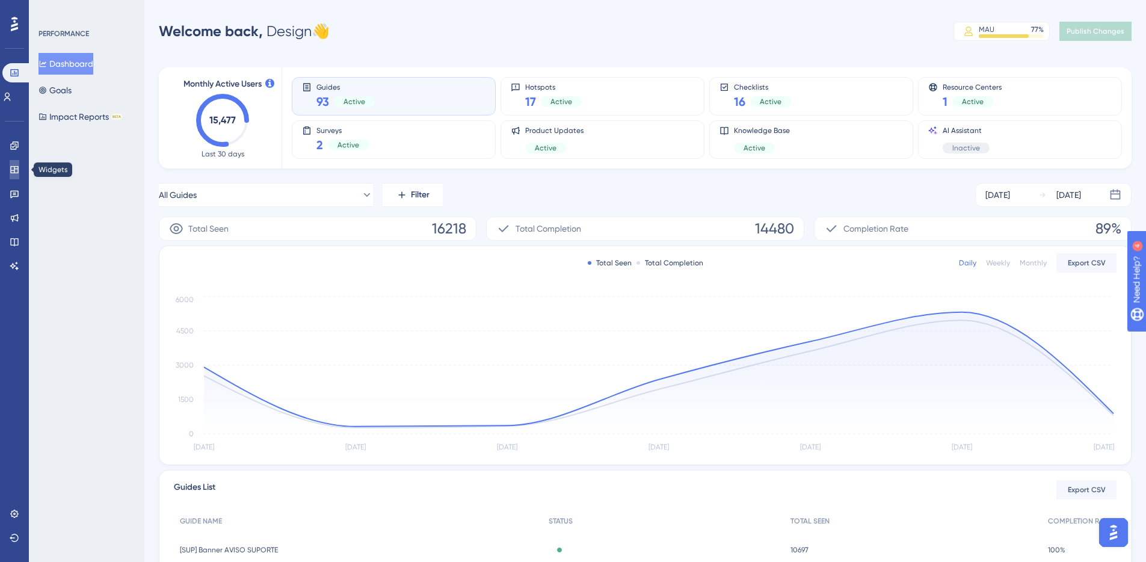
click at [10, 165] on link at bounding box center [15, 169] width 10 height 19
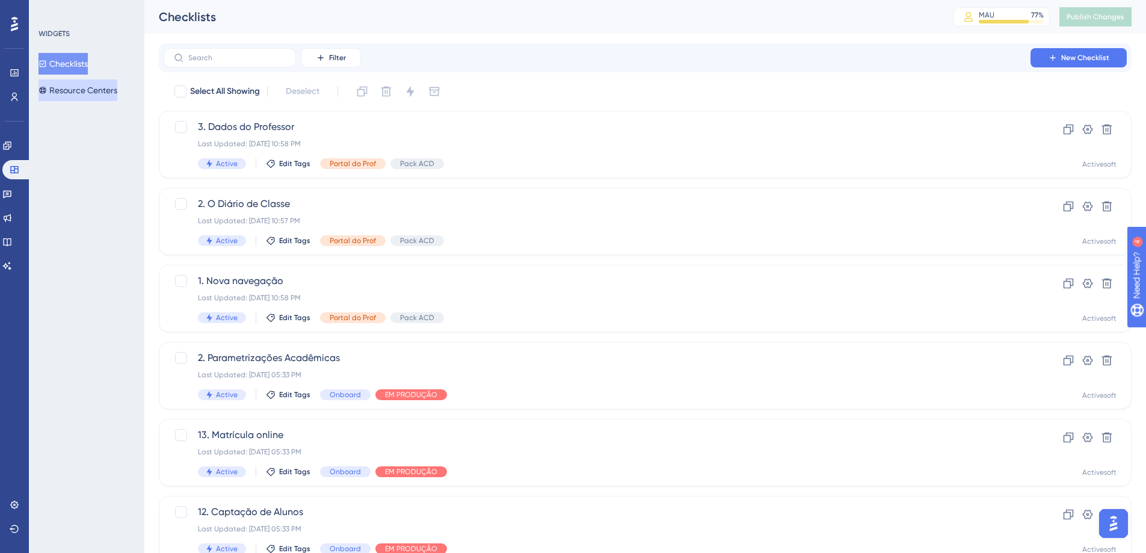
click at [71, 81] on button "Resource Centers" at bounding box center [78, 90] width 79 height 22
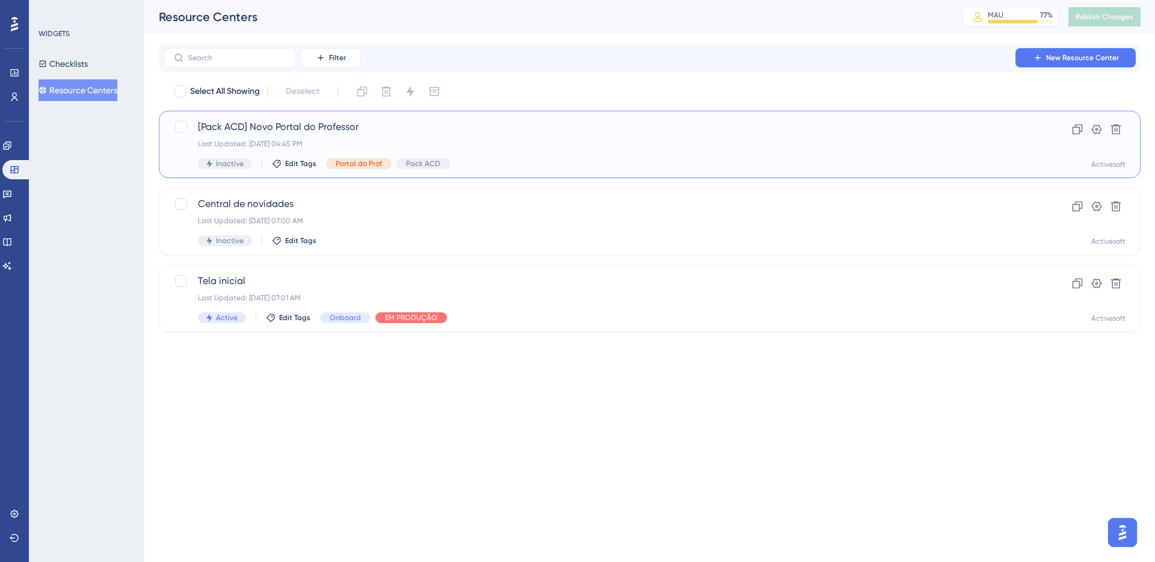
click at [350, 126] on span "[Pack ACD] Novo Portal do Professor" at bounding box center [602, 127] width 808 height 14
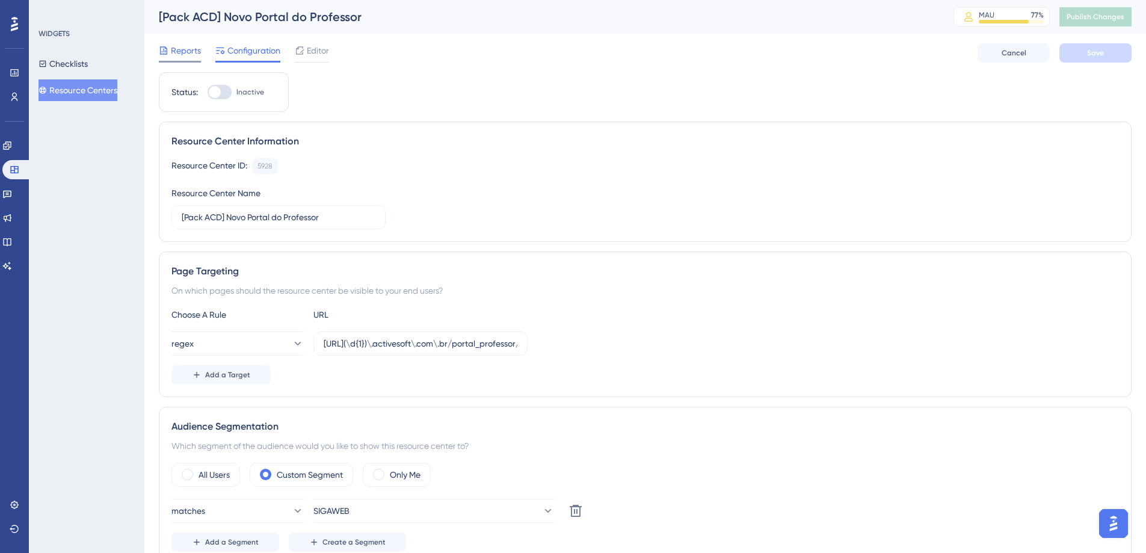
click at [182, 55] on span "Reports" at bounding box center [186, 50] width 30 height 14
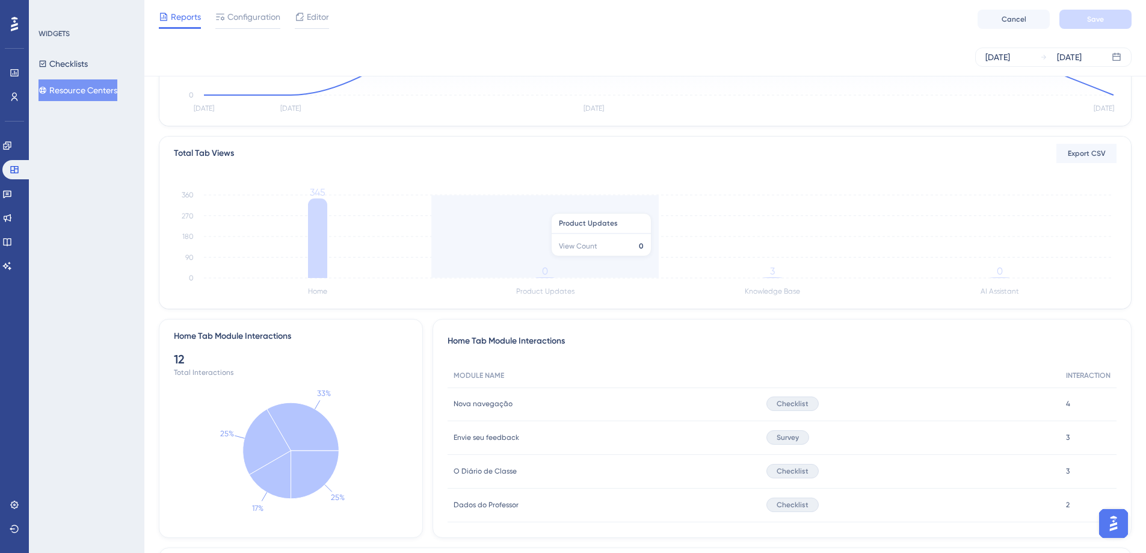
scroll to position [202, 0]
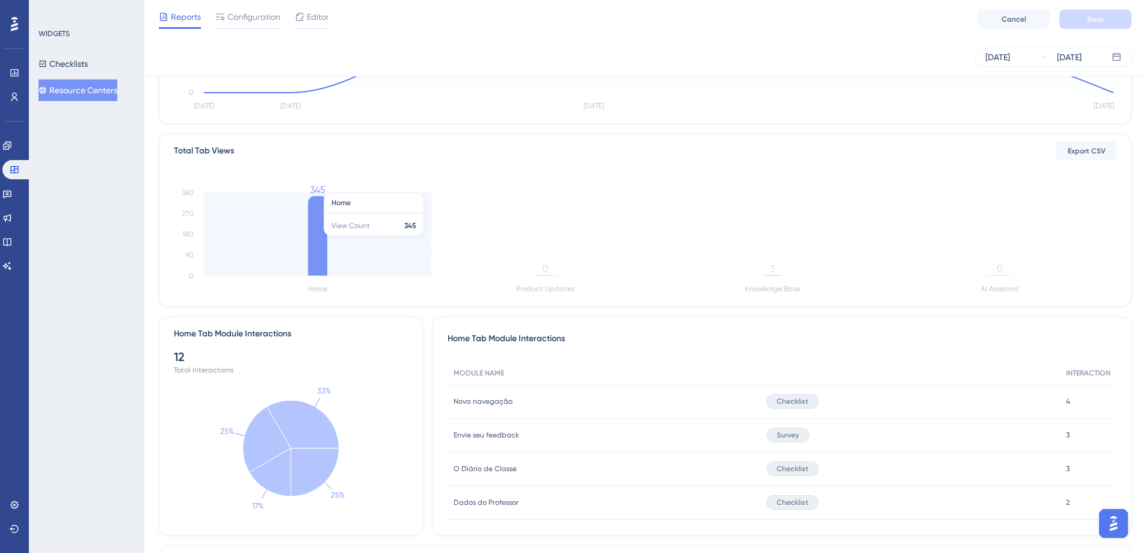
click at [316, 239] on icon at bounding box center [317, 235] width 19 height 79
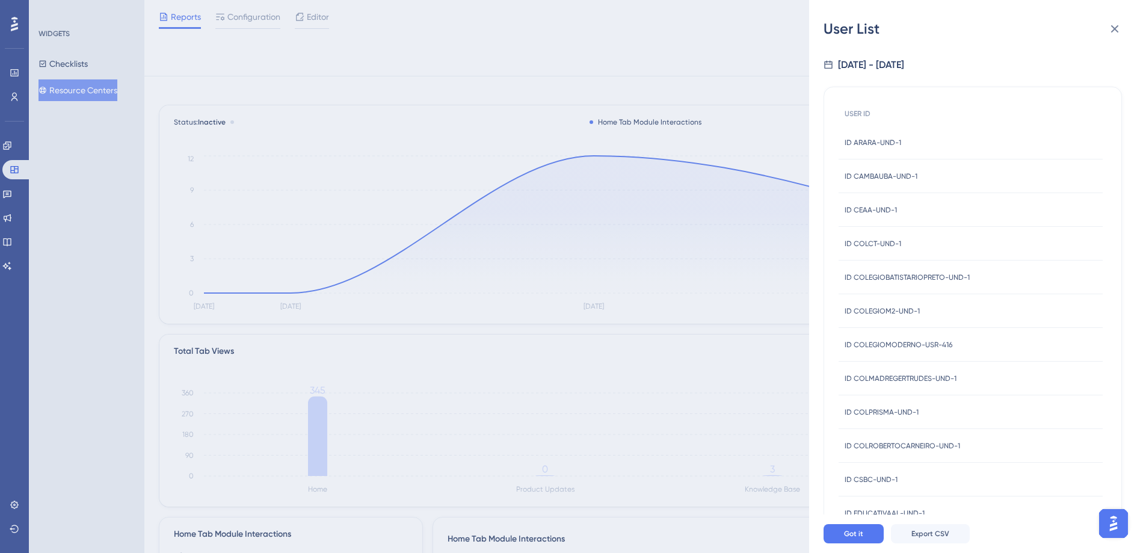
scroll to position [0, 0]
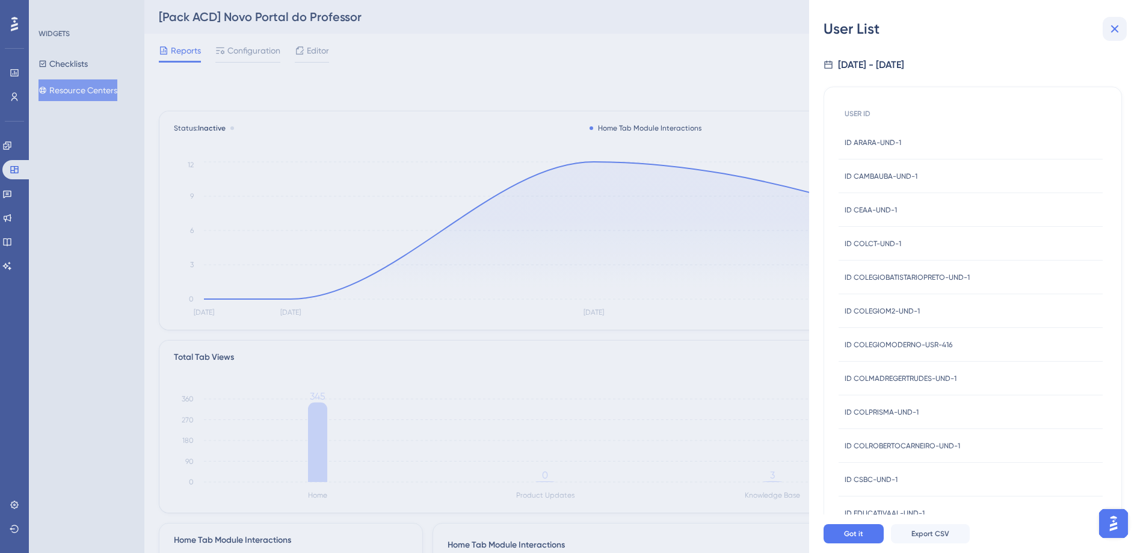
click at [1112, 32] on icon at bounding box center [1115, 29] width 14 height 14
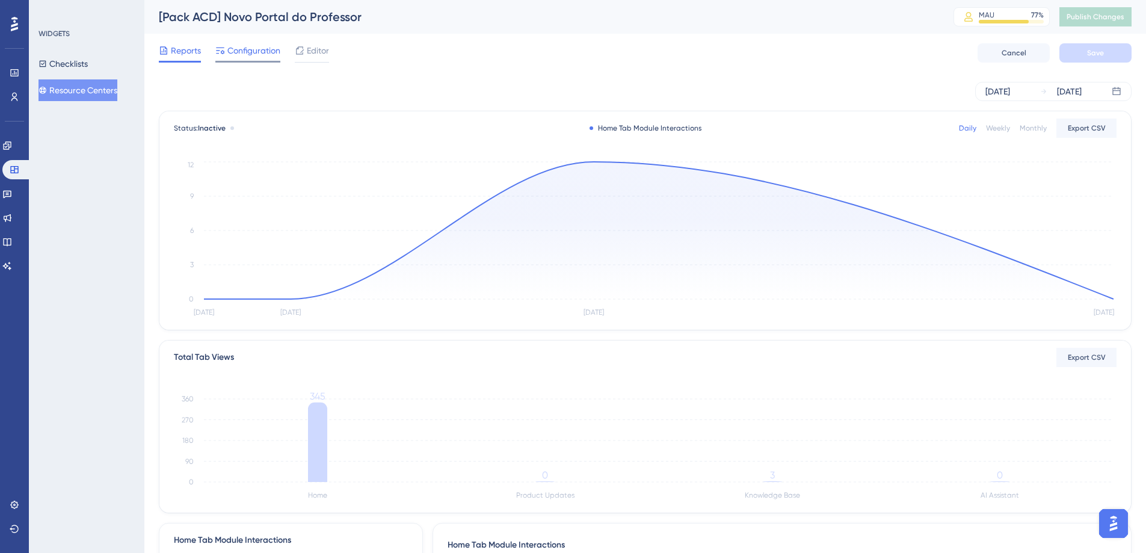
click at [247, 49] on span "Configuration" at bounding box center [253, 50] width 53 height 14
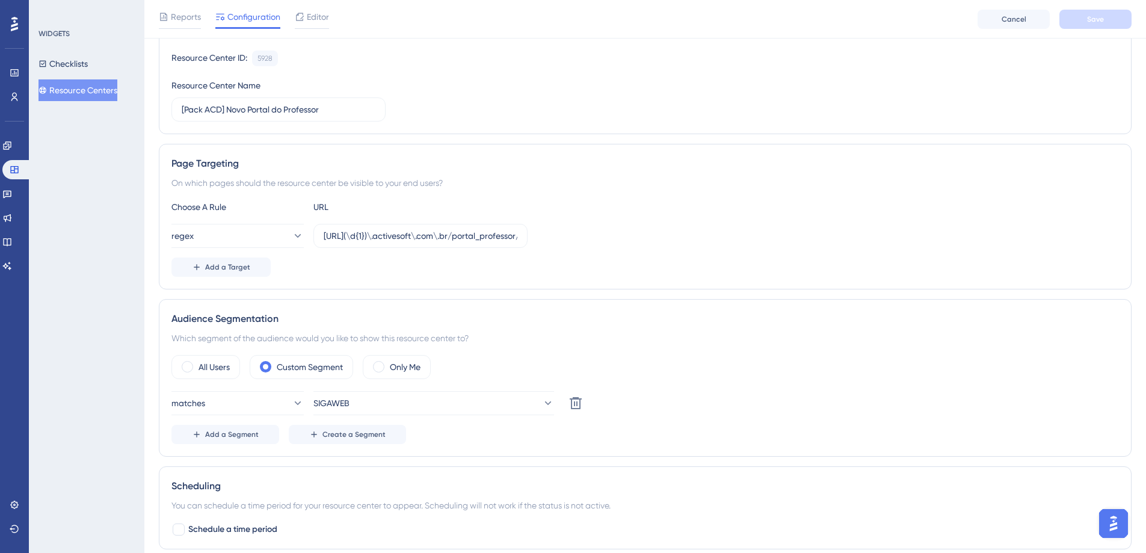
scroll to position [140, 0]
